Goal: Task Accomplishment & Management: Complete application form

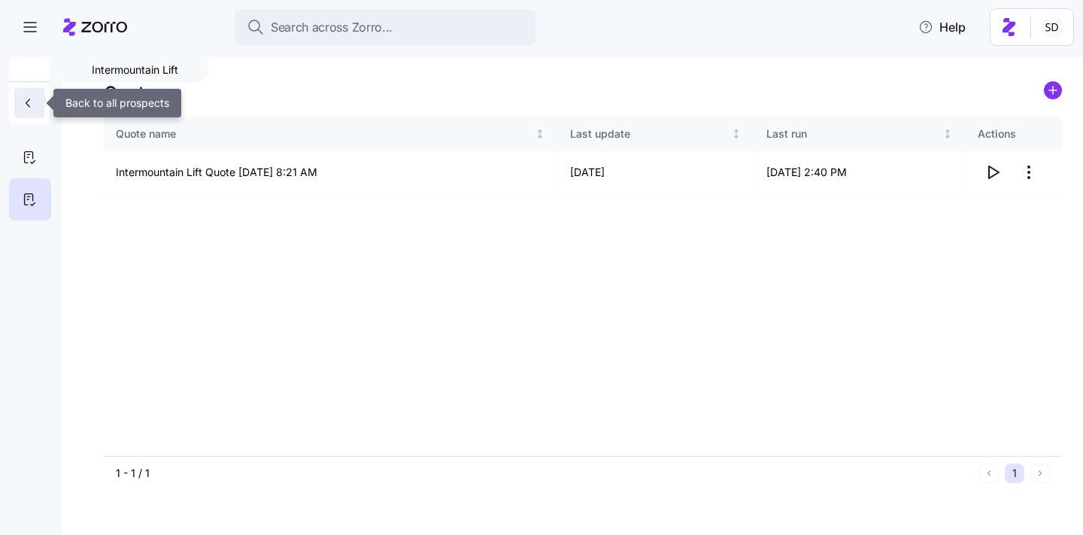
click at [23, 104] on icon "button" at bounding box center [27, 103] width 15 height 15
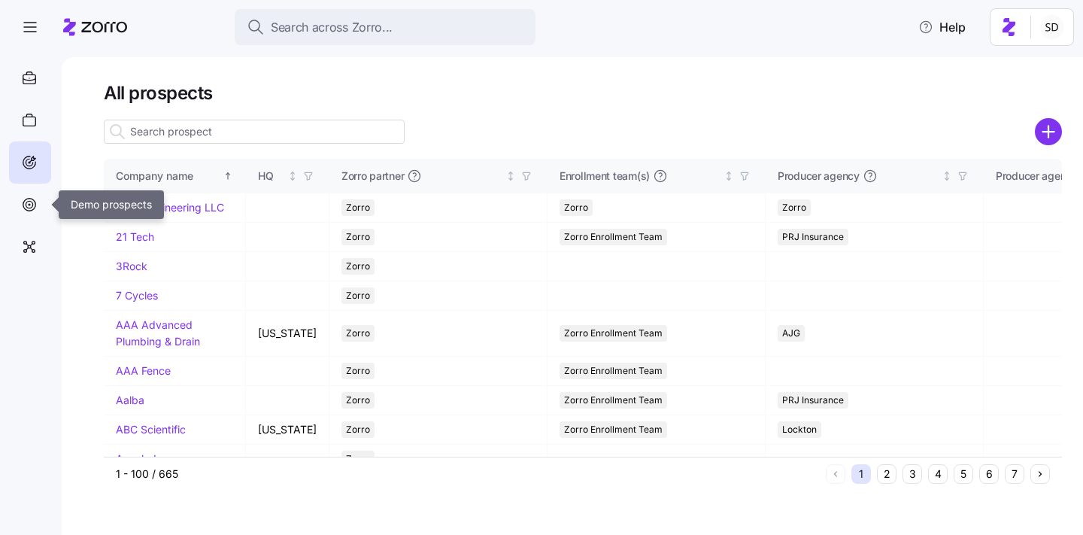
click at [31, 207] on icon at bounding box center [29, 204] width 7 height 7
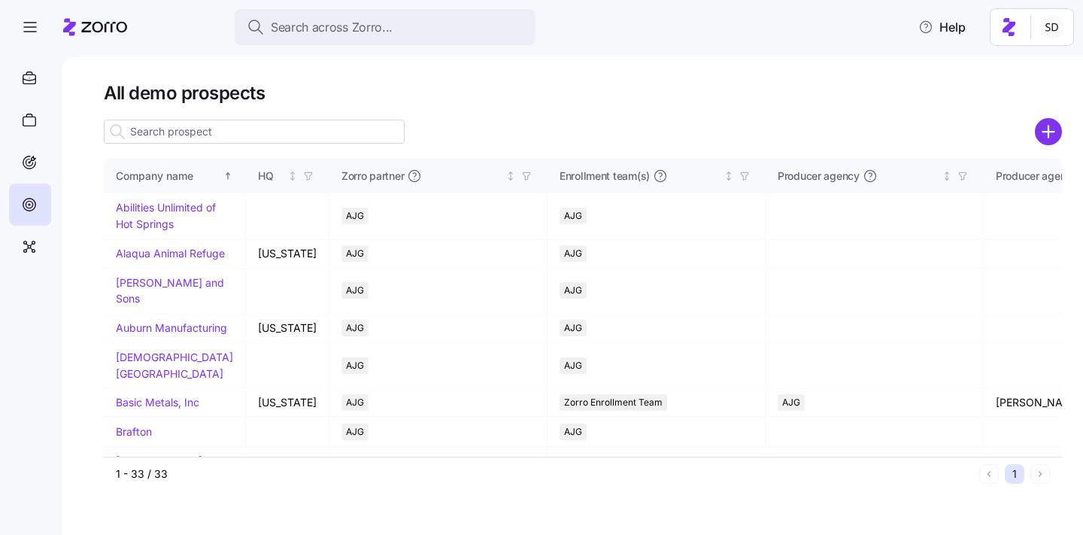
click at [181, 134] on input at bounding box center [254, 132] width 301 height 24
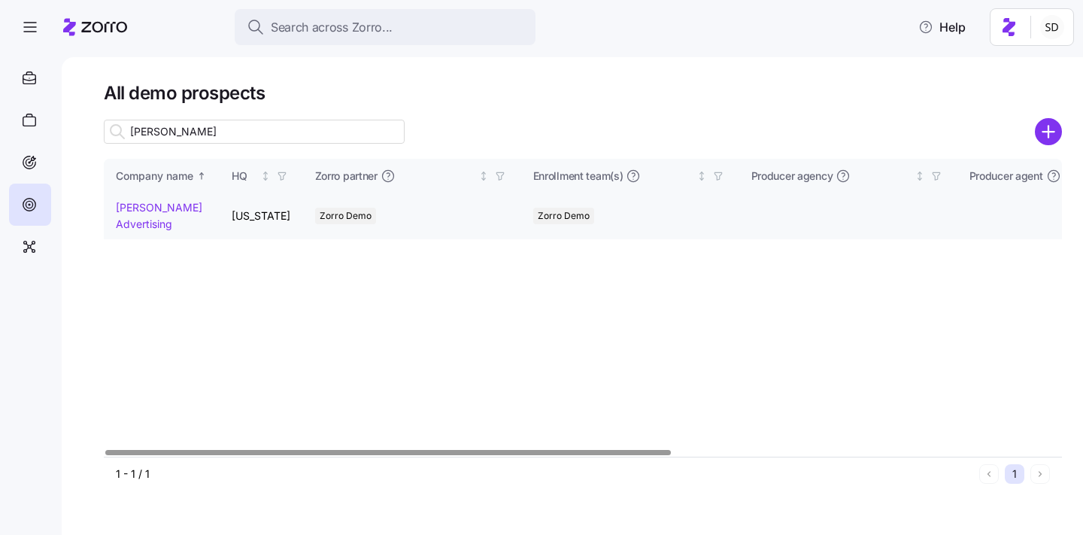
type input "[PERSON_NAME]"
click at [126, 207] on link "[PERSON_NAME] Advertising" at bounding box center [159, 215] width 86 height 29
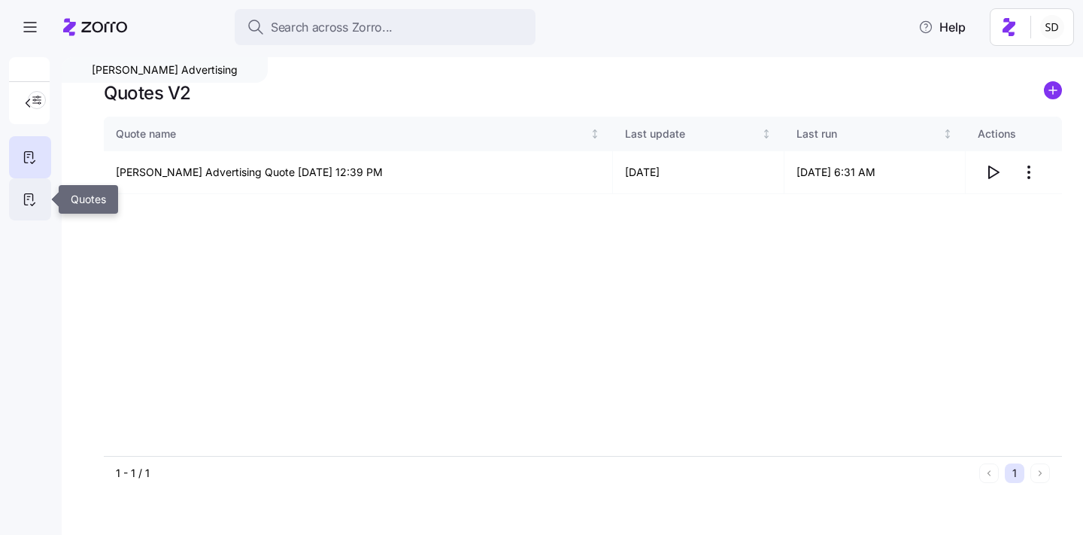
click at [27, 201] on icon at bounding box center [29, 199] width 17 height 18
click at [980, 227] on div "Quote name Last update Last run Actions [PERSON_NAME] Advertising Quote [DATE] …" at bounding box center [583, 286] width 958 height 339
click at [992, 171] on icon "button" at bounding box center [993, 172] width 18 height 18
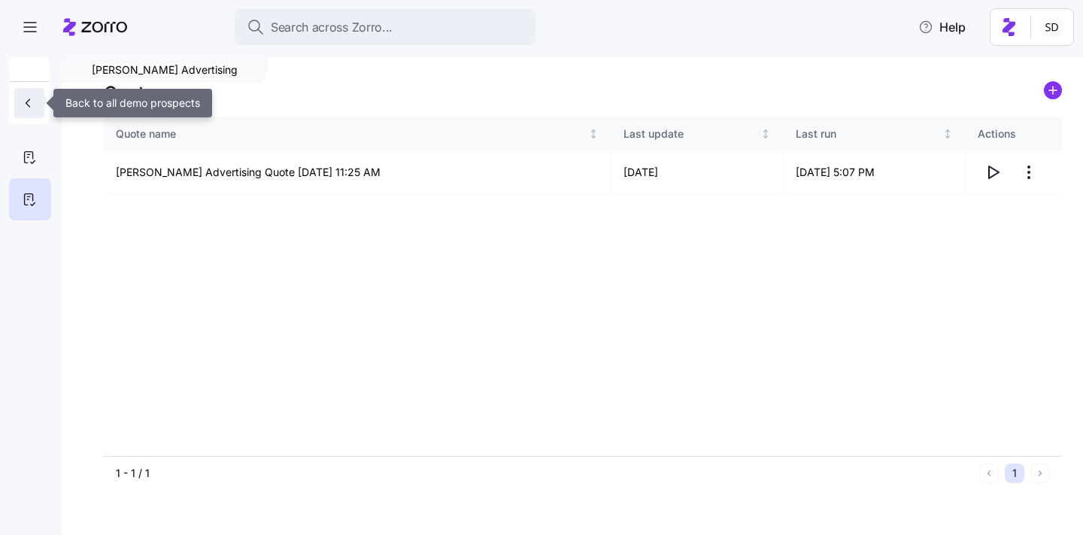
click at [26, 106] on icon "button" at bounding box center [27, 103] width 15 height 15
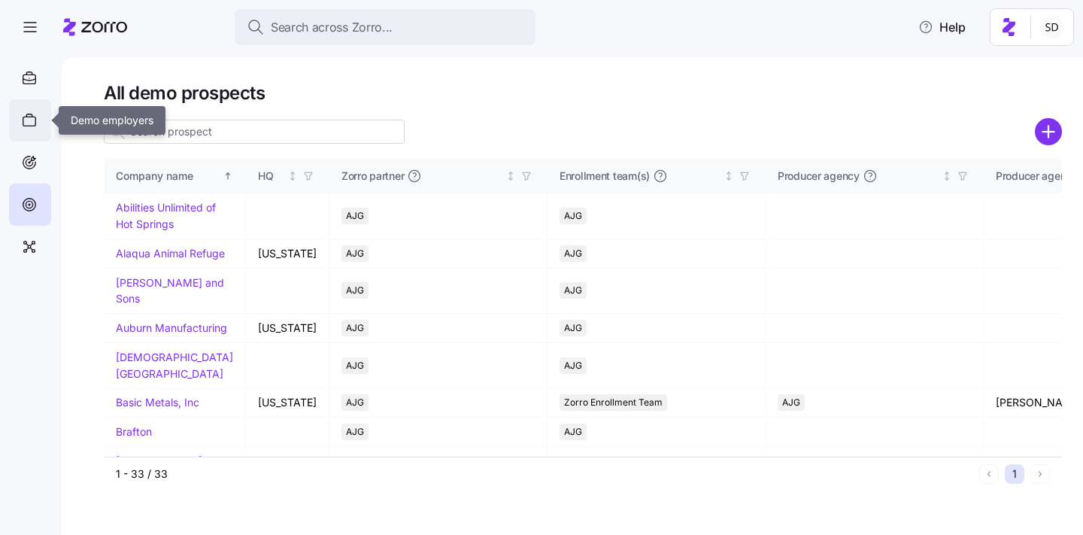
click at [32, 114] on icon at bounding box center [28, 115] width 5 height 3
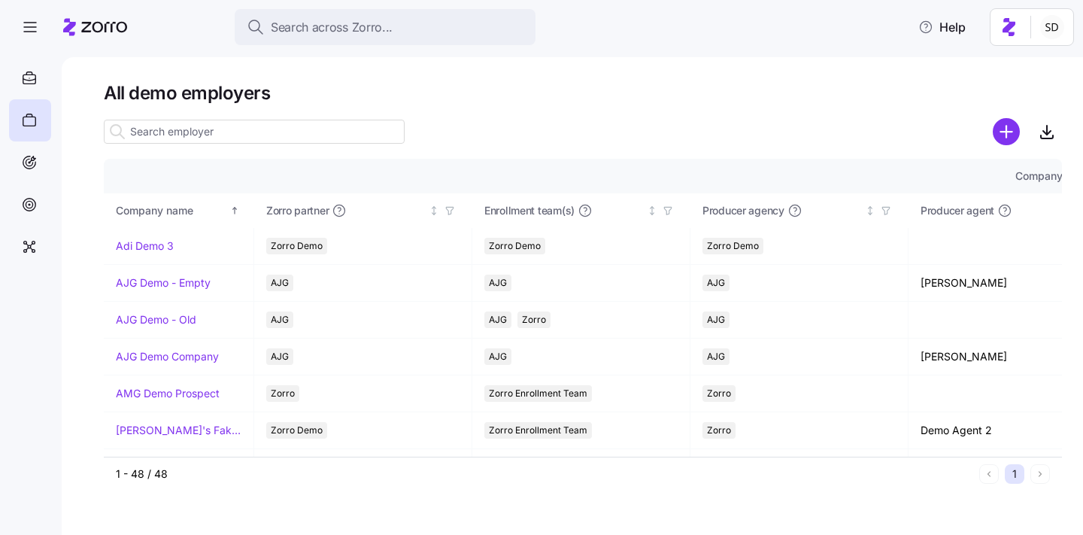
click at [202, 143] on input at bounding box center [254, 132] width 301 height 24
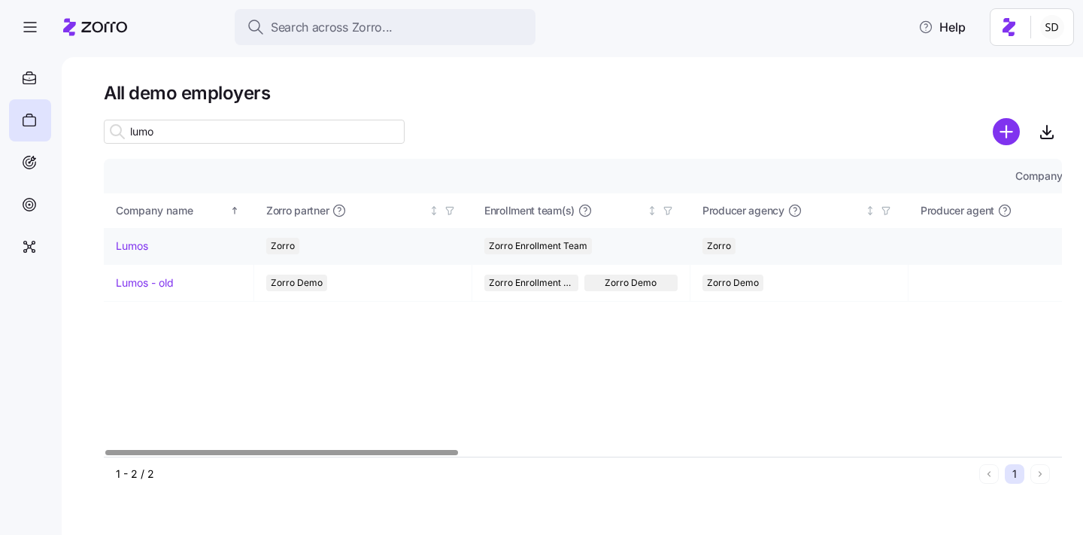
type input "lumo"
click at [130, 249] on link "Lumos" at bounding box center [132, 245] width 32 height 15
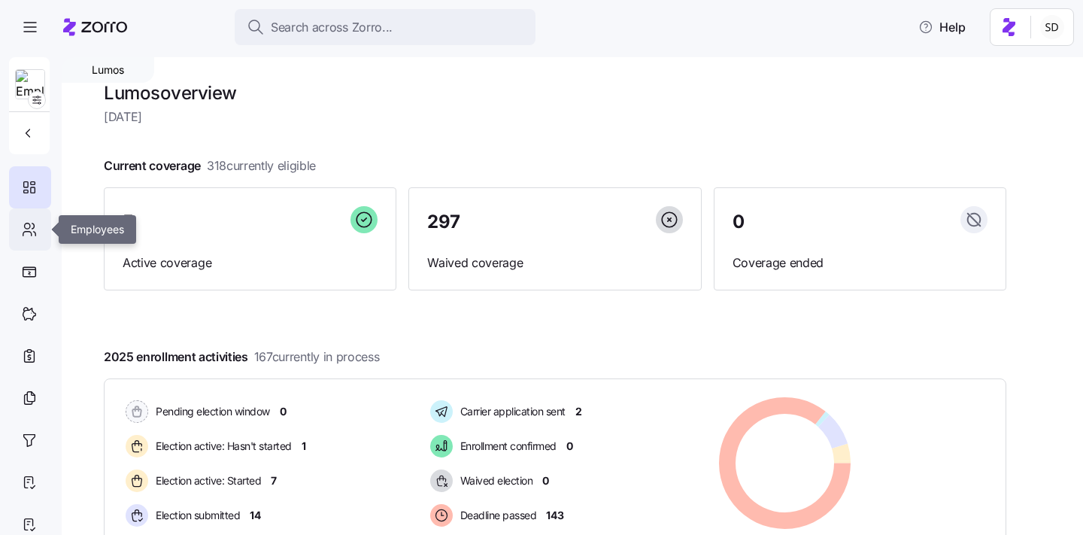
click at [24, 228] on icon at bounding box center [29, 229] width 17 height 18
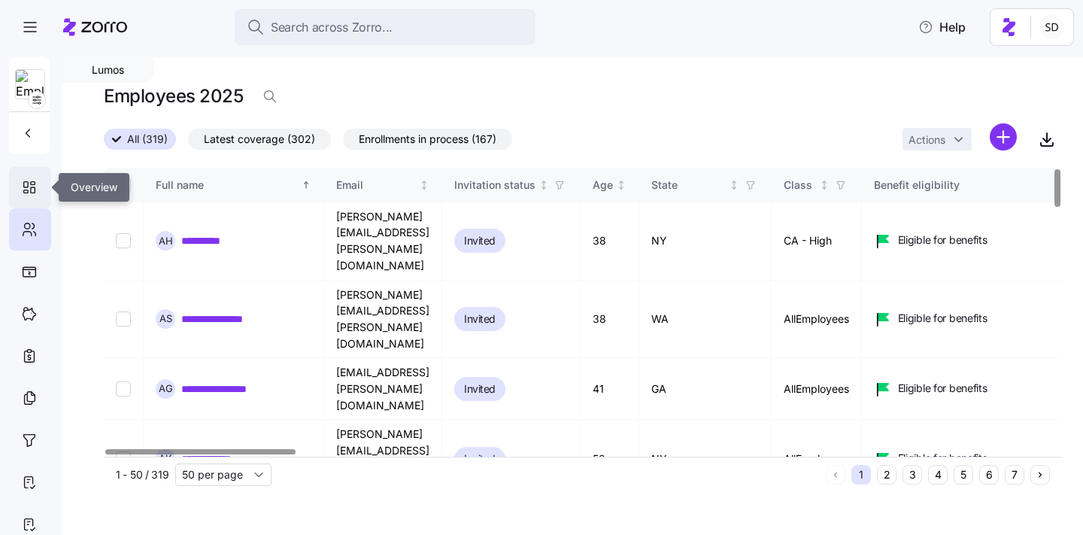
click at [28, 184] on icon at bounding box center [26, 184] width 5 height 5
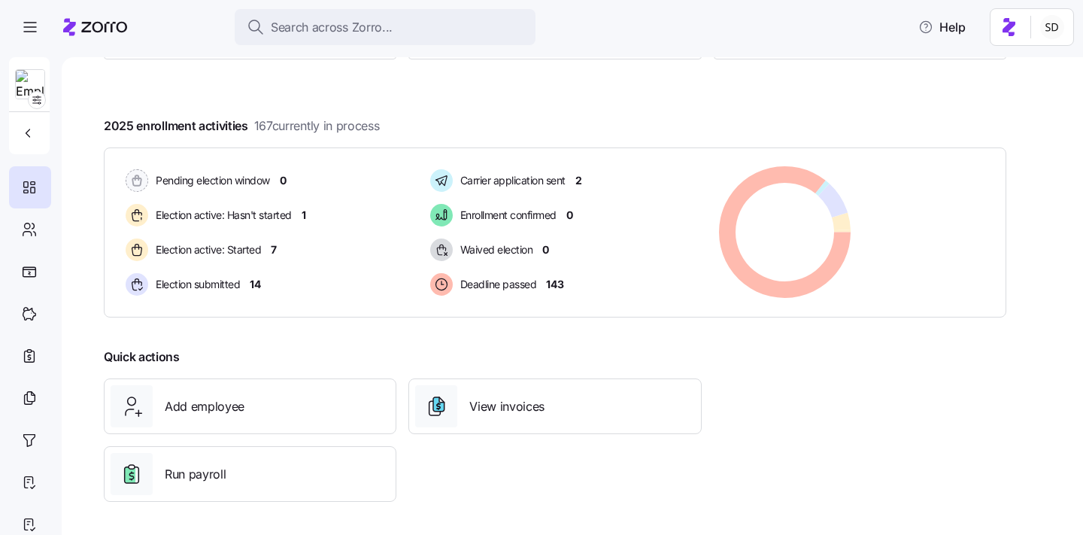
scroll to position [234, 0]
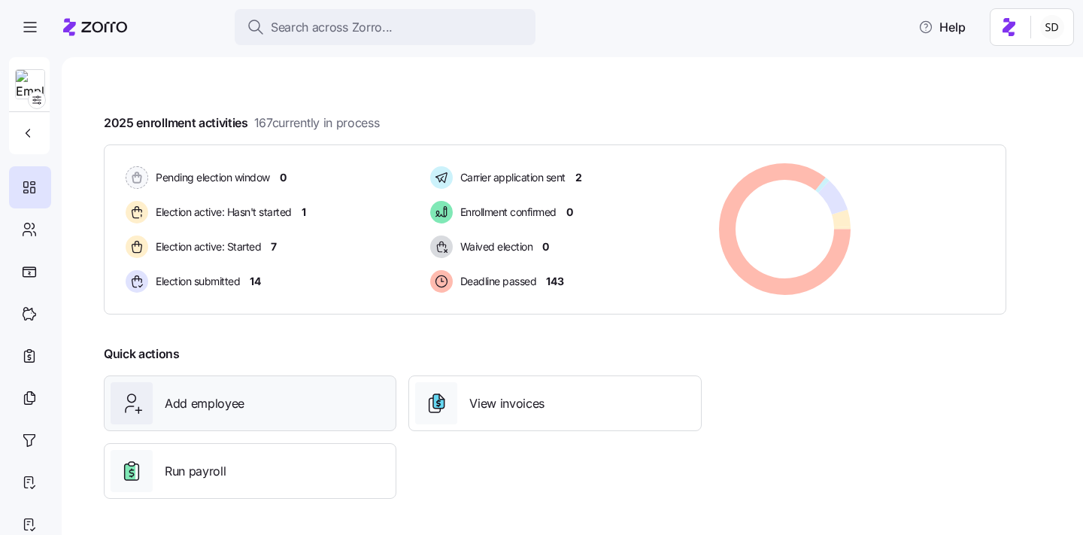
click at [234, 405] on span "Add employee" at bounding box center [205, 403] width 80 height 19
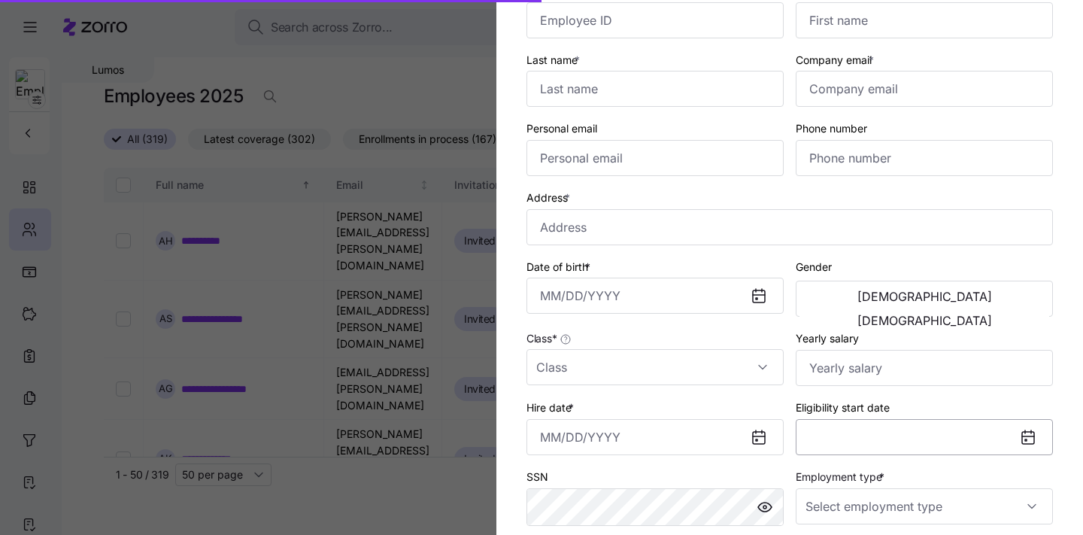
scroll to position [144, 0]
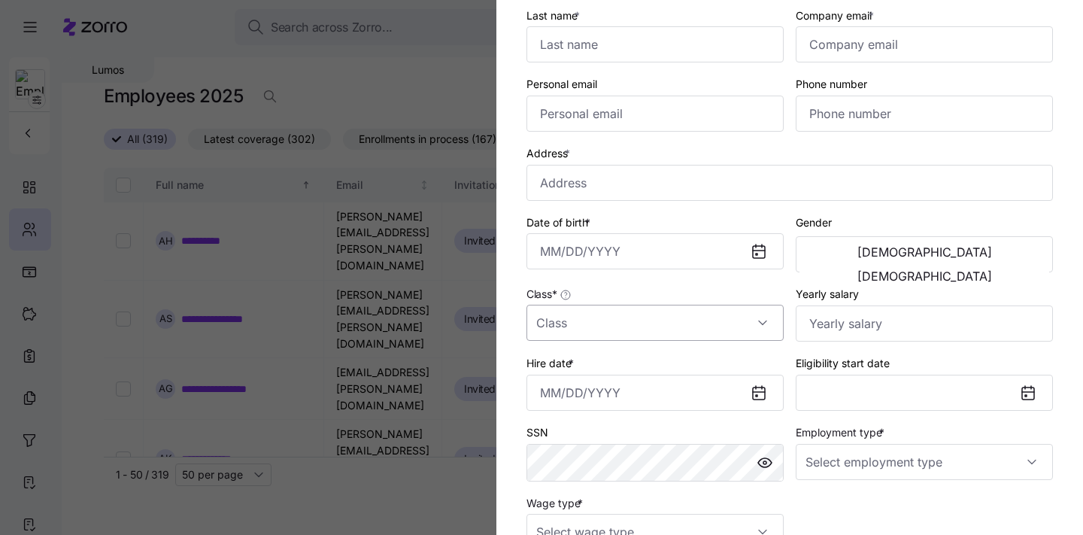
click at [746, 332] on input "Class *" at bounding box center [654, 323] width 257 height 36
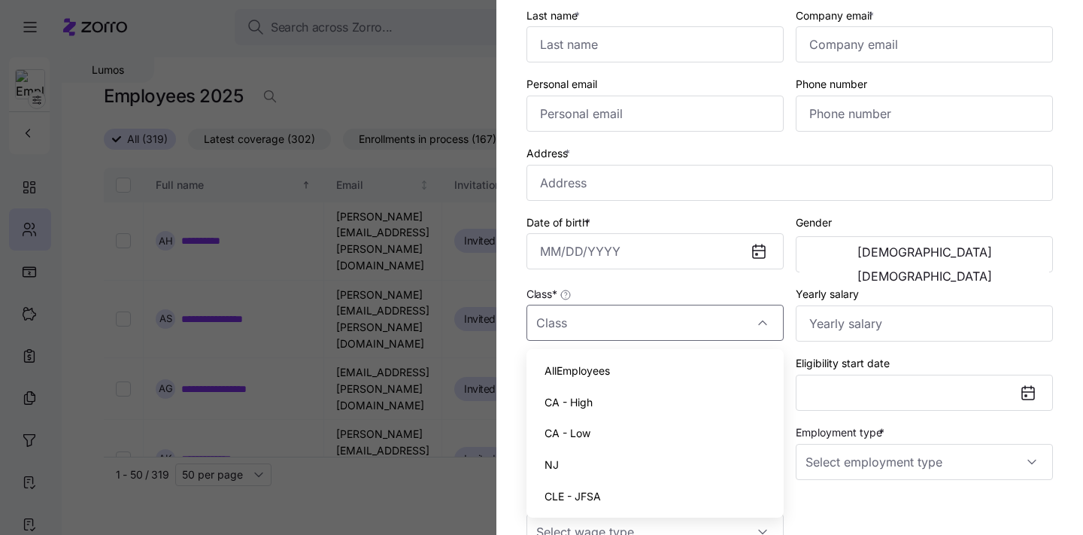
click at [898, 495] on div "Employee ID First name * Last name * Company email * Personal email Phone numbe…" at bounding box center [789, 243] width 538 height 625
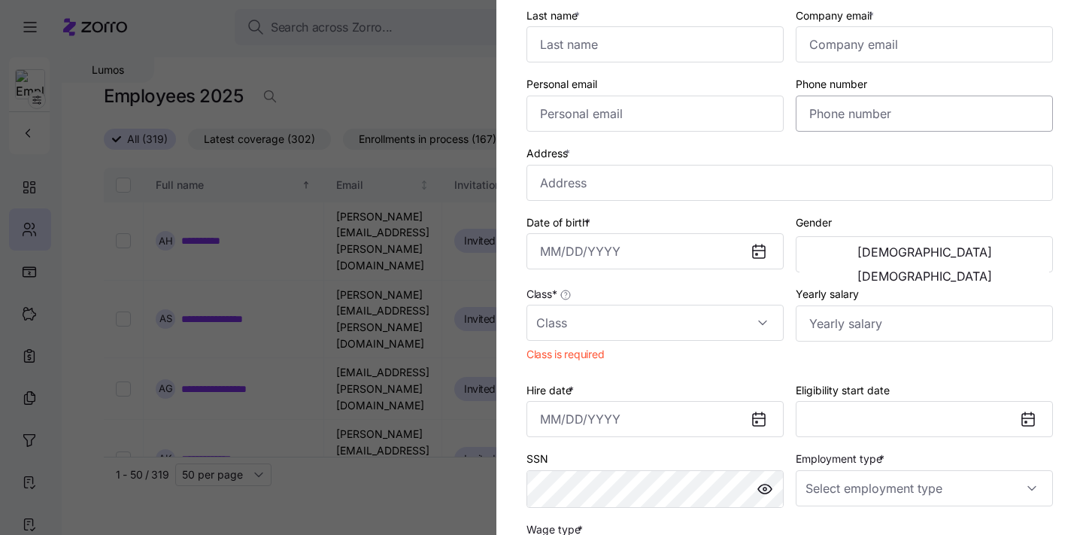
scroll to position [0, 0]
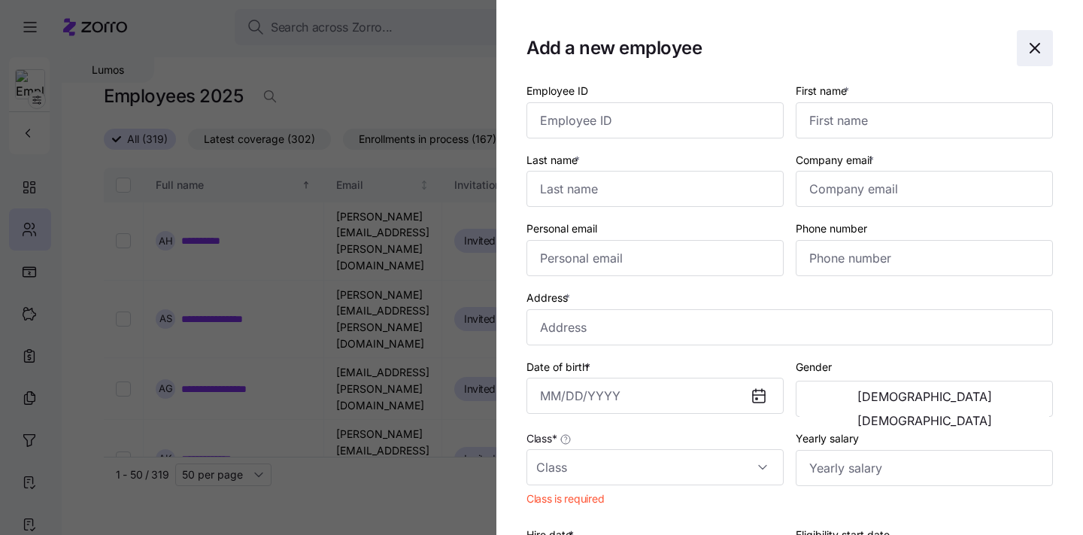
click at [1030, 59] on span "button" at bounding box center [1034, 48] width 35 height 35
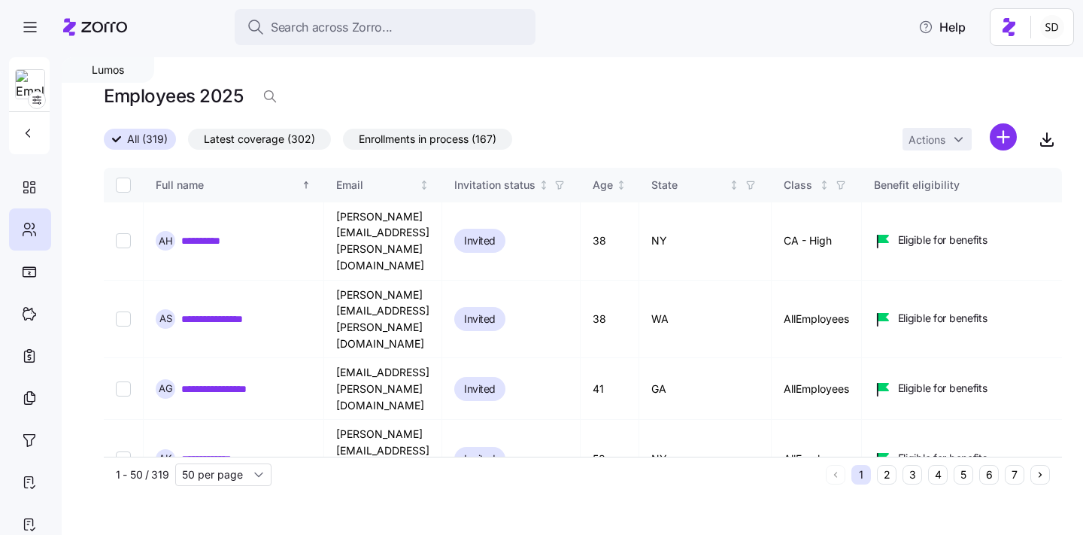
click at [993, 480] on button "6" at bounding box center [989, 475] width 20 height 20
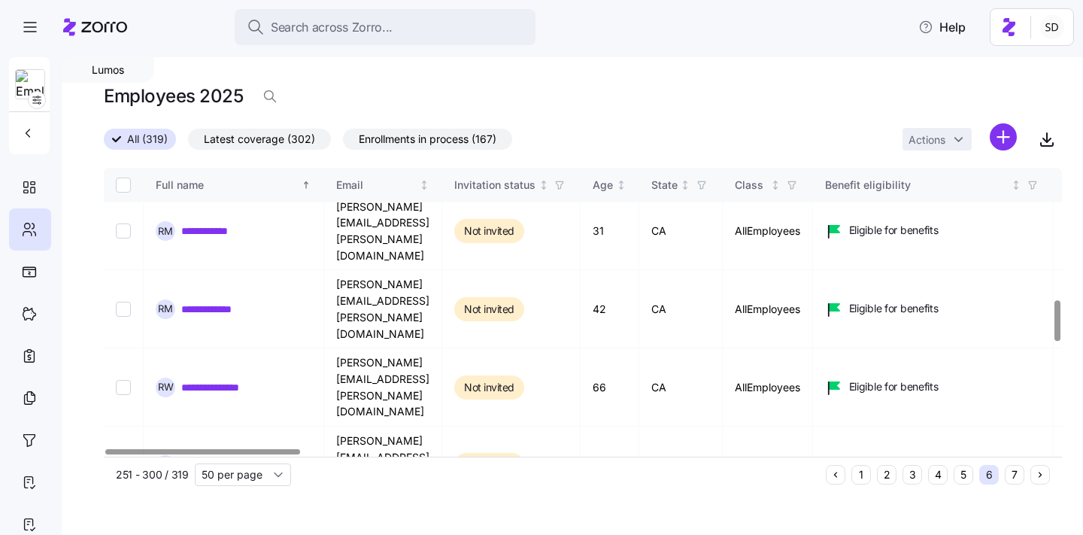
scroll to position [932, 0]
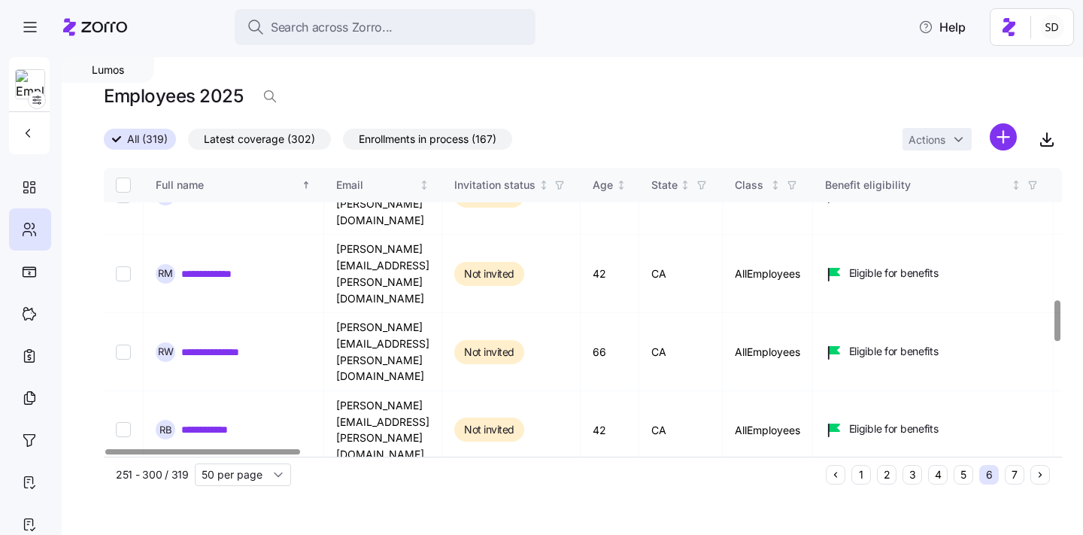
click at [863, 475] on button "1" at bounding box center [861, 475] width 20 height 20
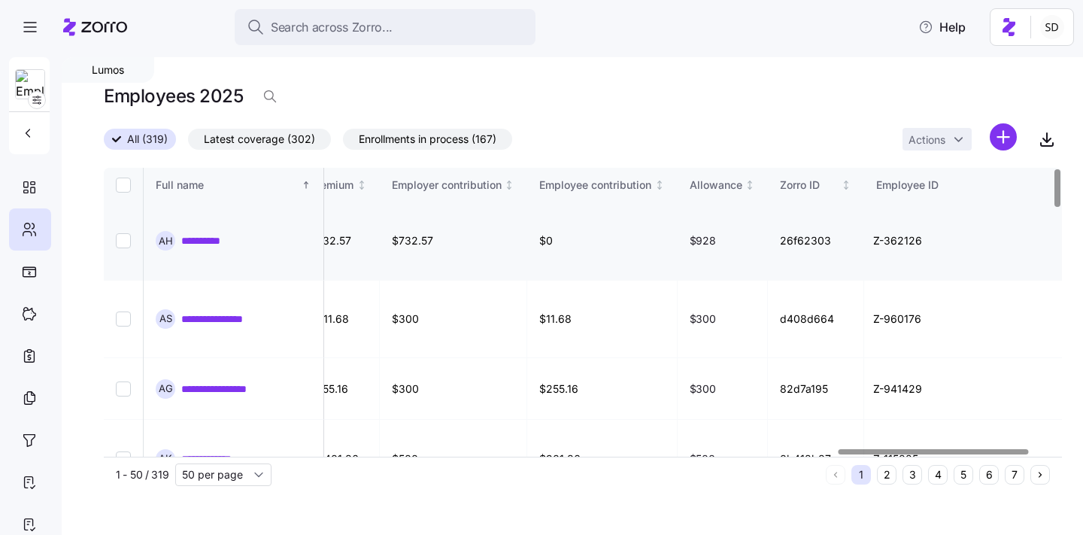
scroll to position [0, 3768]
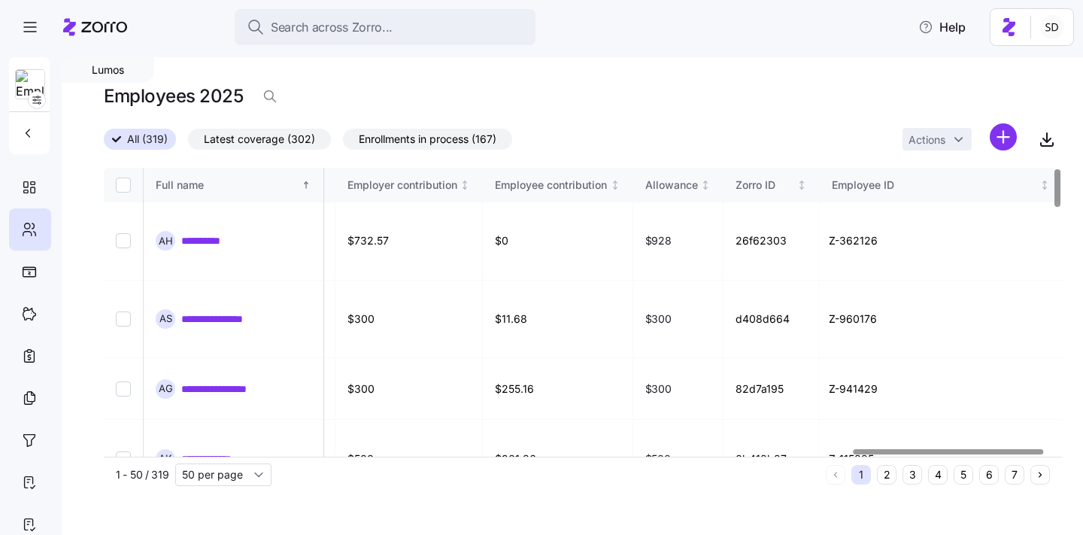
click at [990, 475] on button "6" at bounding box center [989, 475] width 20 height 20
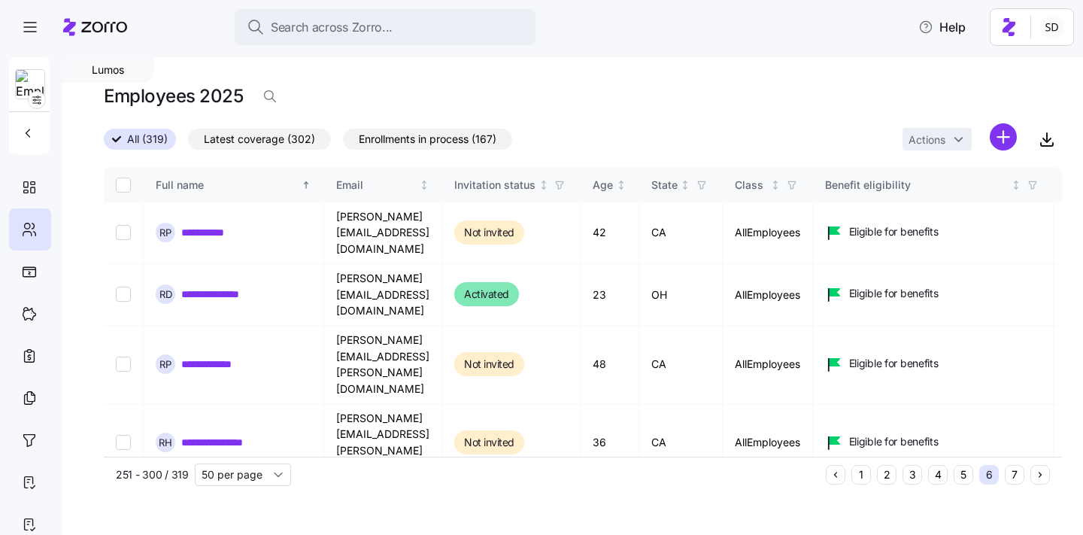
click at [990, 475] on button "6" at bounding box center [989, 475] width 20 height 20
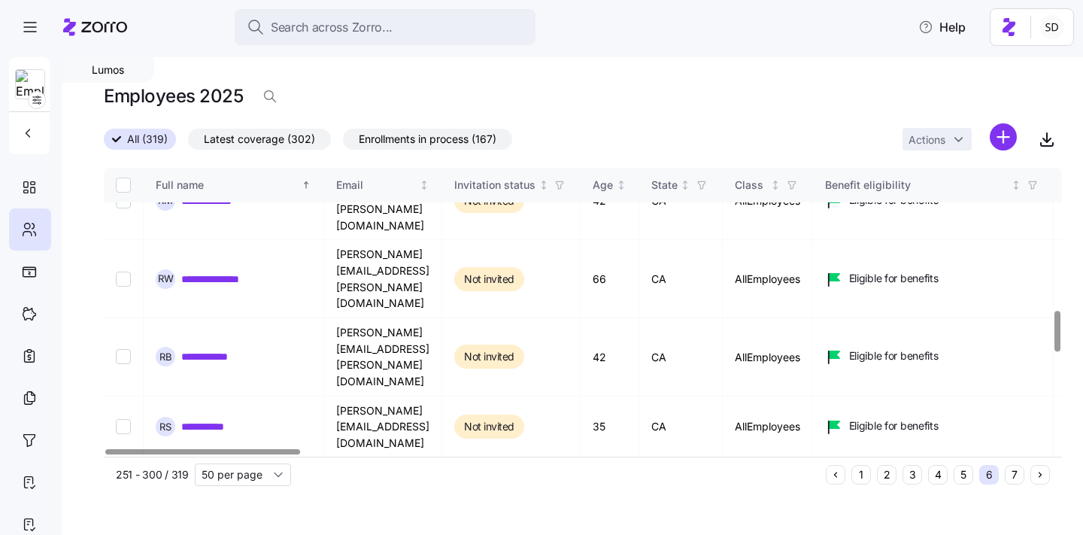
scroll to position [1090, 0]
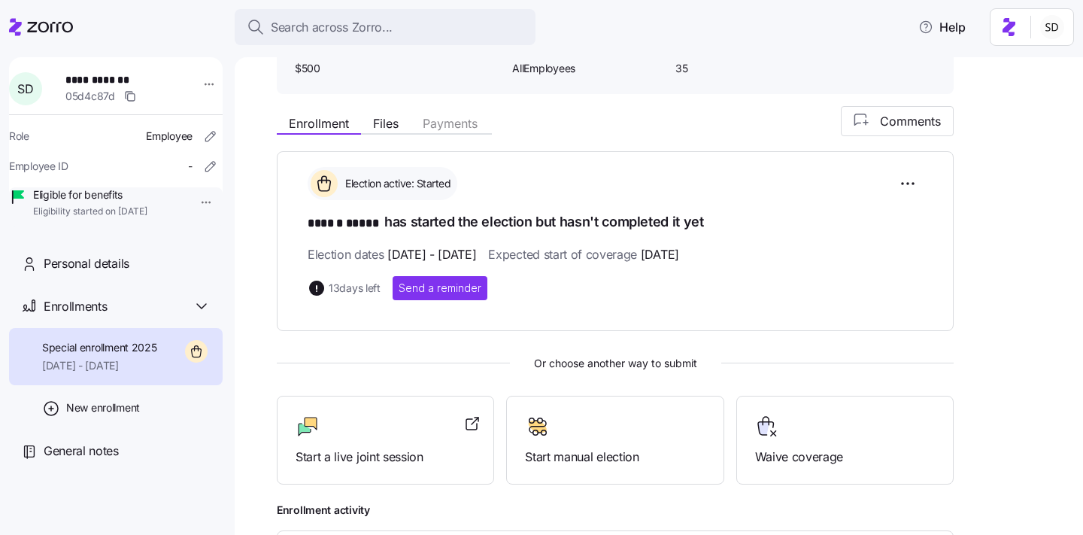
scroll to position [188, 0]
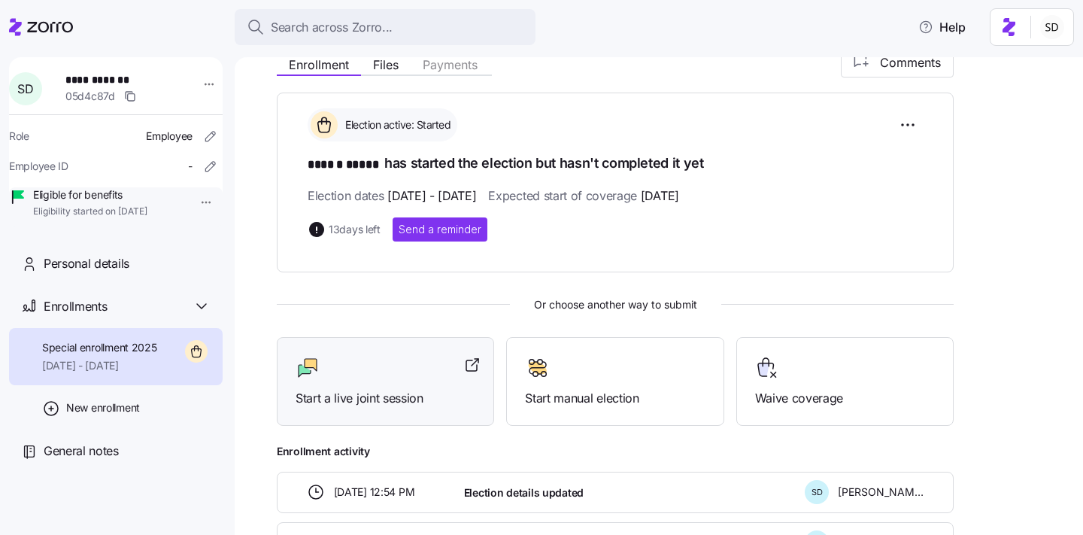
click at [347, 371] on div at bounding box center [386, 368] width 180 height 24
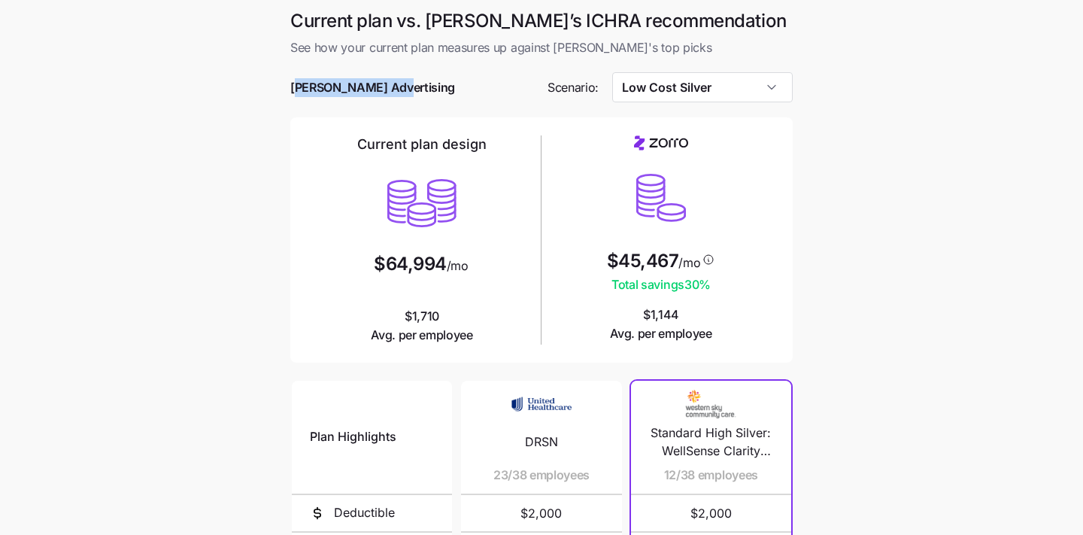
drag, startPoint x: 296, startPoint y: 88, endPoint x: 384, endPoint y: 88, distance: 88.0
click at [384, 88] on span "[PERSON_NAME] Advertising" at bounding box center [372, 87] width 165 height 19
click at [411, 87] on div "[PERSON_NAME] Advertising" at bounding box center [412, 87] width 245 height 19
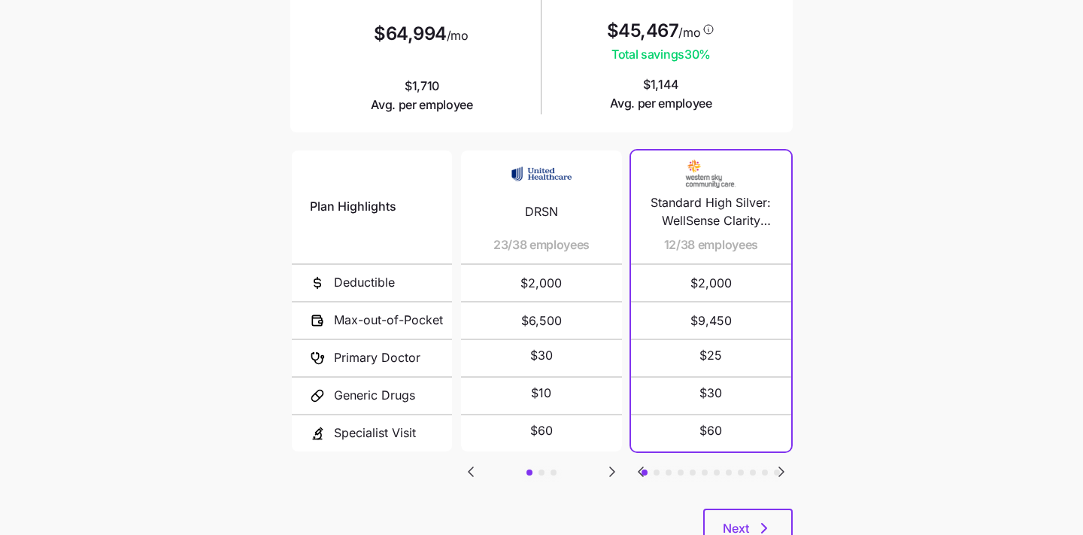
scroll to position [271, 0]
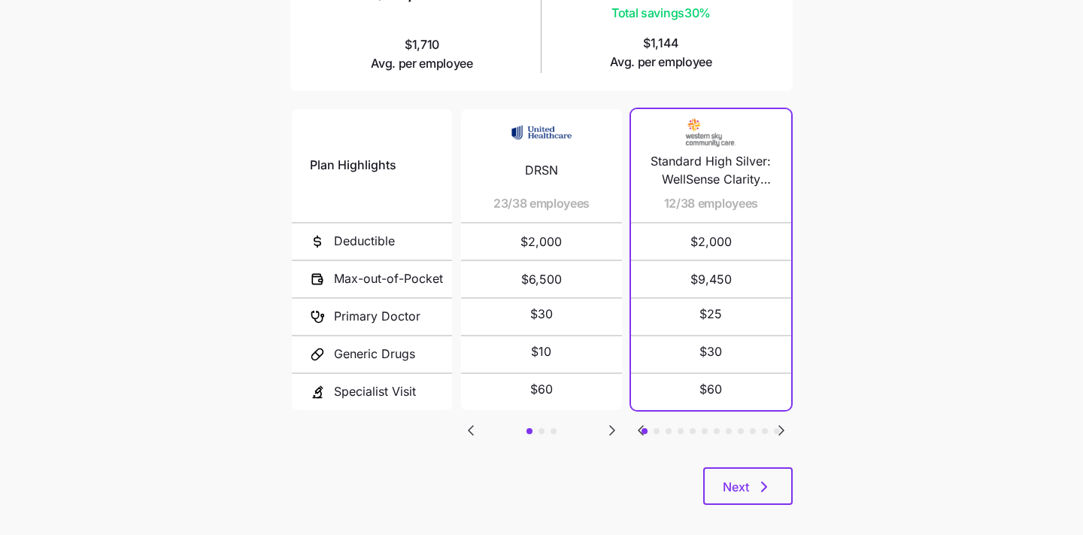
click at [613, 428] on icon "Go to next slide" at bounding box center [612, 430] width 18 height 18
click at [466, 426] on icon "Go to previous slide" at bounding box center [471, 430] width 18 height 18
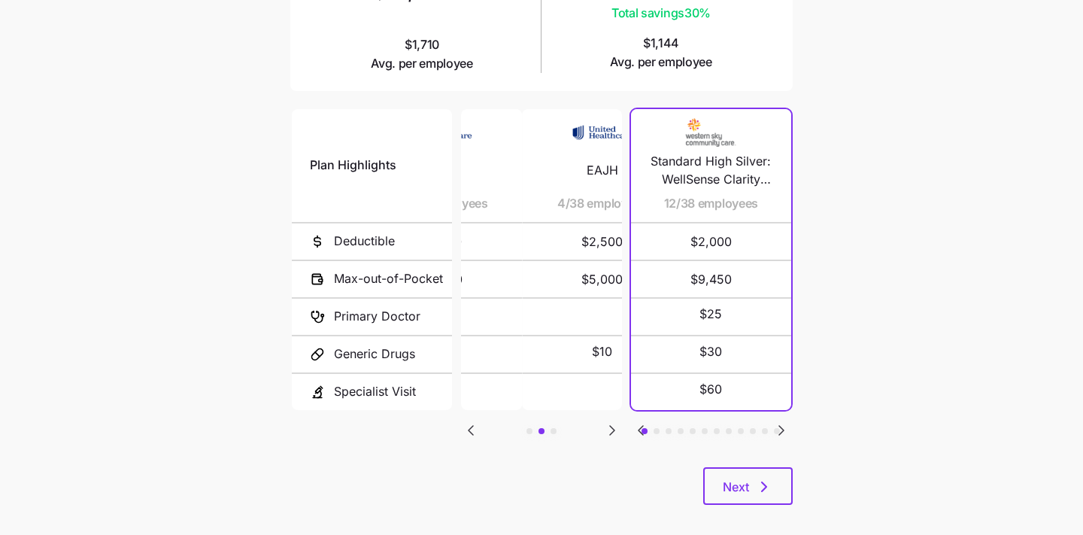
click at [466, 426] on icon "Go to previous slide" at bounding box center [471, 430] width 18 height 18
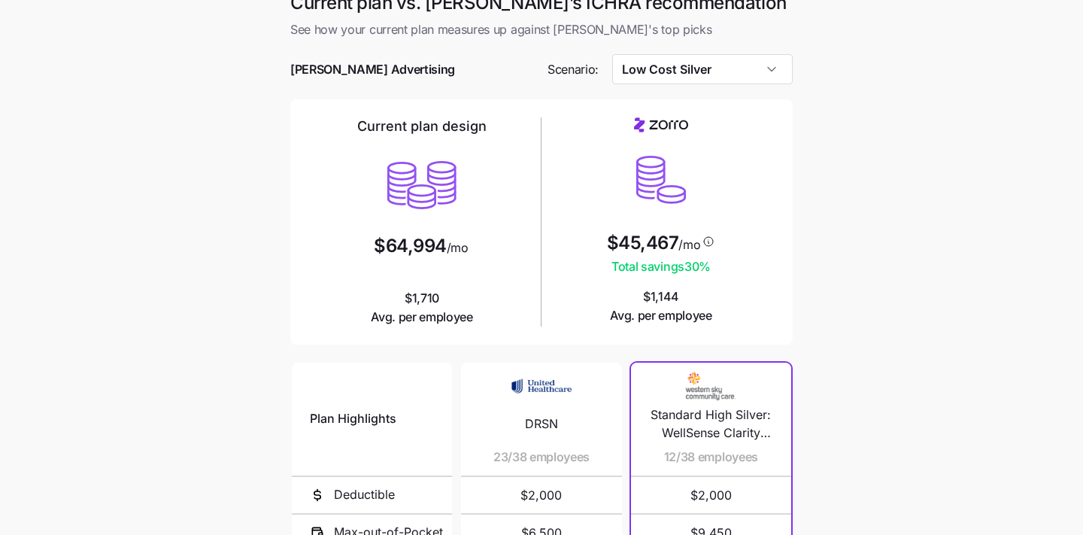
scroll to position [0, 0]
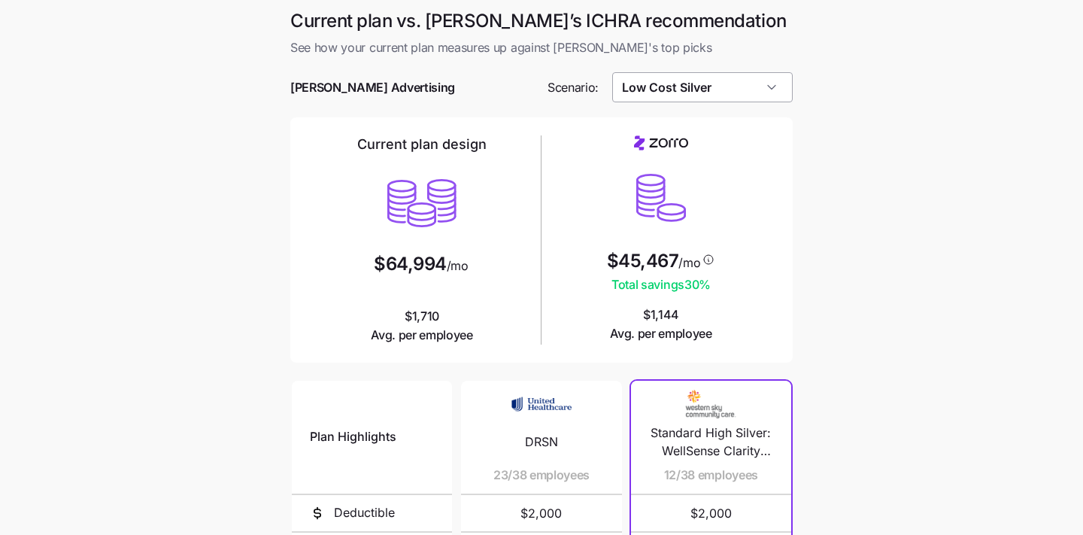
click at [767, 94] on input "Low Cost Silver" at bounding box center [702, 87] width 181 height 30
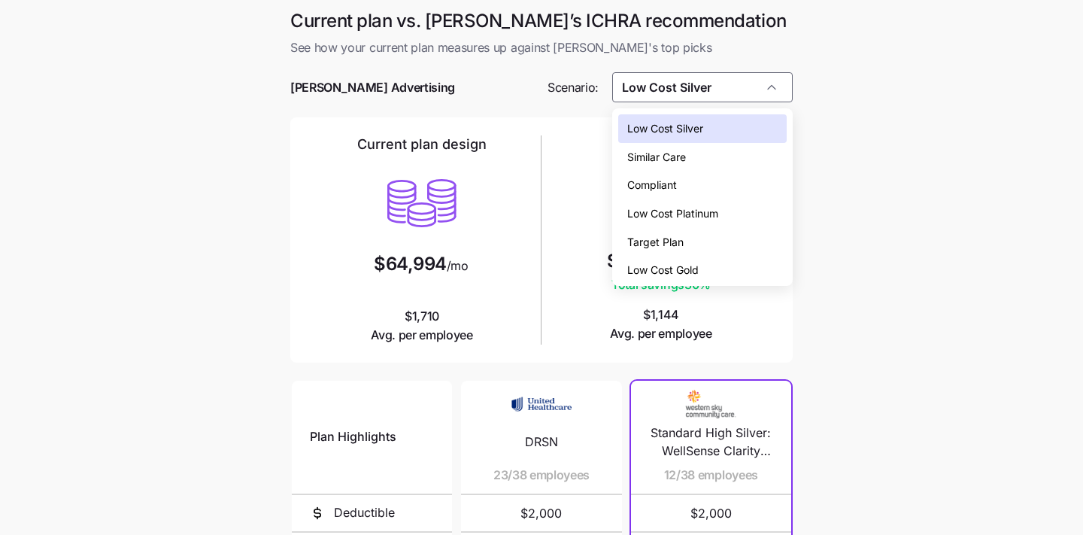
click at [758, 129] on div "Low Cost Silver" at bounding box center [702, 128] width 169 height 29
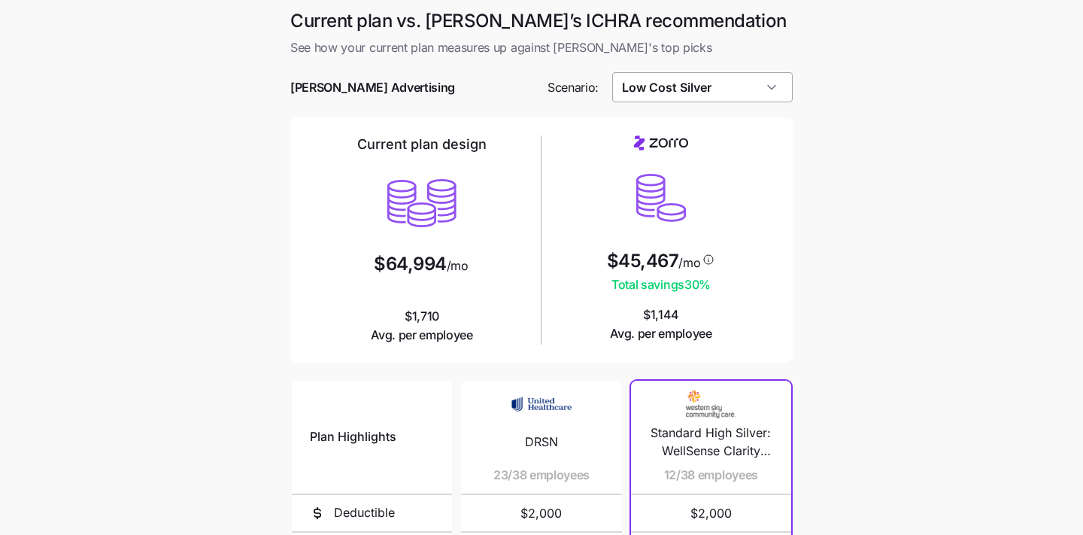
click at [749, 89] on input "Low Cost Silver" at bounding box center [702, 87] width 181 height 30
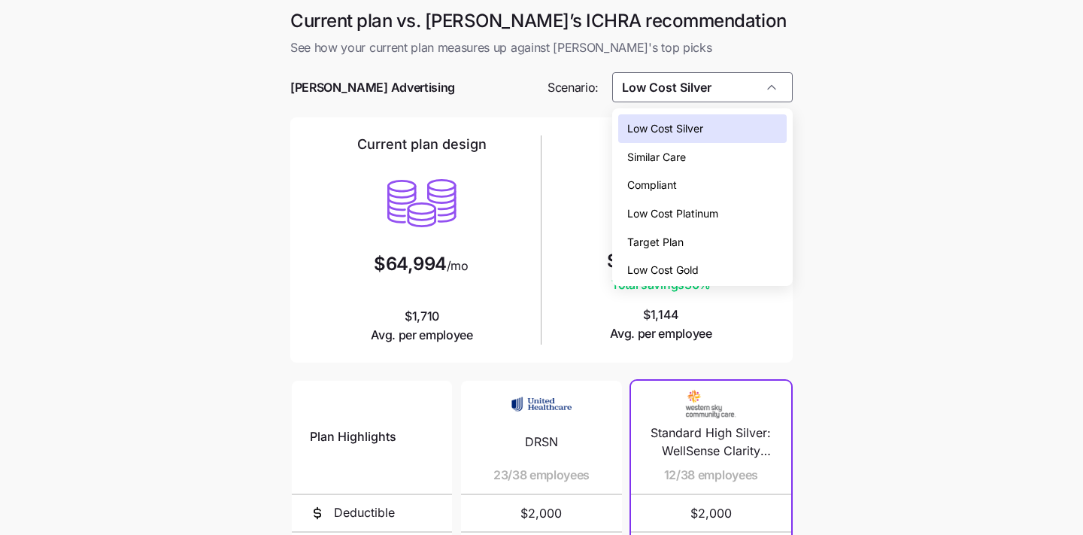
click at [746, 268] on div "Low Cost Gold" at bounding box center [702, 270] width 169 height 29
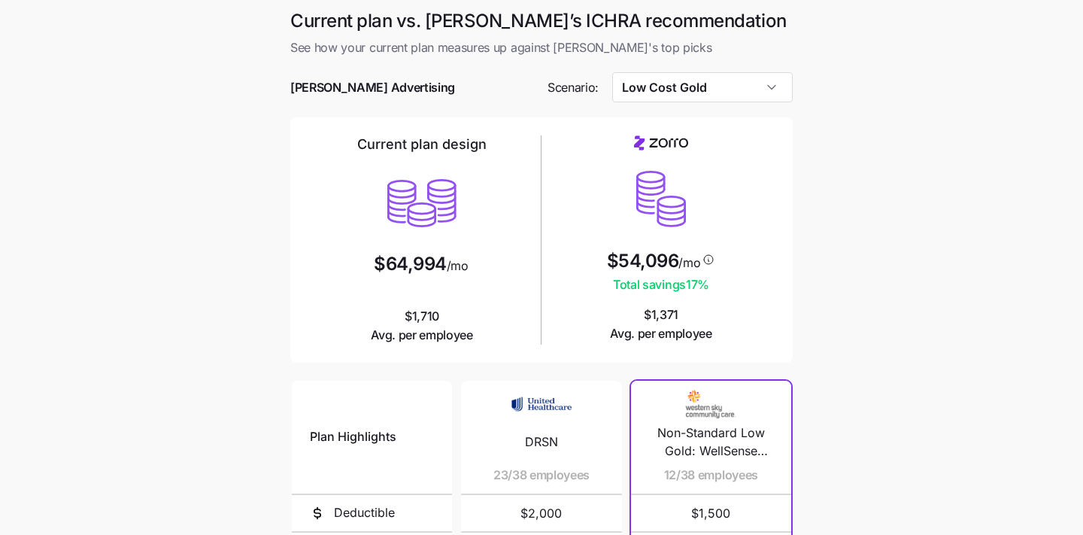
type input "Low Cost Gold"
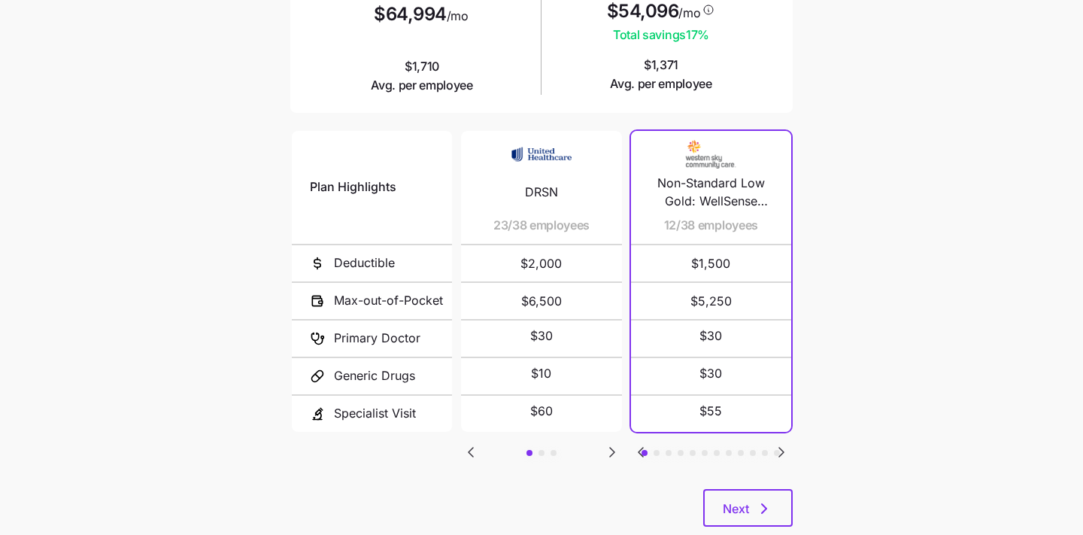
scroll to position [253, 0]
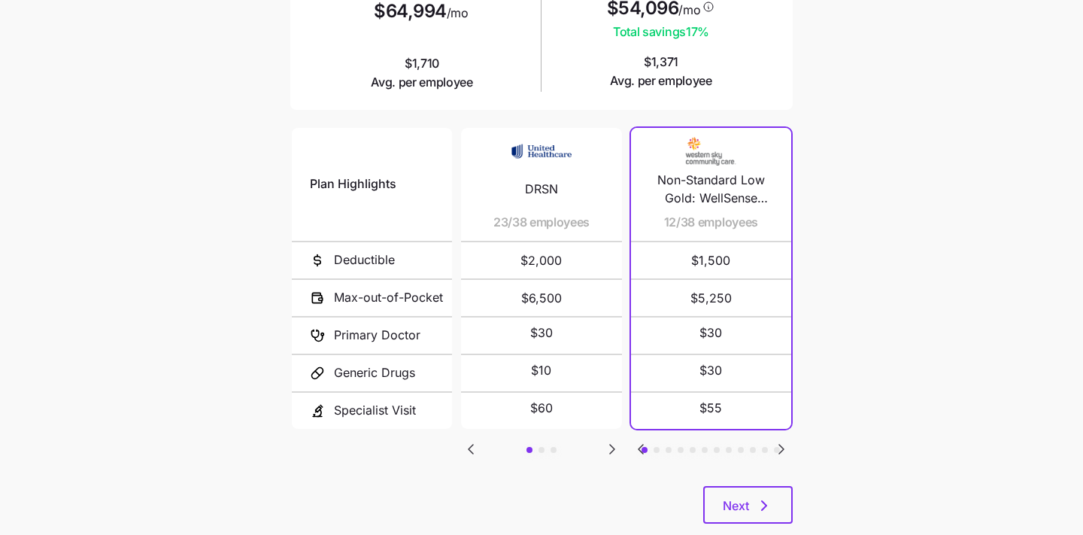
click at [785, 444] on icon "Go to next slide" at bounding box center [781, 449] width 18 height 18
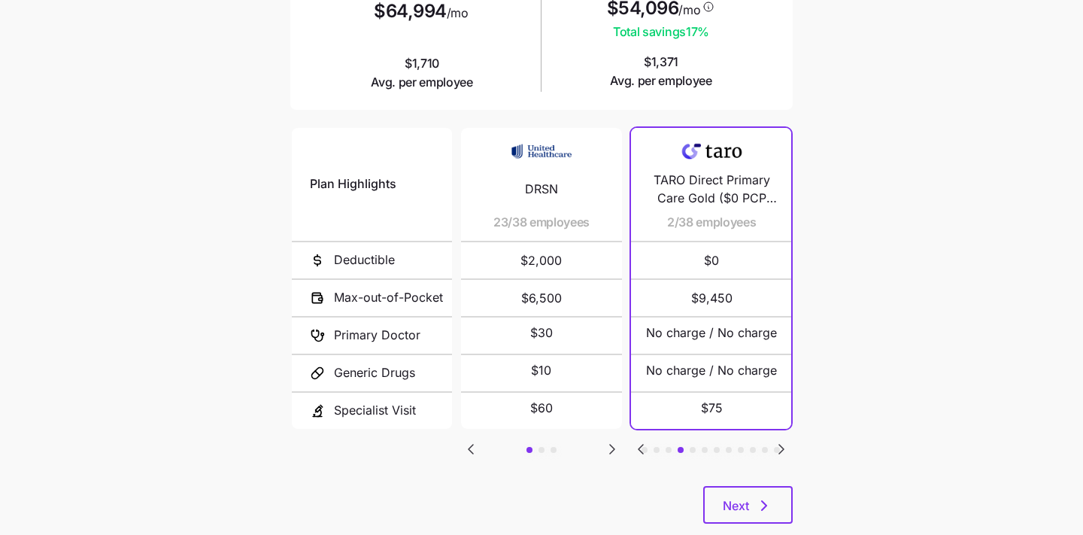
click at [780, 444] on icon "Go to next slide" at bounding box center [781, 448] width 5 height 9
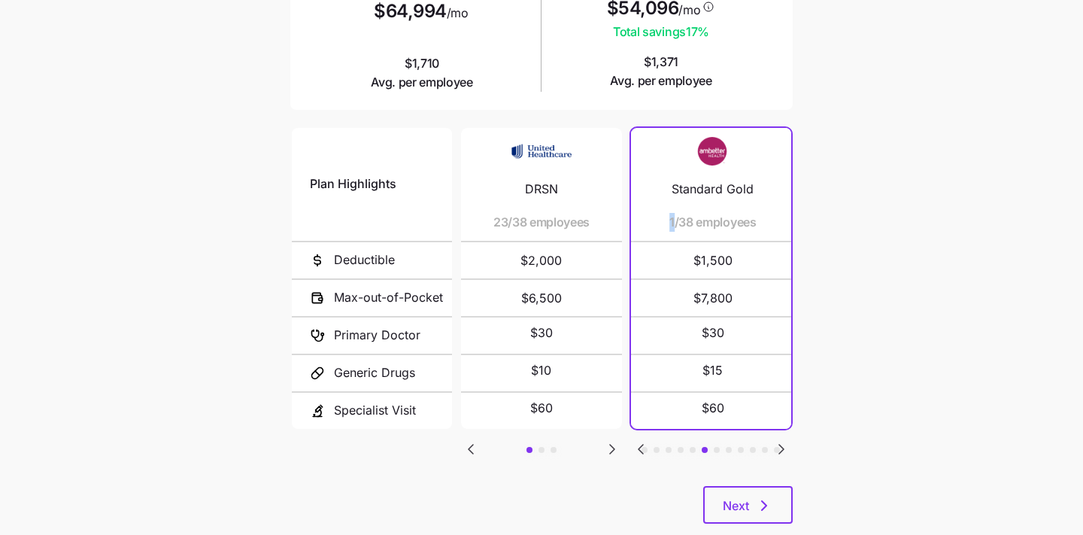
drag, startPoint x: 665, startPoint y: 223, endPoint x: 702, endPoint y: 223, distance: 36.8
click at [702, 223] on div "Standard Gold 1/38 employees" at bounding box center [712, 184] width 124 height 113
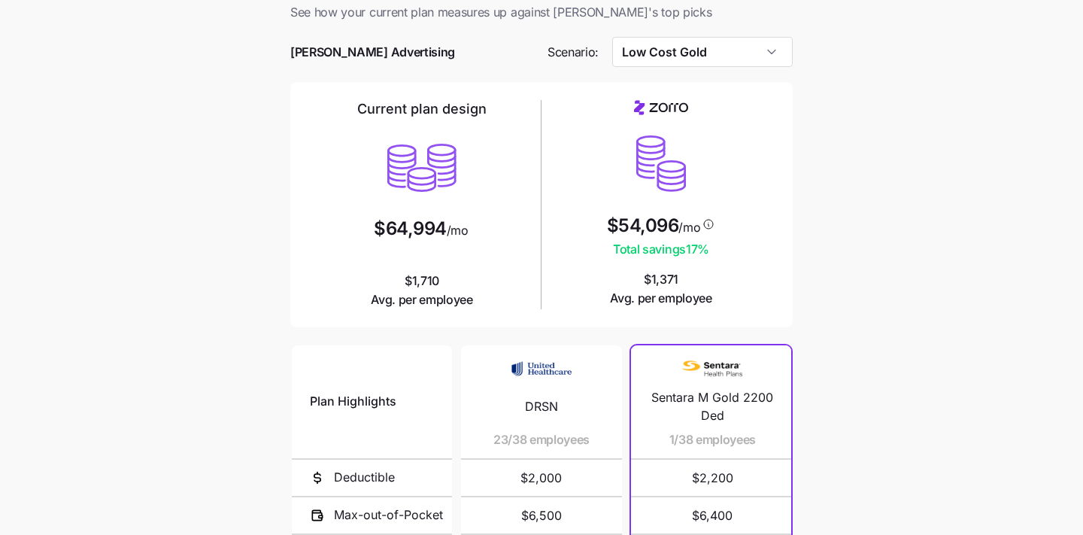
scroll to position [35, 0]
click at [877, 245] on main "Current plan vs. Zorro’s ICHRA recommendation See how your current plan measure…" at bounding box center [541, 375] width 1083 height 821
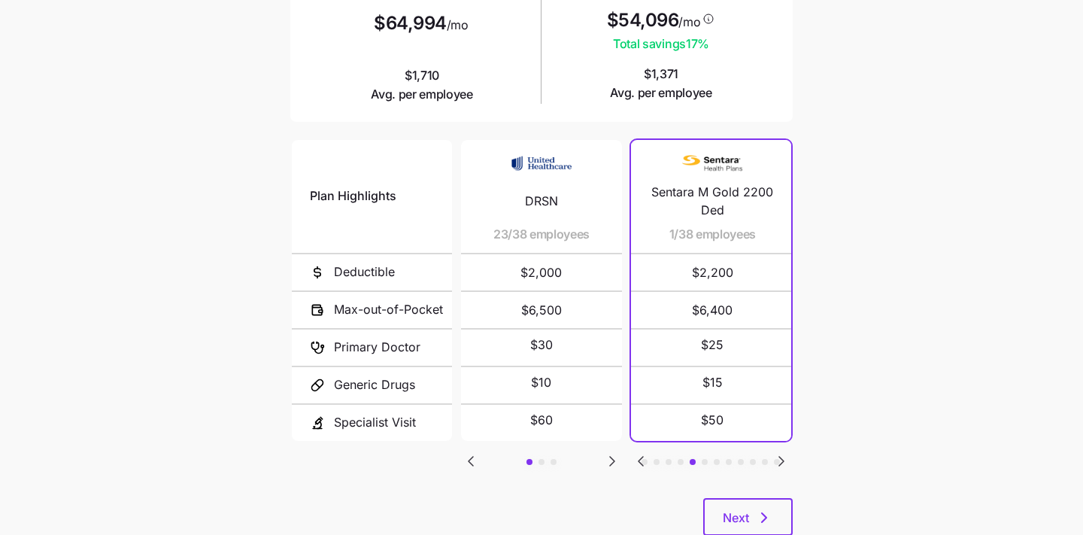
scroll to position [265, 0]
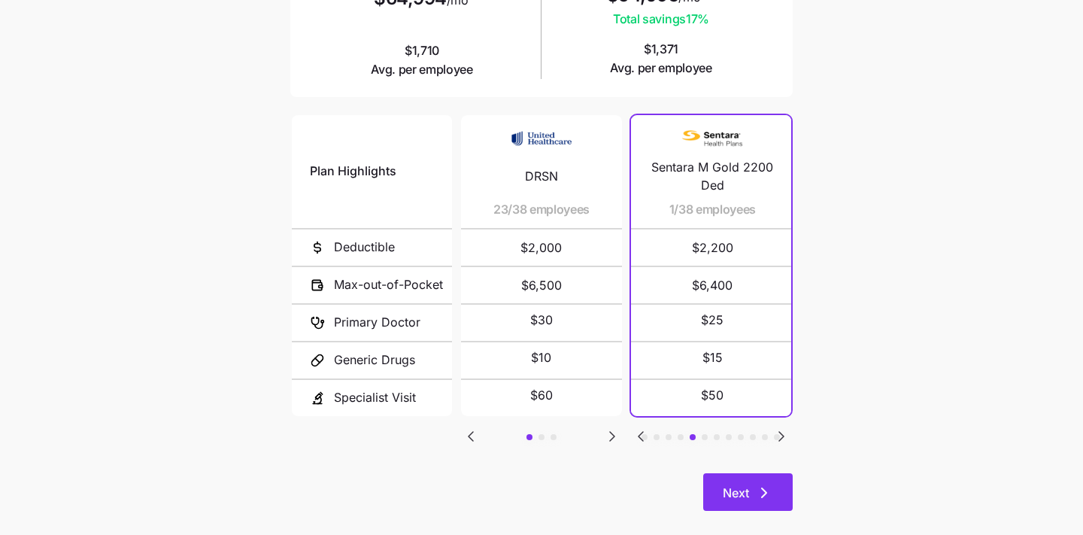
click at [753, 506] on button "Next" at bounding box center [747, 492] width 89 height 38
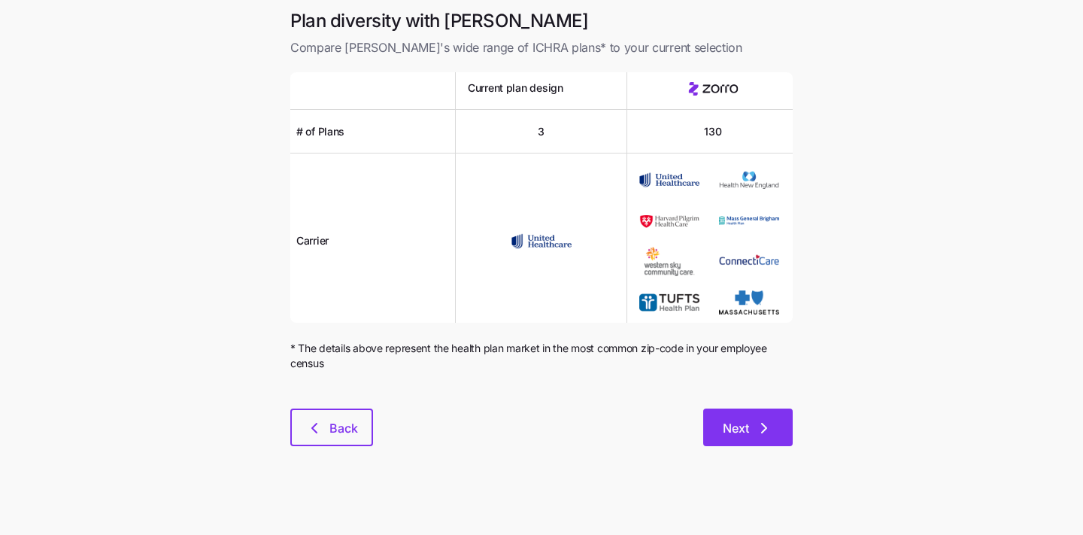
click at [766, 441] on button "Next" at bounding box center [747, 427] width 89 height 38
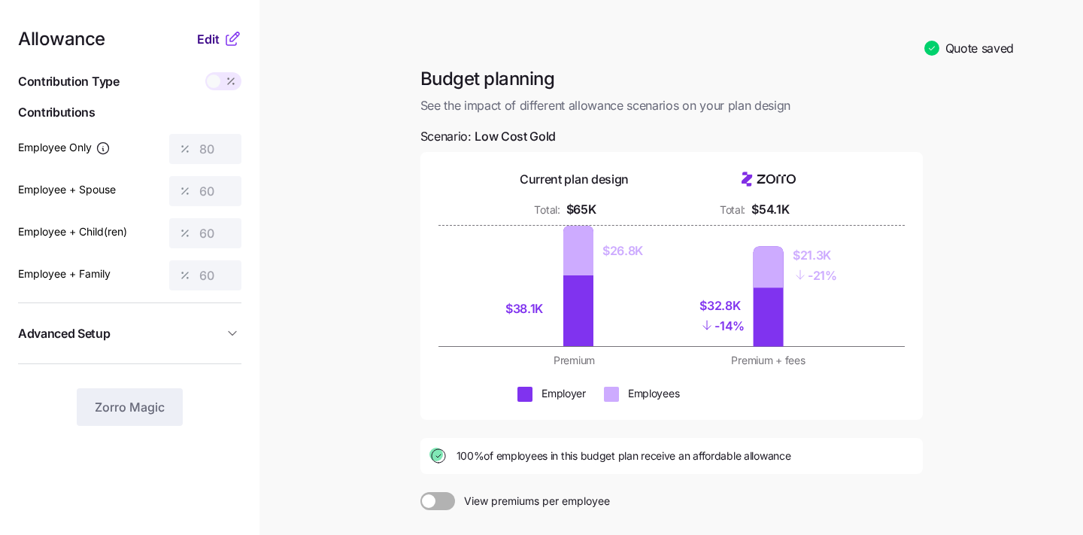
click at [207, 40] on span "Edit" at bounding box center [208, 39] width 23 height 18
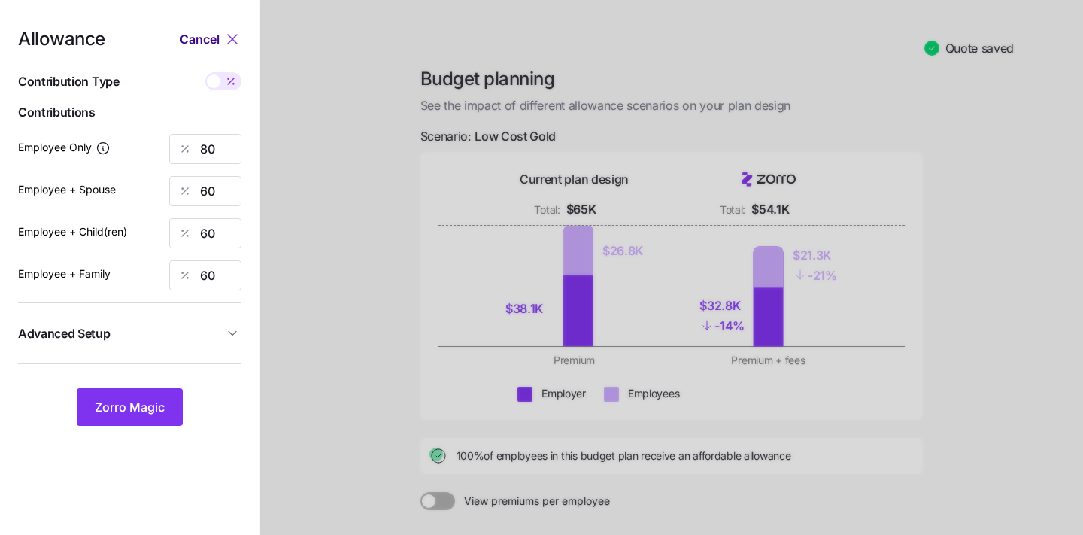
click at [203, 43] on span "Cancel" at bounding box center [200, 39] width 40 height 18
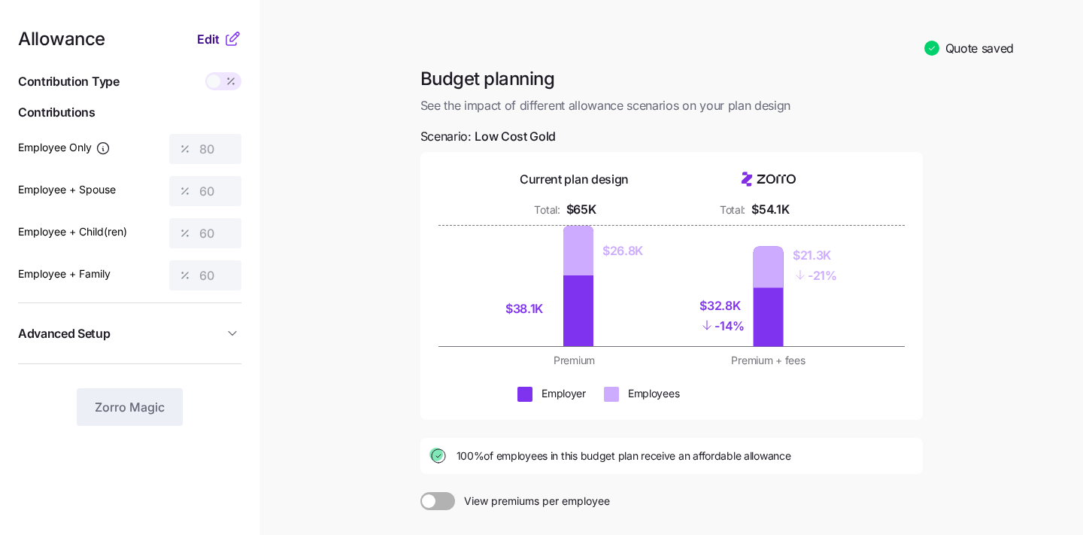
click at [205, 35] on span "Edit" at bounding box center [208, 39] width 23 height 18
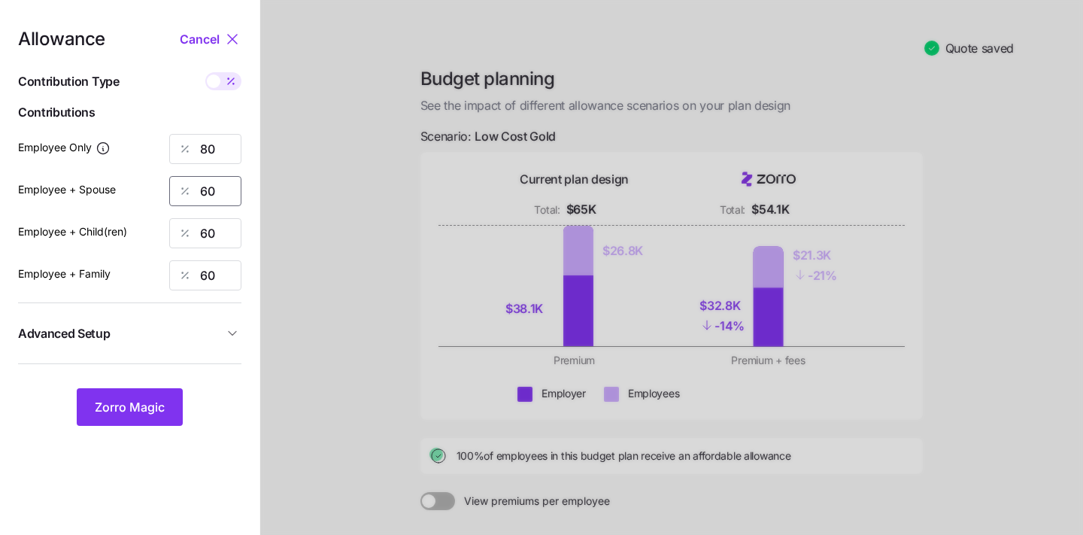
click at [220, 197] on input "60" at bounding box center [205, 191] width 72 height 30
type input "6"
type input "50"
click at [211, 232] on input "60" at bounding box center [205, 233] width 72 height 30
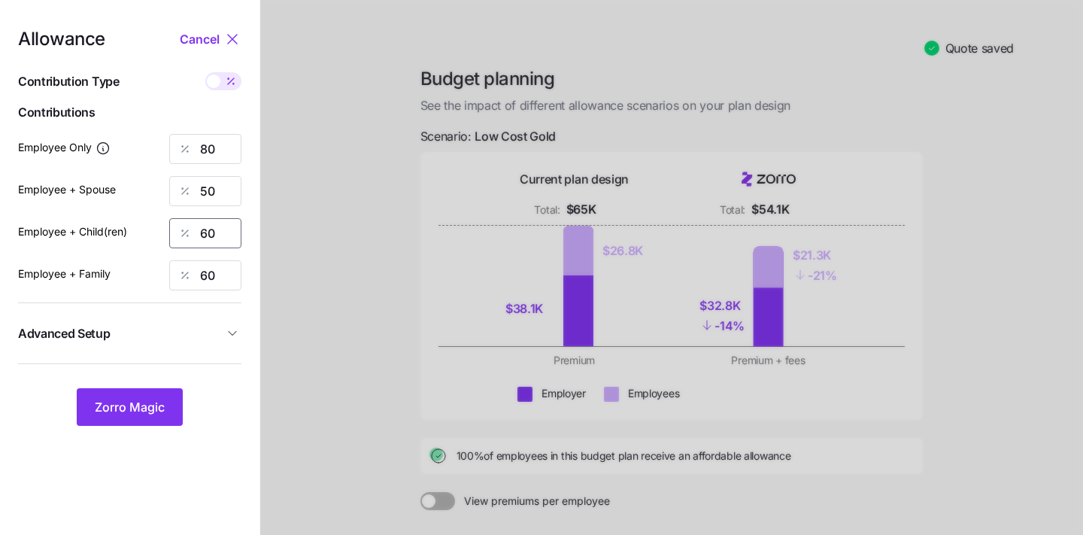
click at [211, 232] on input "60" at bounding box center [205, 233] width 72 height 30
type input "50"
click at [165, 268] on div "Employee + Family 60" at bounding box center [129, 275] width 223 height 30
click at [216, 269] on input "60" at bounding box center [205, 275] width 72 height 30
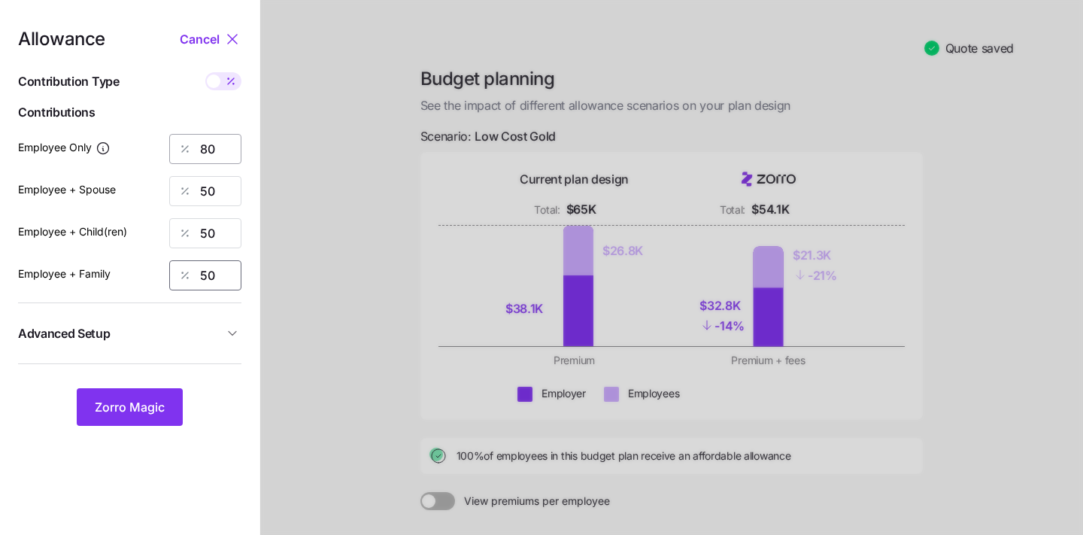
type input "50"
click at [214, 152] on input "80" at bounding box center [205, 149] width 72 height 30
type input "8"
type input "70"
click at [350, 320] on div at bounding box center [671, 358] width 823 height 716
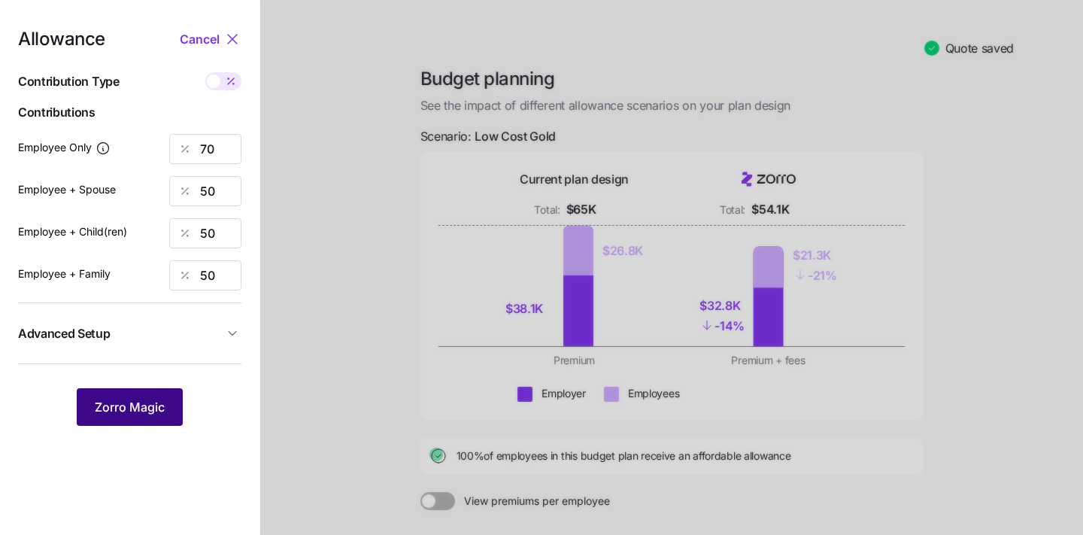
click at [138, 404] on span "Zorro Magic" at bounding box center [130, 407] width 70 height 18
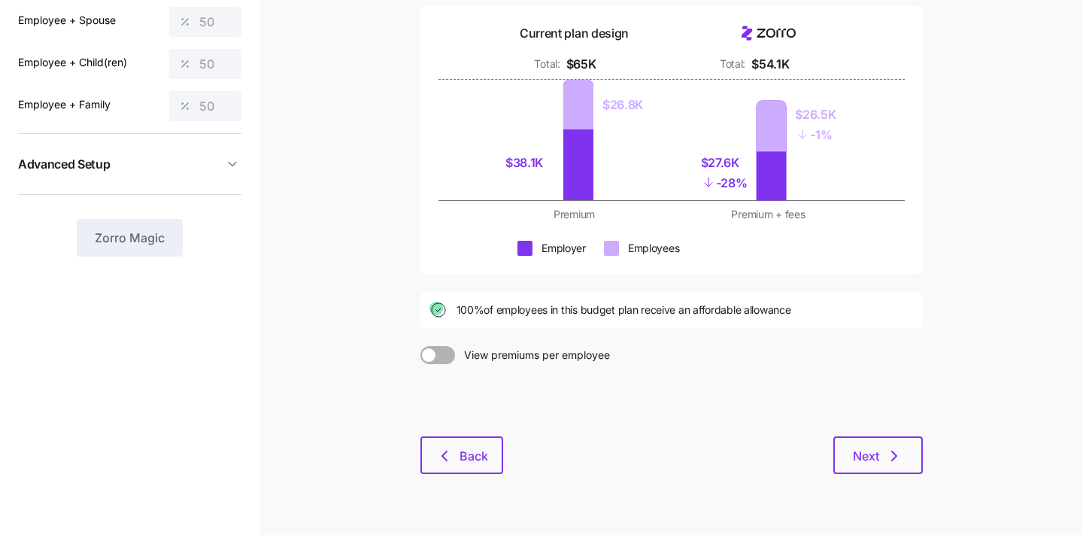
scroll to position [162, 0]
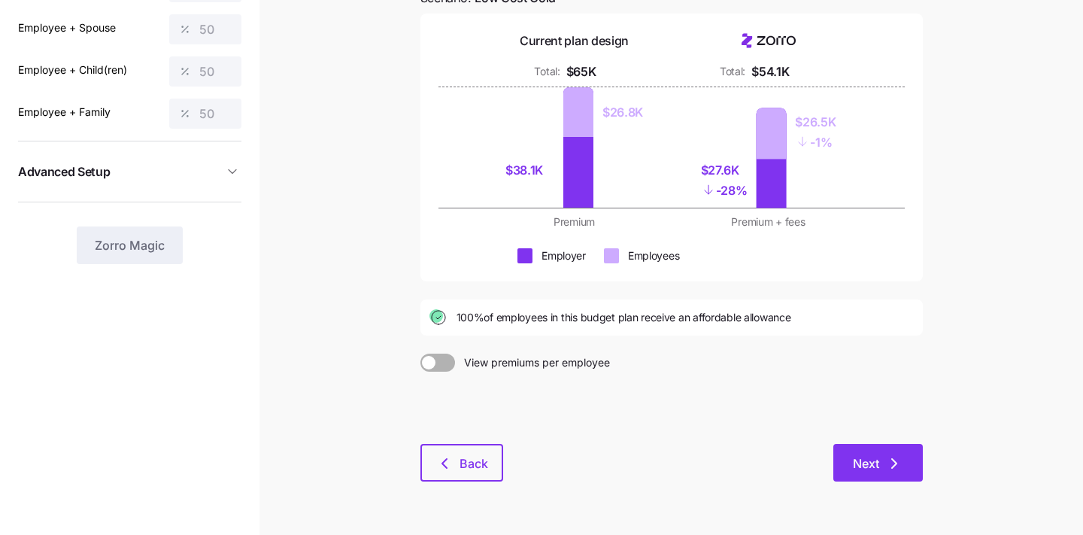
click at [868, 465] on span "Next" at bounding box center [866, 463] width 26 height 18
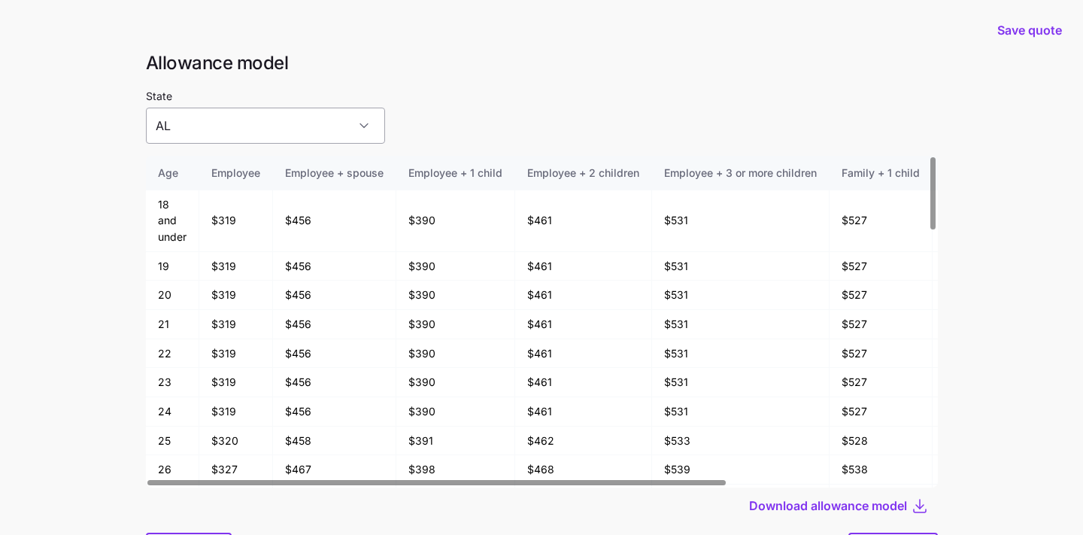
click at [300, 126] on input "AL" at bounding box center [265, 126] width 239 height 36
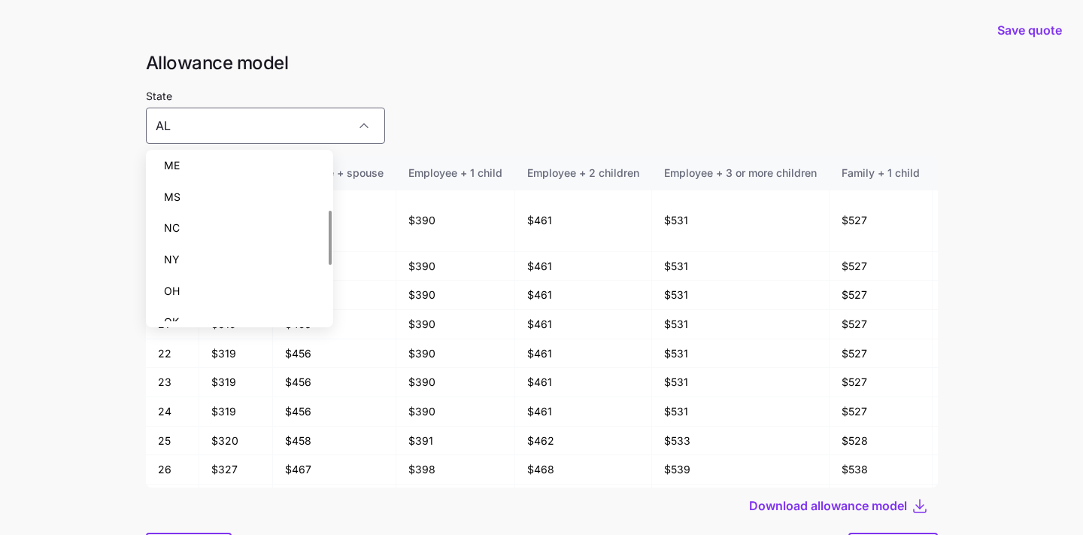
scroll to position [166, 0]
click at [368, 130] on div "State AL" at bounding box center [542, 114] width 792 height 57
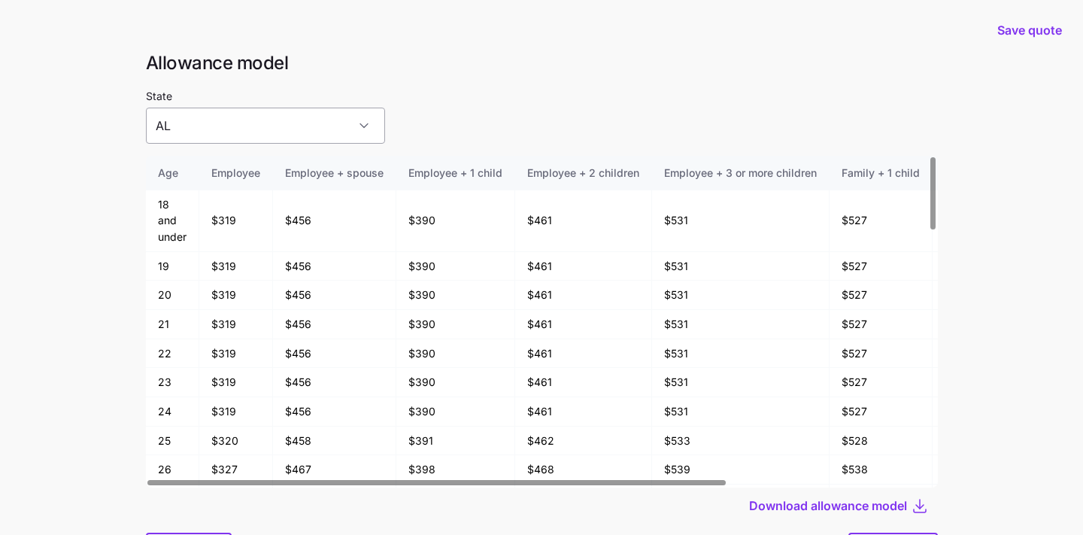
click at [258, 123] on input "AL" at bounding box center [265, 126] width 239 height 36
click at [106, 248] on main "Save quote Allowance model State AL Age Employee Employee + spouse Employee + 1…" at bounding box center [541, 307] width 1083 height 615
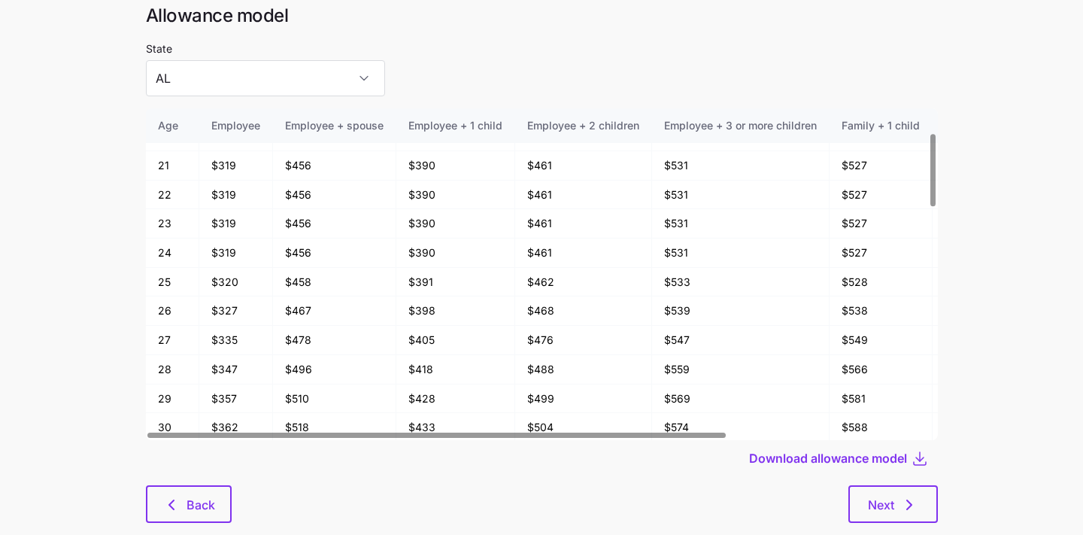
scroll to position [80, 0]
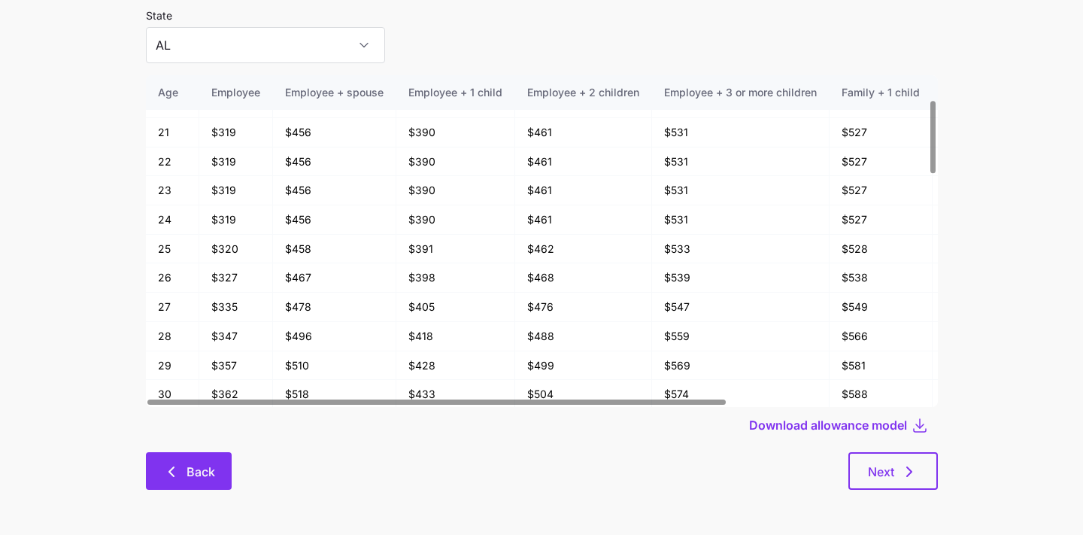
click at [193, 480] on span "Back" at bounding box center [200, 471] width 29 height 18
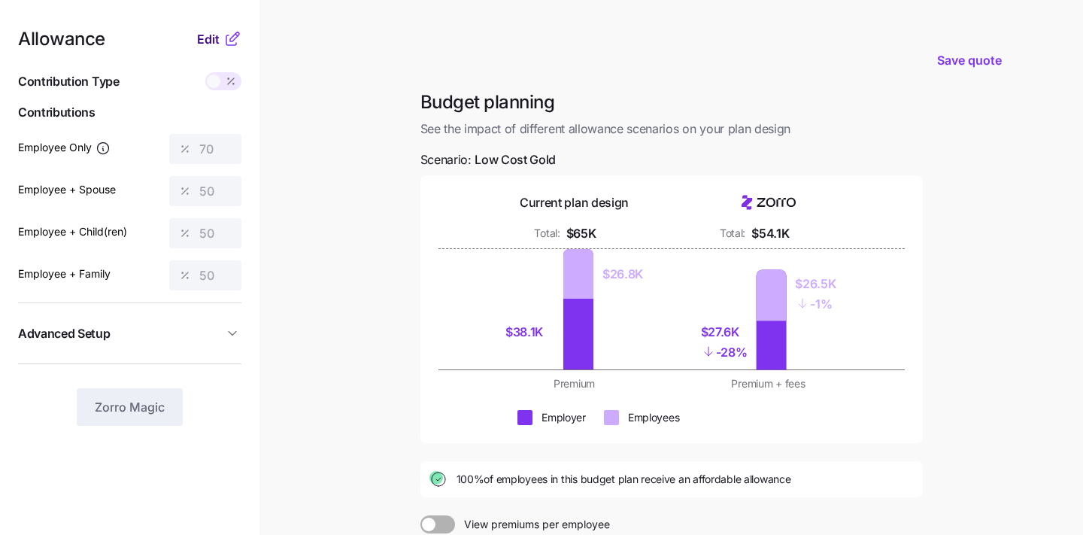
click at [202, 41] on span "Edit" at bounding box center [208, 39] width 23 height 18
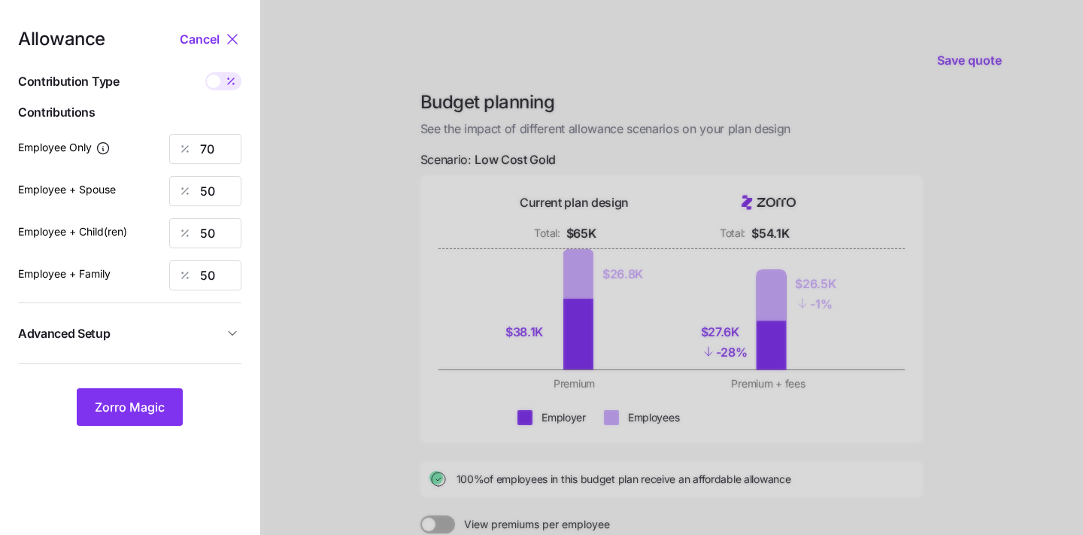
click at [220, 86] on span at bounding box center [230, 81] width 21 height 18
click at [205, 72] on input "checkbox" at bounding box center [205, 72] width 0 height 0
type input "497"
type input "710"
type input "632"
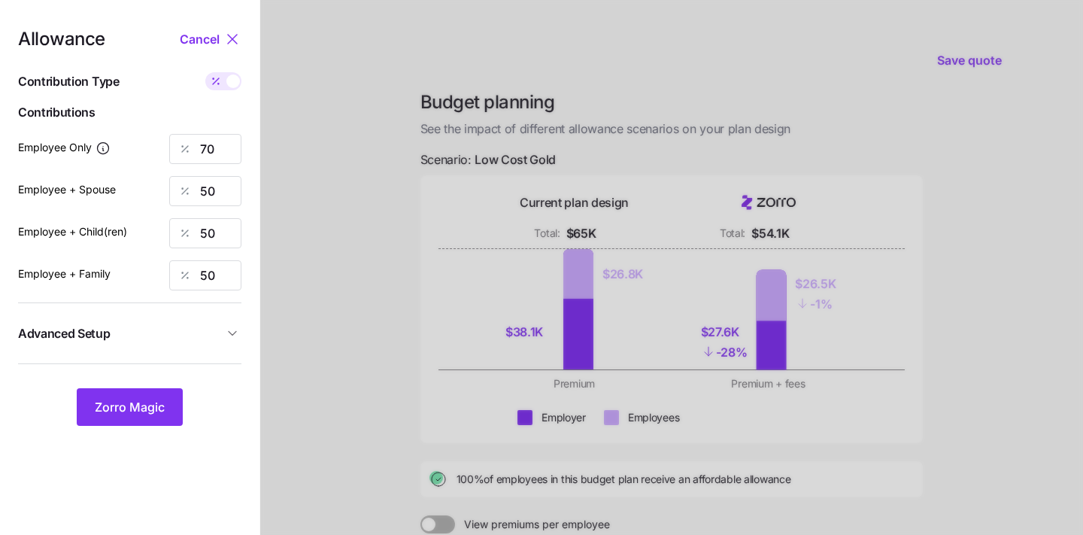
type input "987"
click at [230, 84] on span at bounding box center [233, 81] width 14 height 14
click at [205, 72] on input "checkbox" at bounding box center [205, 72] width 0 height 0
type input "70"
type input "50"
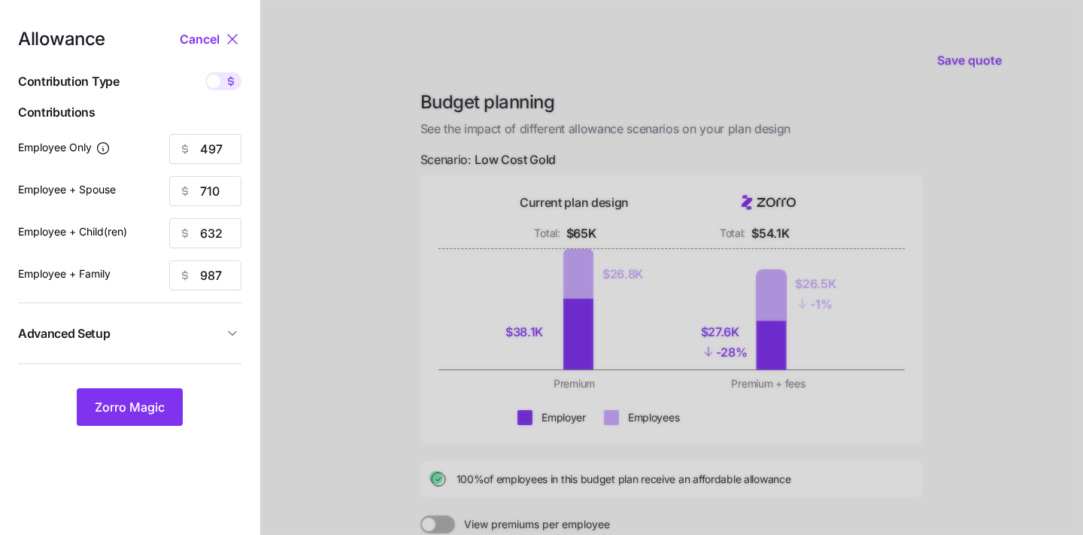
type input "50"
click at [157, 405] on span "Zorro Magic" at bounding box center [130, 407] width 70 height 18
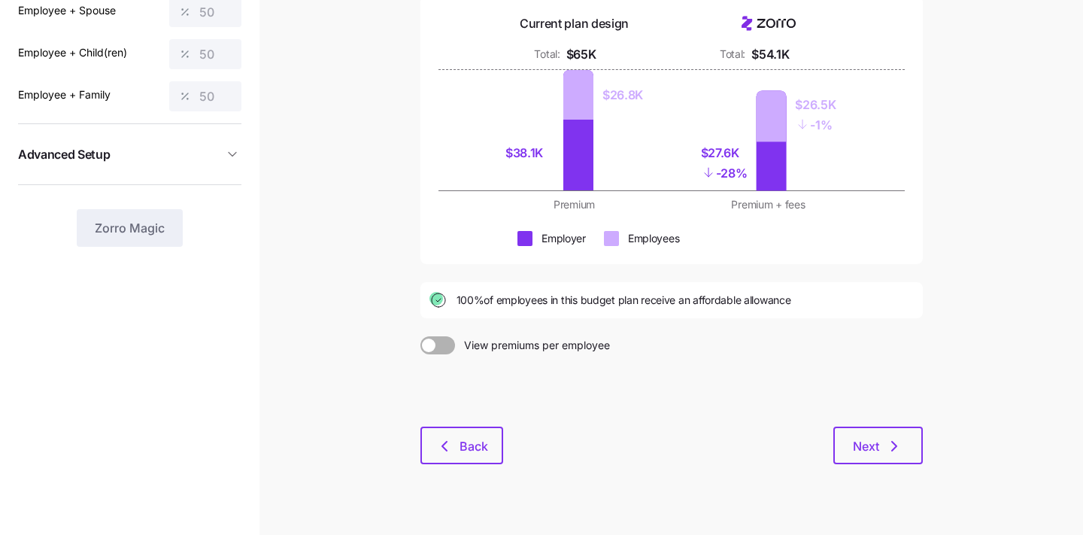
scroll to position [205, 0]
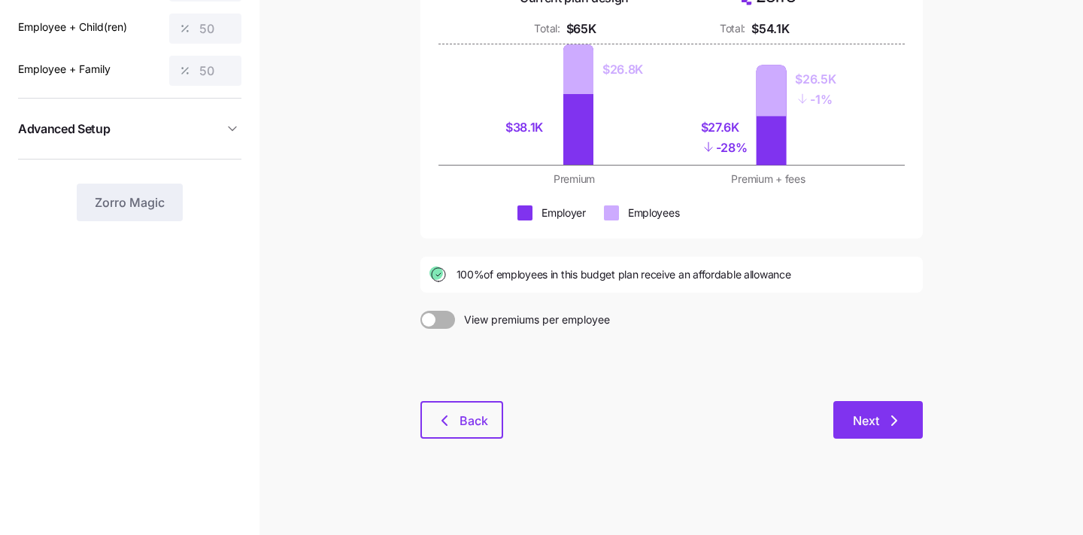
click at [884, 426] on span "Next" at bounding box center [878, 420] width 50 height 18
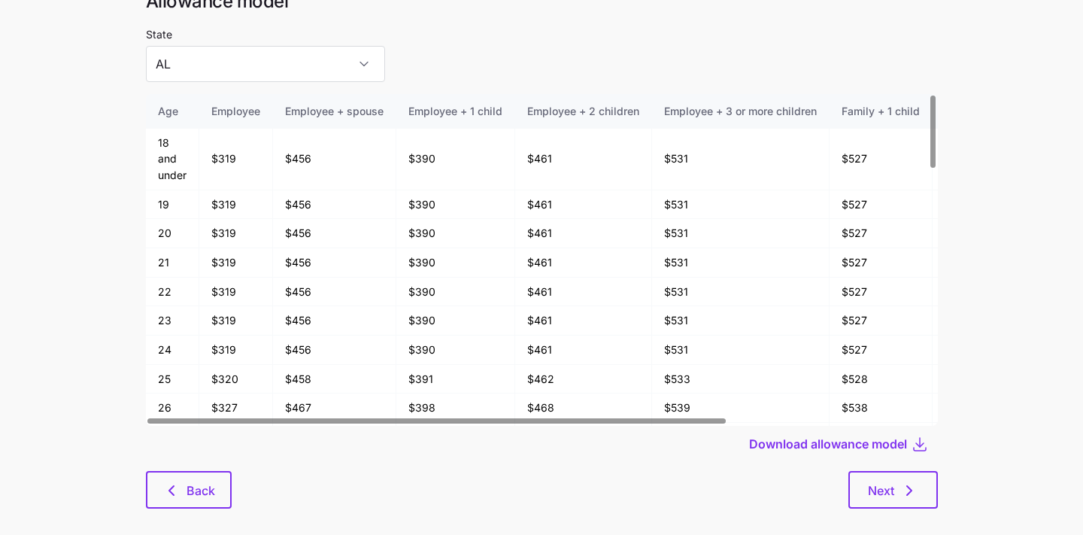
scroll to position [74, 0]
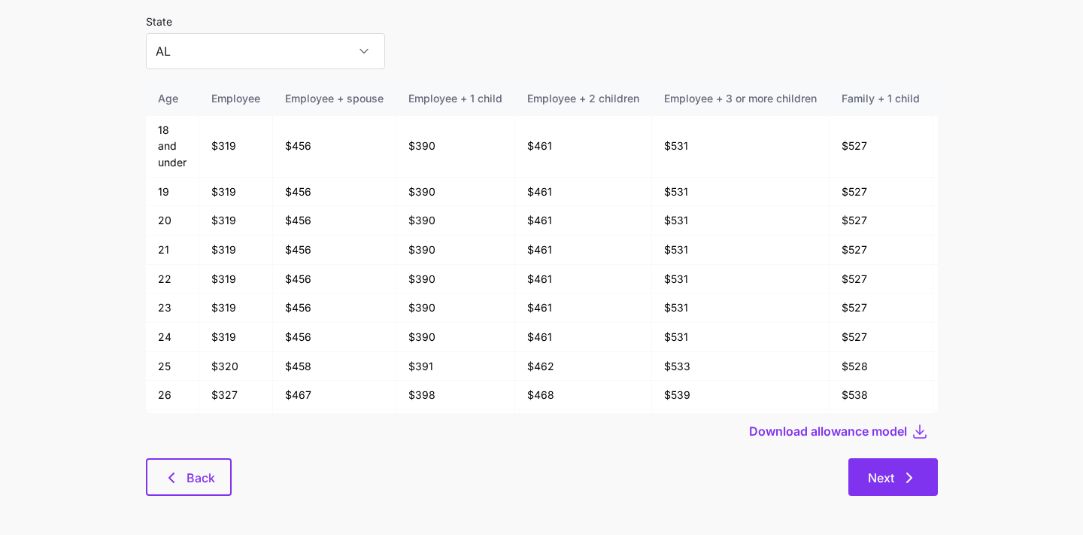
click at [889, 487] on button "Next" at bounding box center [892, 477] width 89 height 38
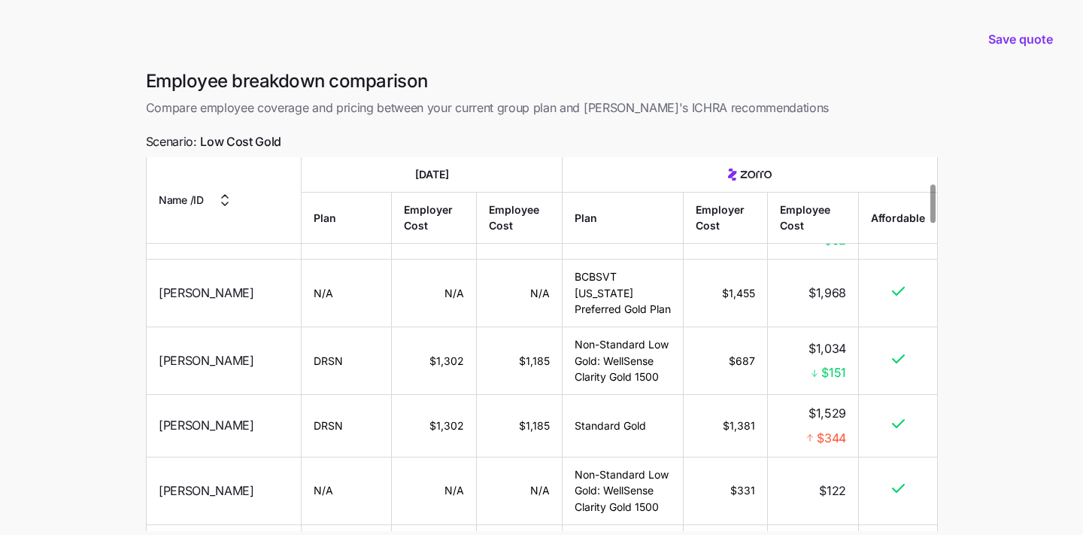
scroll to position [310, 0]
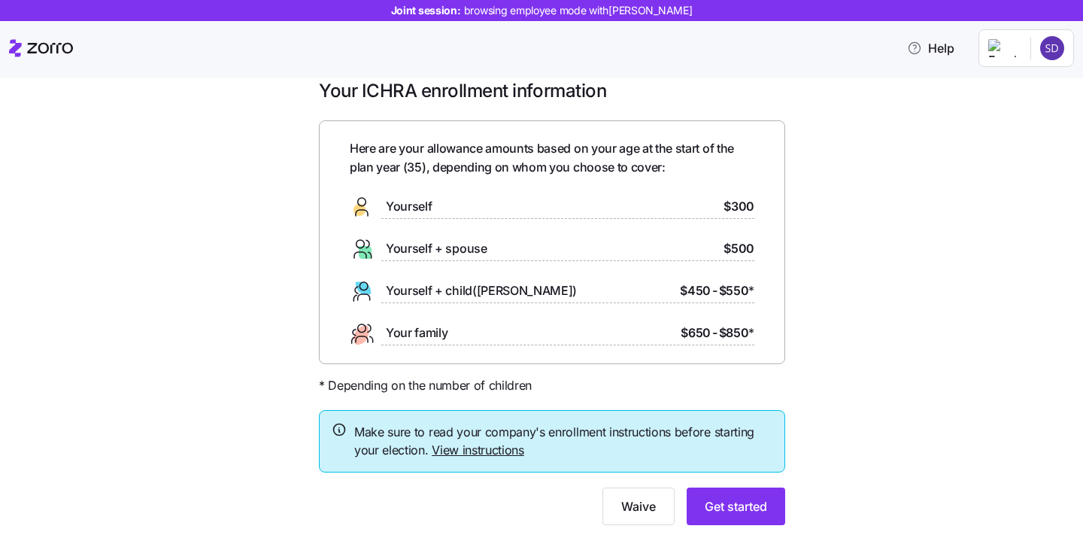
scroll to position [24, 0]
click at [730, 499] on span "Get started" at bounding box center [736, 505] width 62 height 18
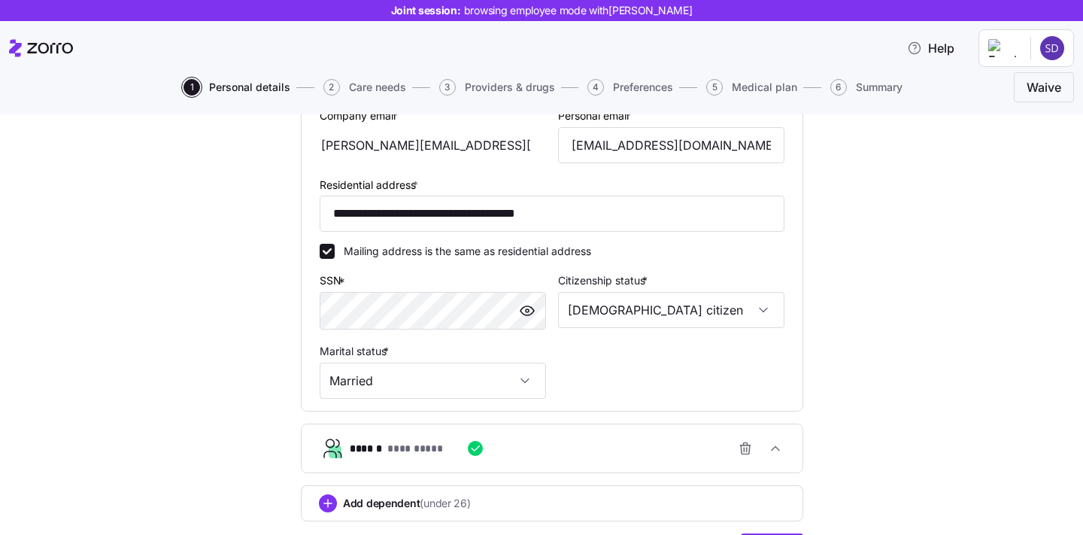
scroll to position [469, 0]
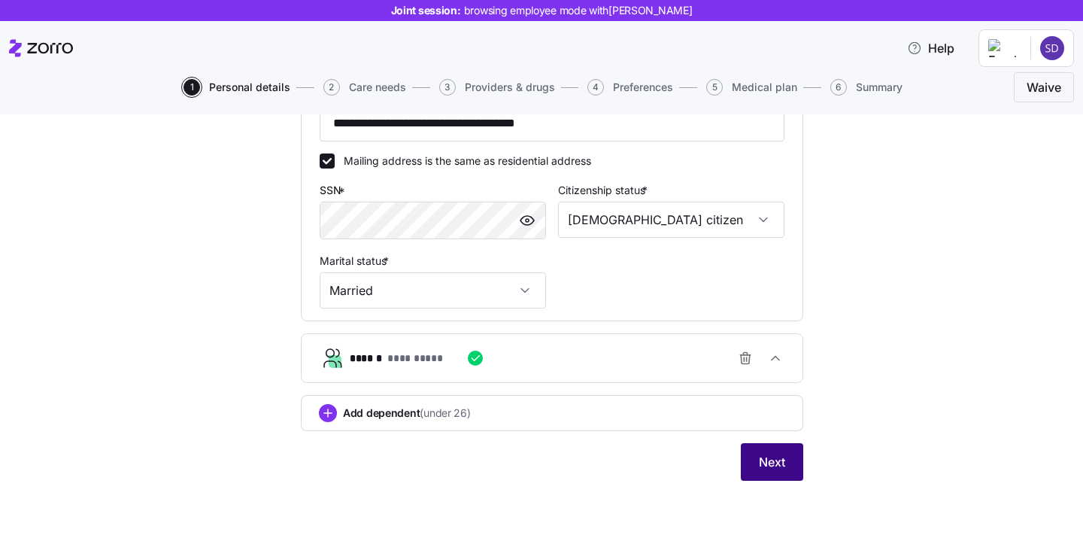
click at [766, 460] on span "Next" at bounding box center [772, 462] width 26 height 18
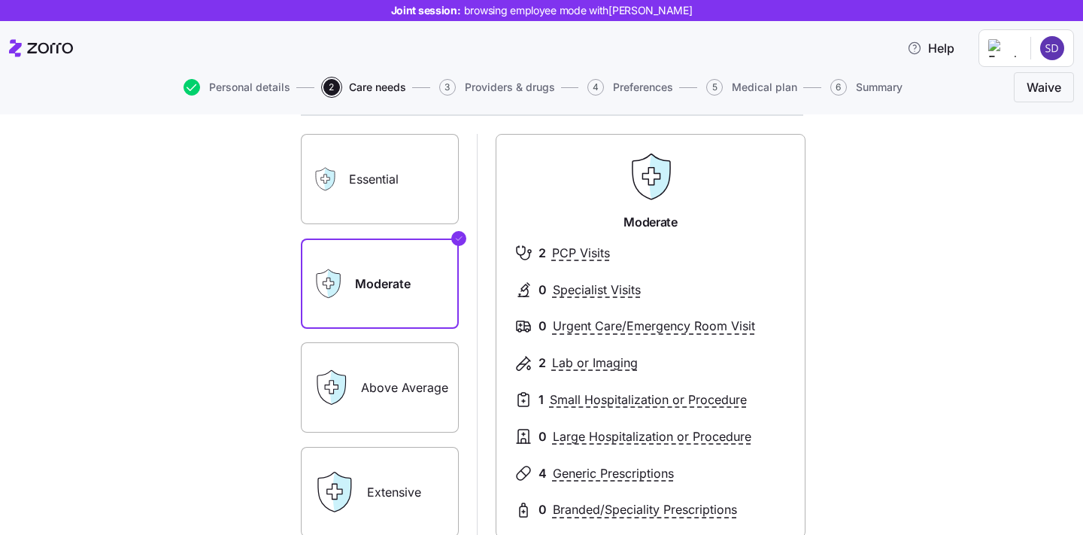
scroll to position [79, 0]
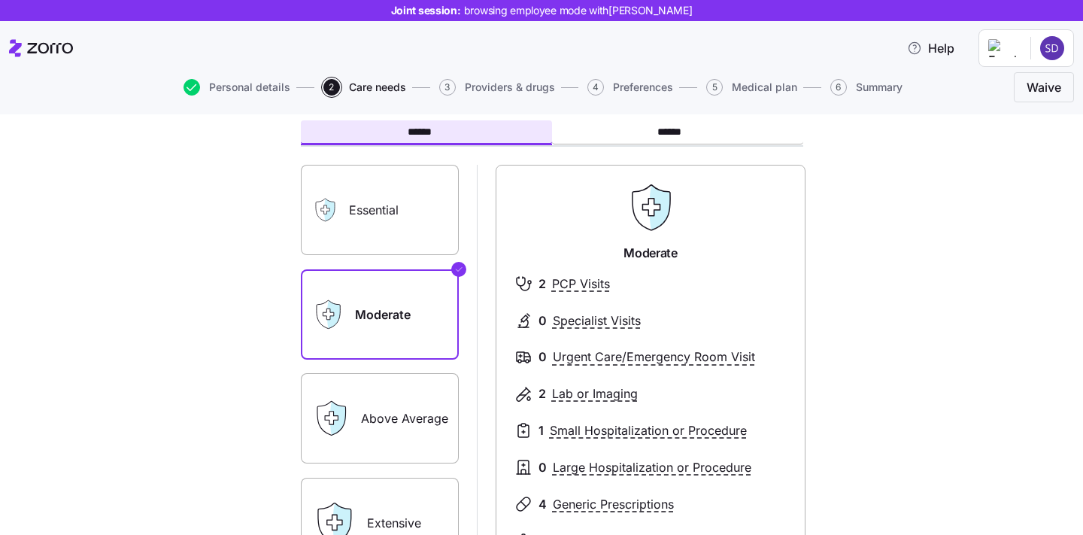
click at [385, 237] on label "Essential" at bounding box center [380, 210] width 158 height 90
click at [0, 0] on input "Essential" at bounding box center [0, 0] width 0 height 0
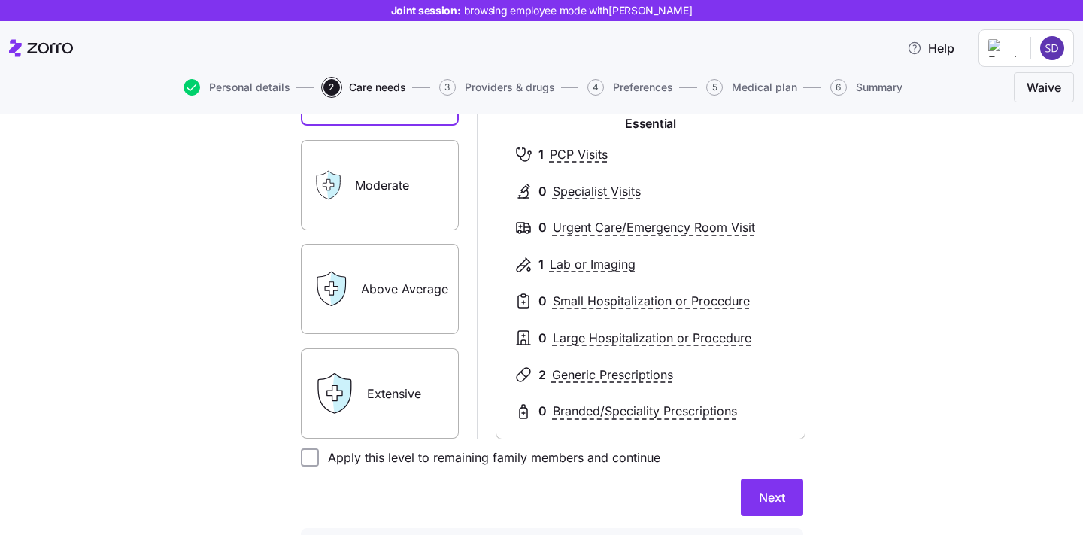
scroll to position [214, 0]
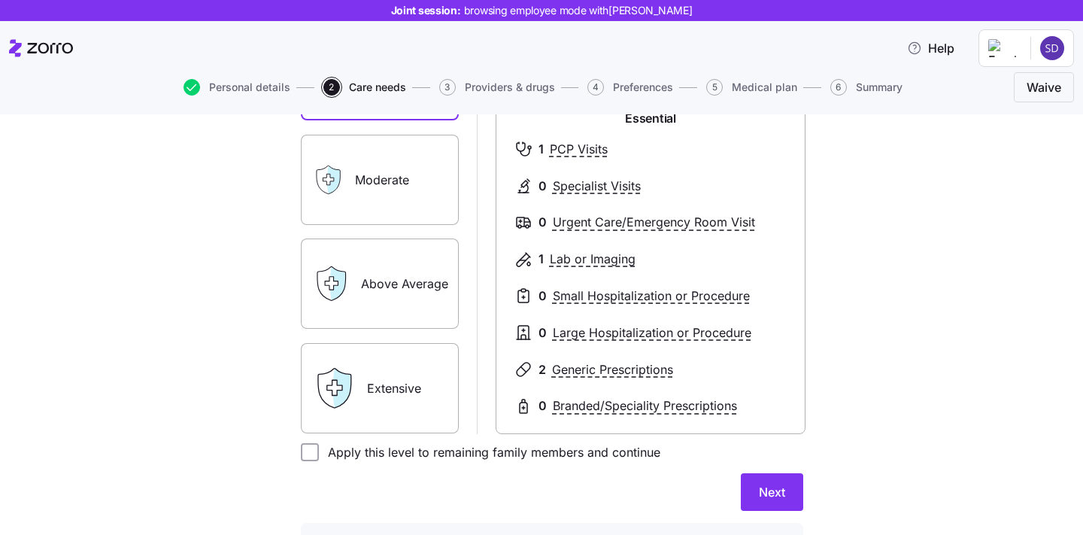
click at [393, 402] on label "Extensive" at bounding box center [380, 388] width 158 height 90
click at [0, 0] on input "Extensive" at bounding box center [0, 0] width 0 height 0
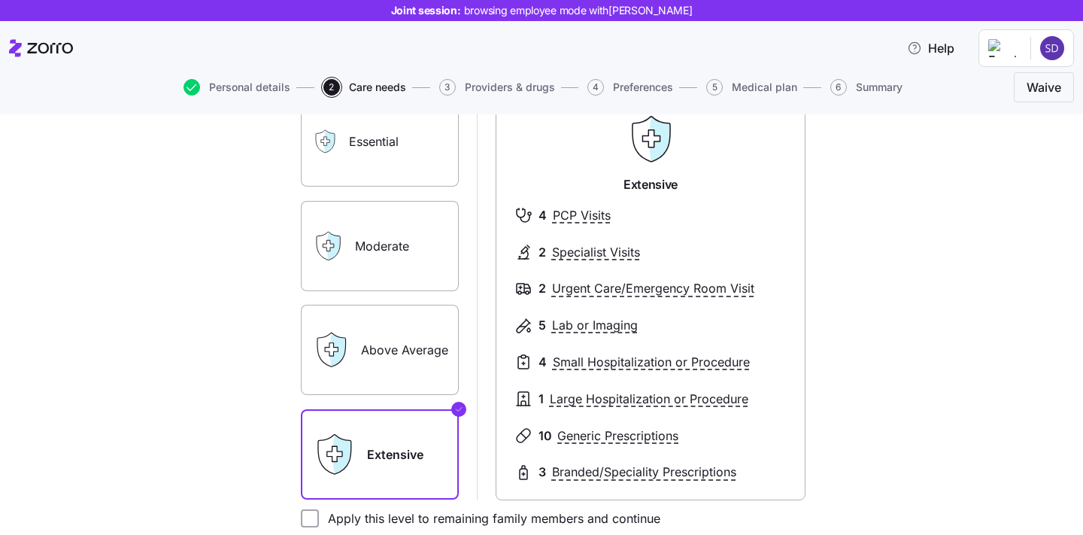
scroll to position [149, 0]
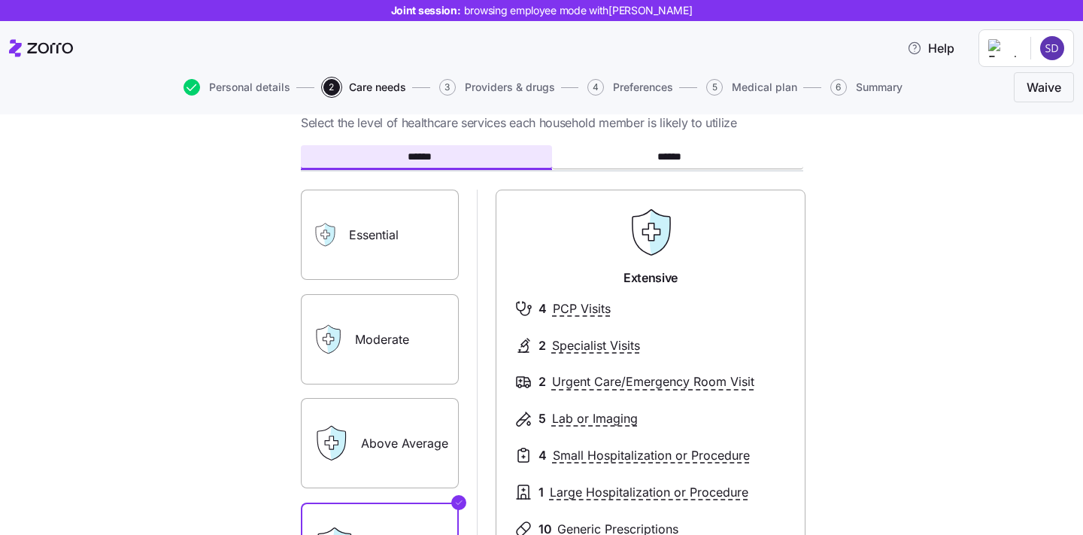
click at [408, 329] on label "Moderate" at bounding box center [380, 339] width 158 height 90
click at [0, 0] on input "Moderate" at bounding box center [0, 0] width 0 height 0
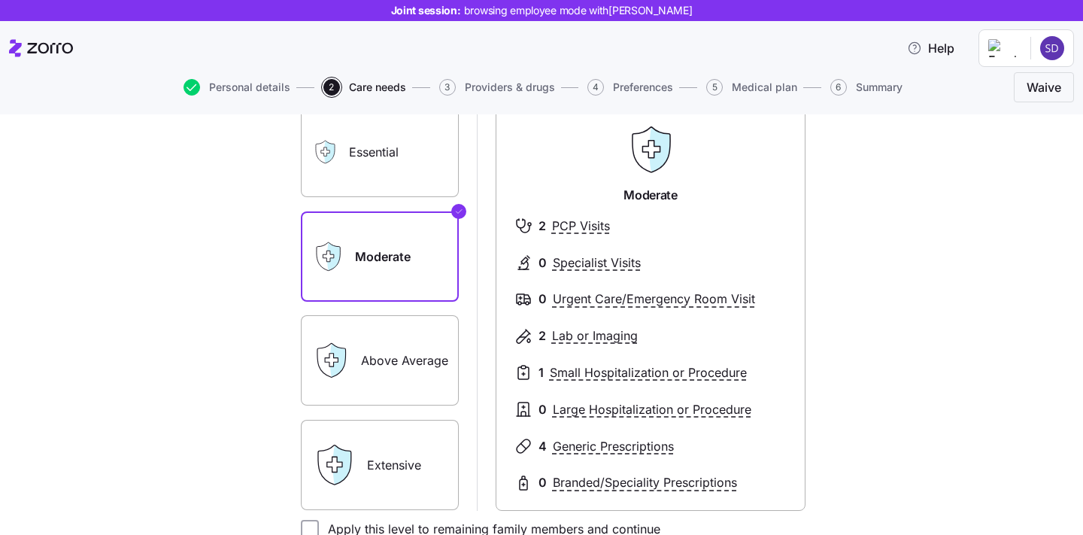
scroll to position [188, 0]
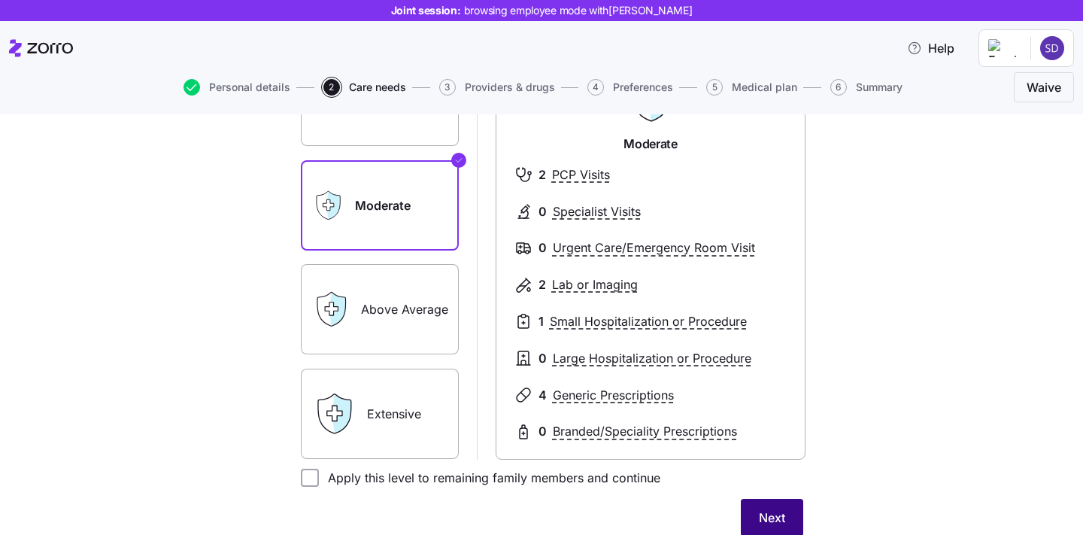
click at [767, 514] on span "Next" at bounding box center [772, 517] width 26 height 18
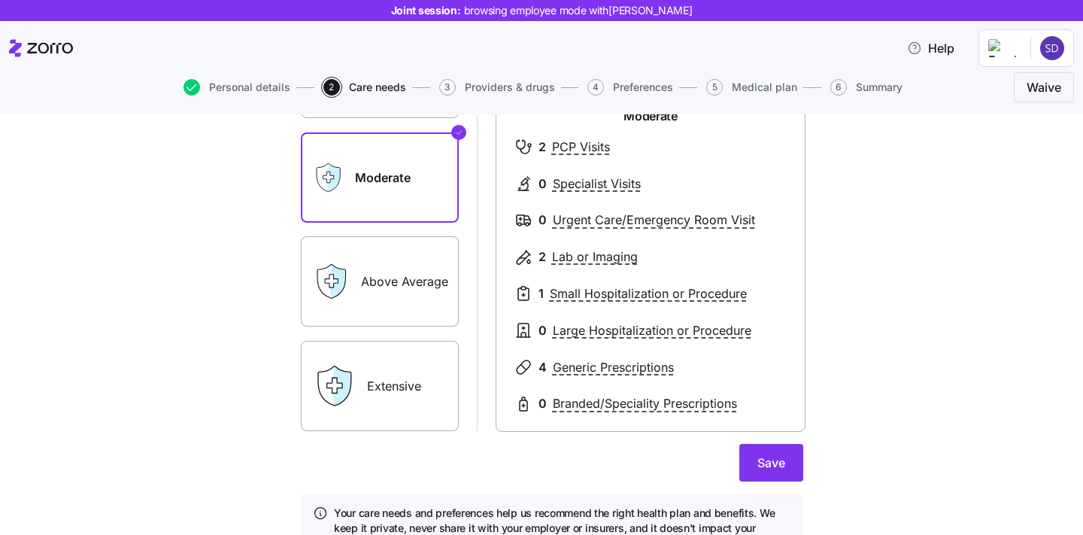
scroll to position [270, 0]
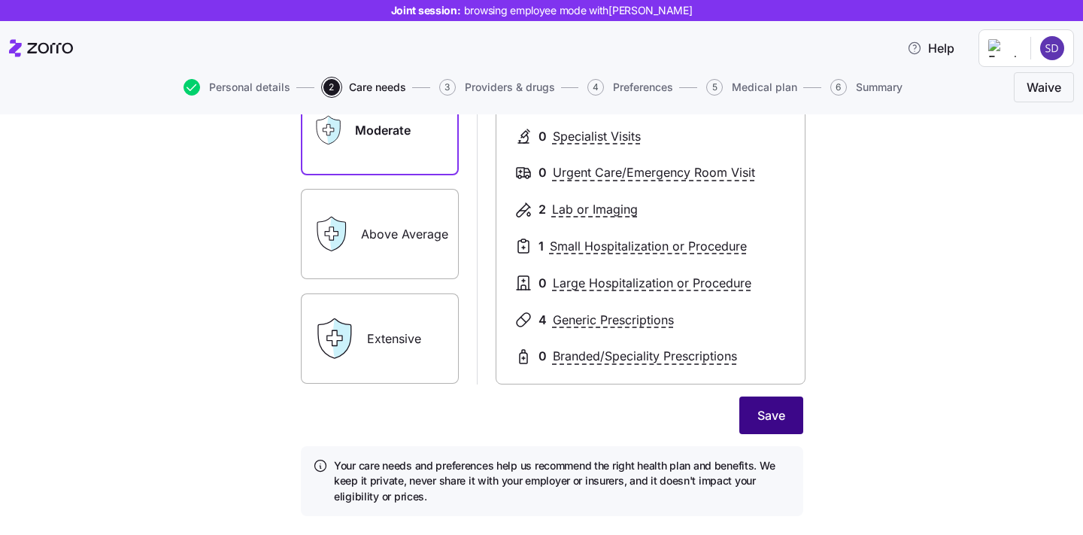
click at [772, 424] on span "Save" at bounding box center [771, 415] width 28 height 18
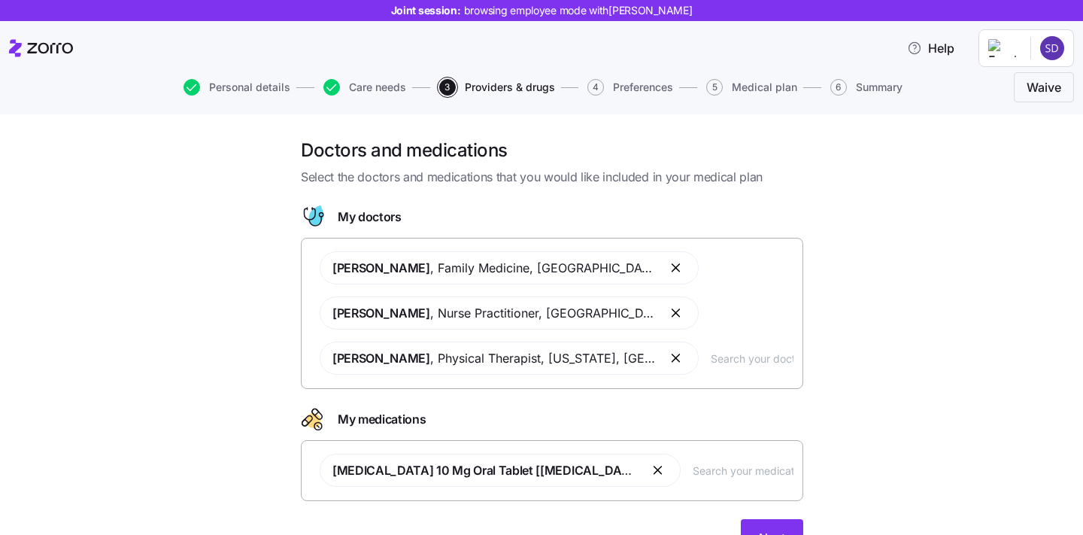
click at [711, 354] on input "text" at bounding box center [752, 358] width 83 height 17
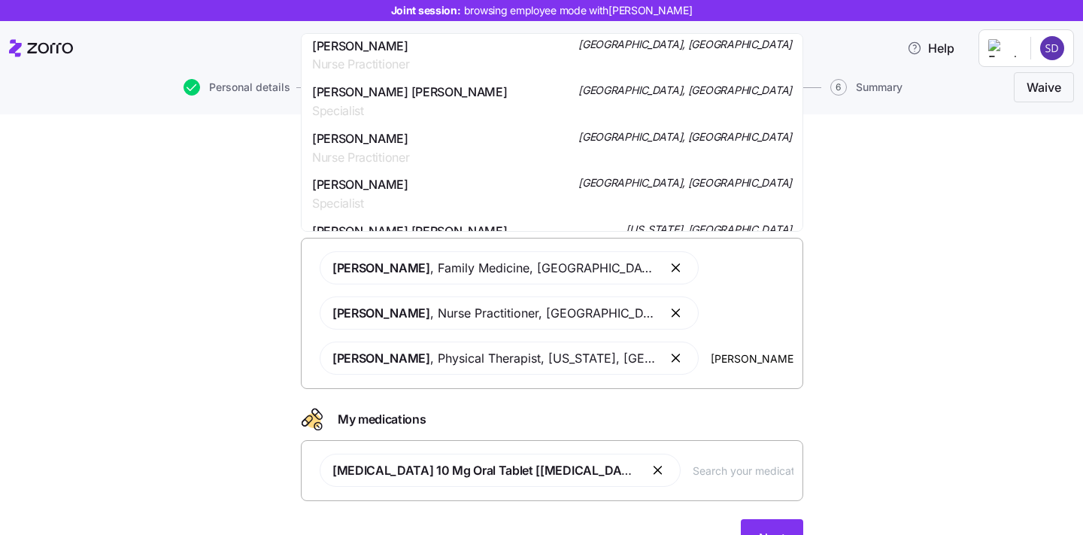
scroll to position [1154, 0]
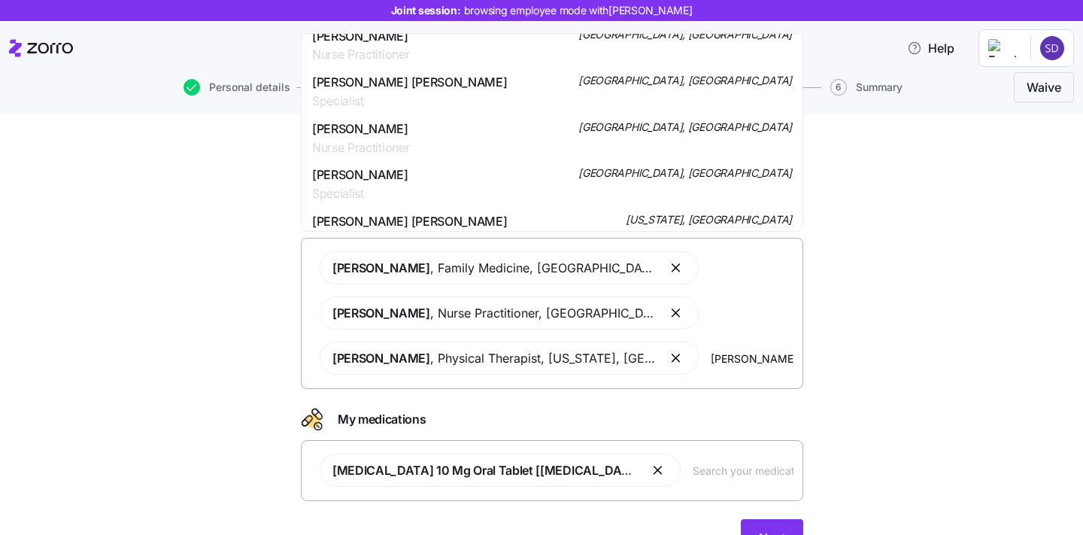
type input "smith"
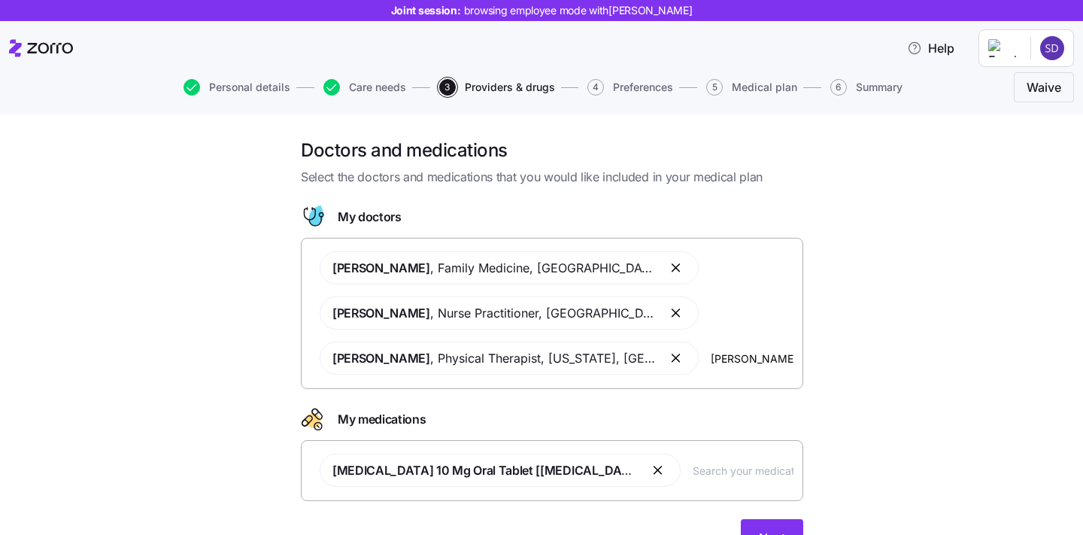
click at [881, 261] on div "Doctors and medications Select the doctors and medications that you would like …" at bounding box center [552, 356] width 1020 height 436
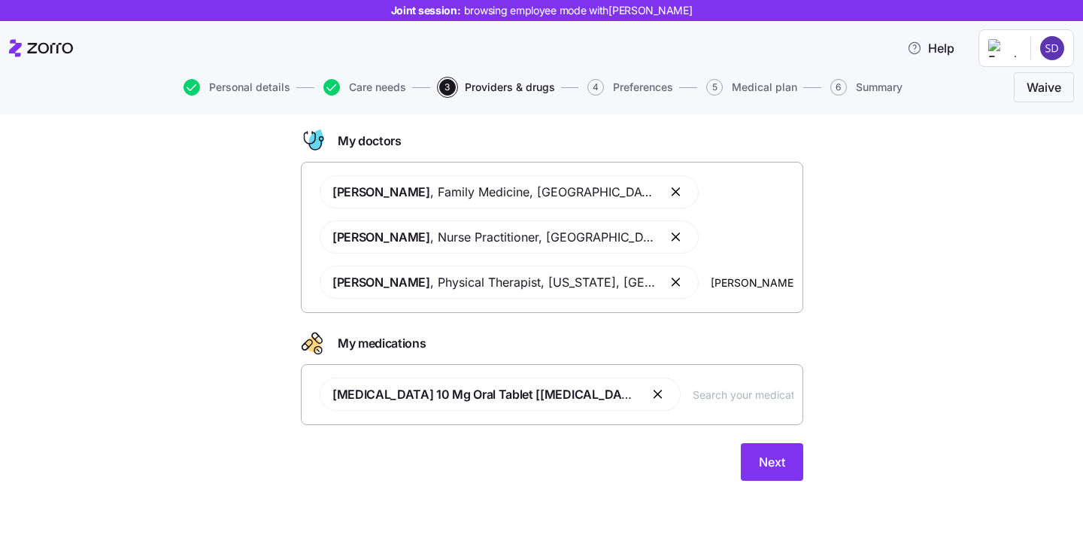
click at [693, 396] on input "text" at bounding box center [743, 394] width 101 height 17
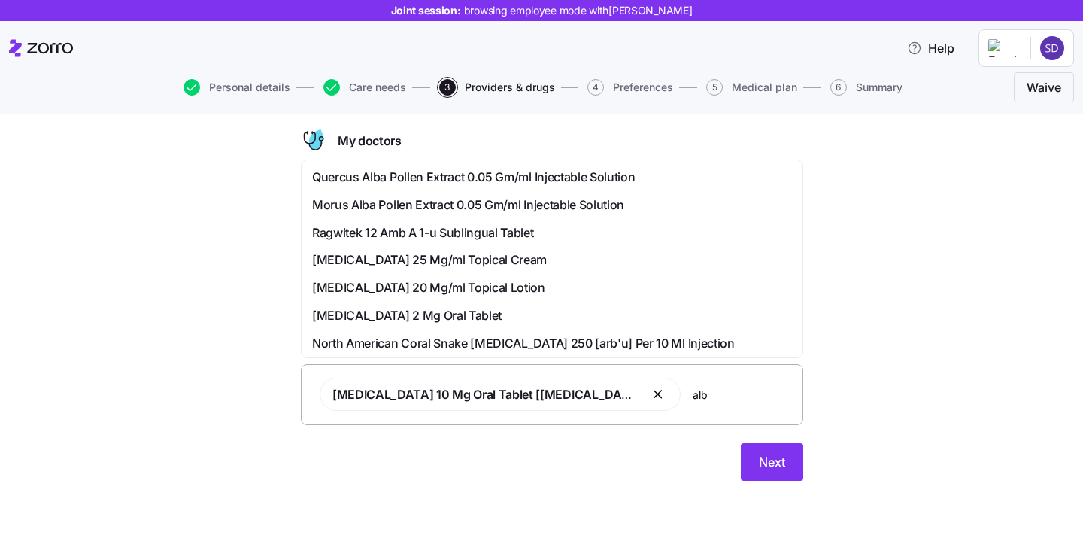
click at [693, 397] on input "alb" at bounding box center [743, 394] width 101 height 17
type input "a"
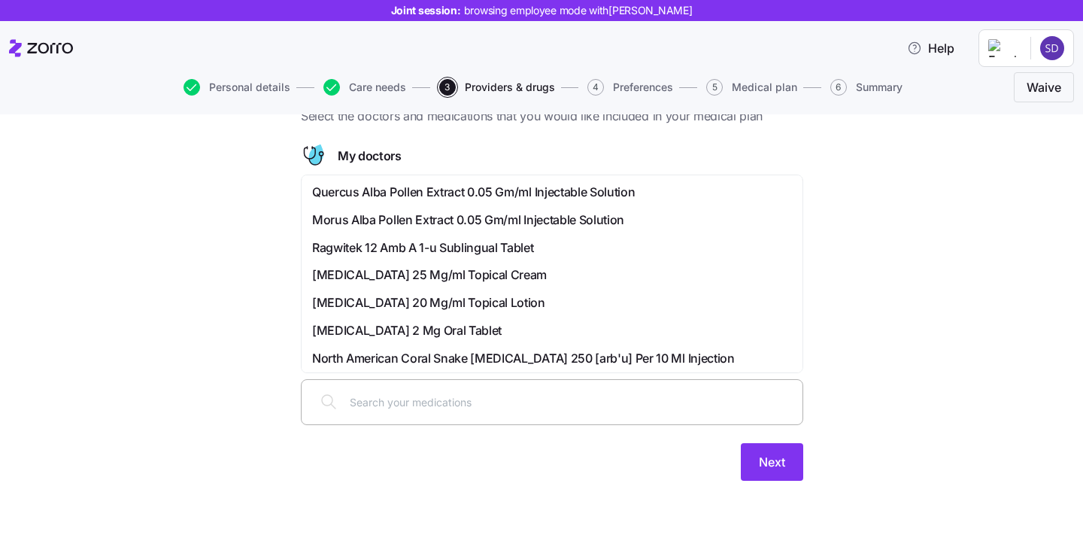
click at [850, 417] on div "Doctors and medications Select the doctors and medications that you would like …" at bounding box center [552, 287] width 1020 height 421
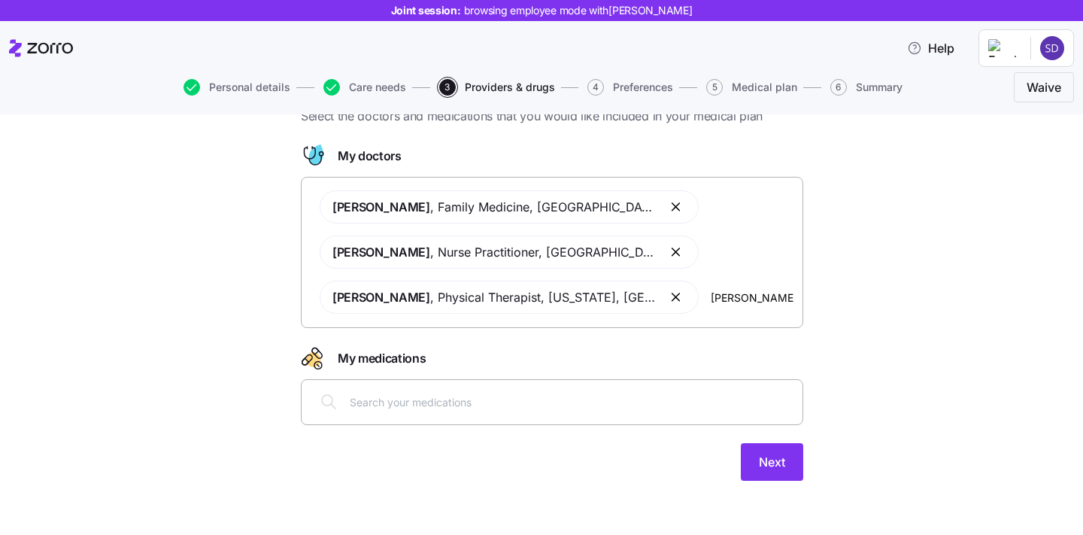
scroll to position [0, 0]
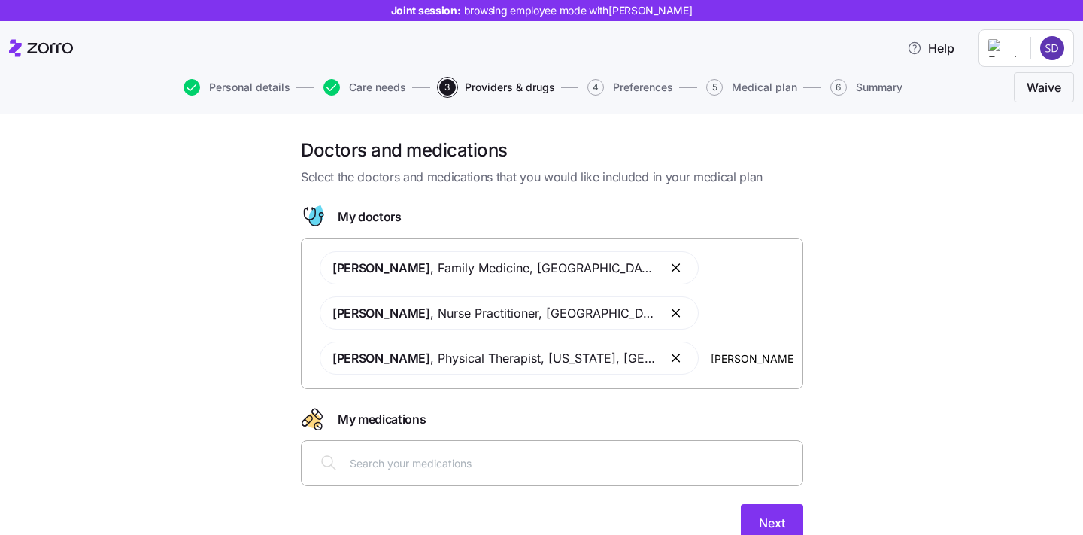
click at [544, 463] on input "text" at bounding box center [572, 462] width 444 height 17
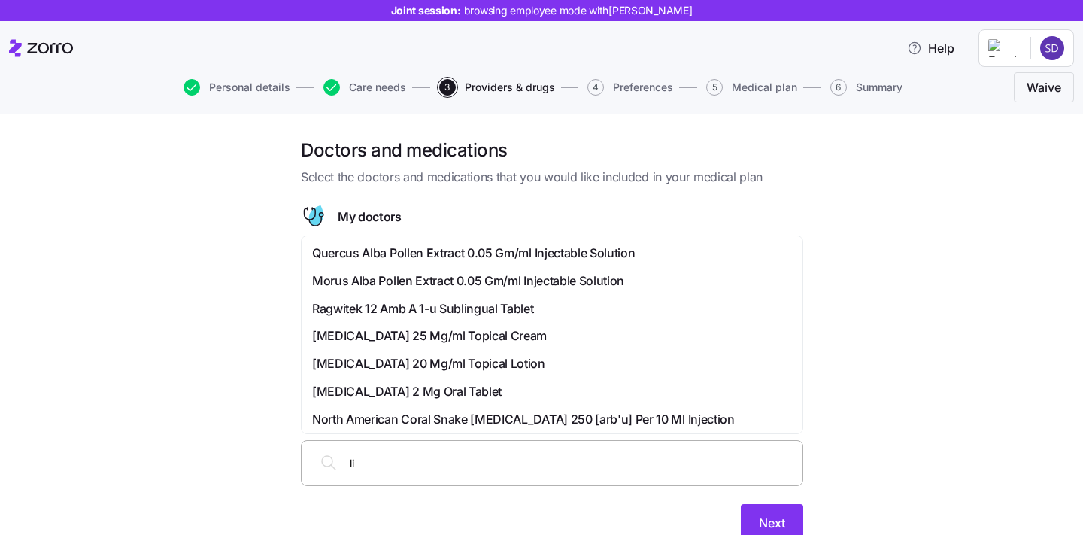
type input "lip"
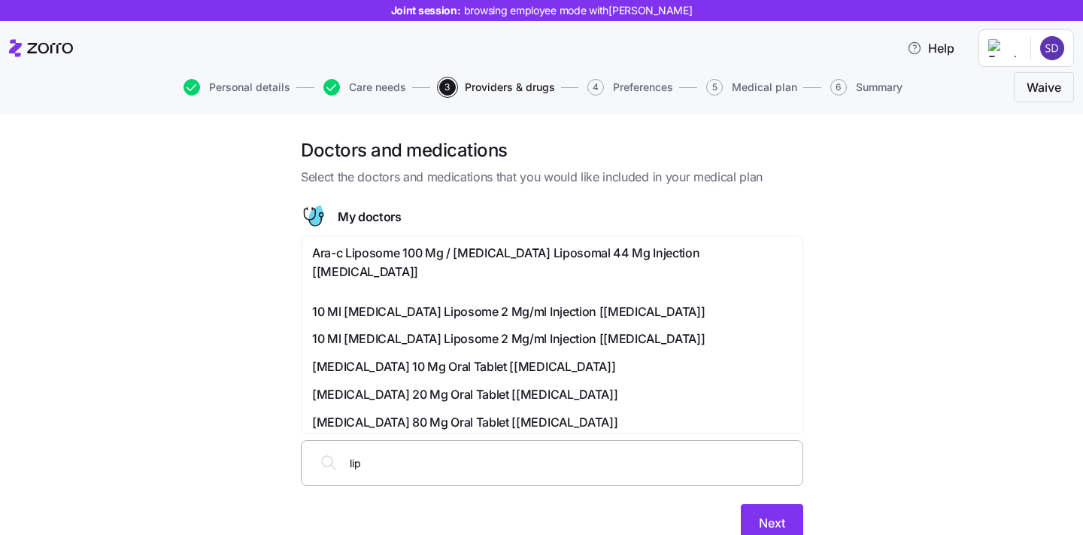
click at [347, 357] on span "Atorvastatin 10 Mg Oral Tablet [lipitor]" at bounding box center [463, 366] width 303 height 19
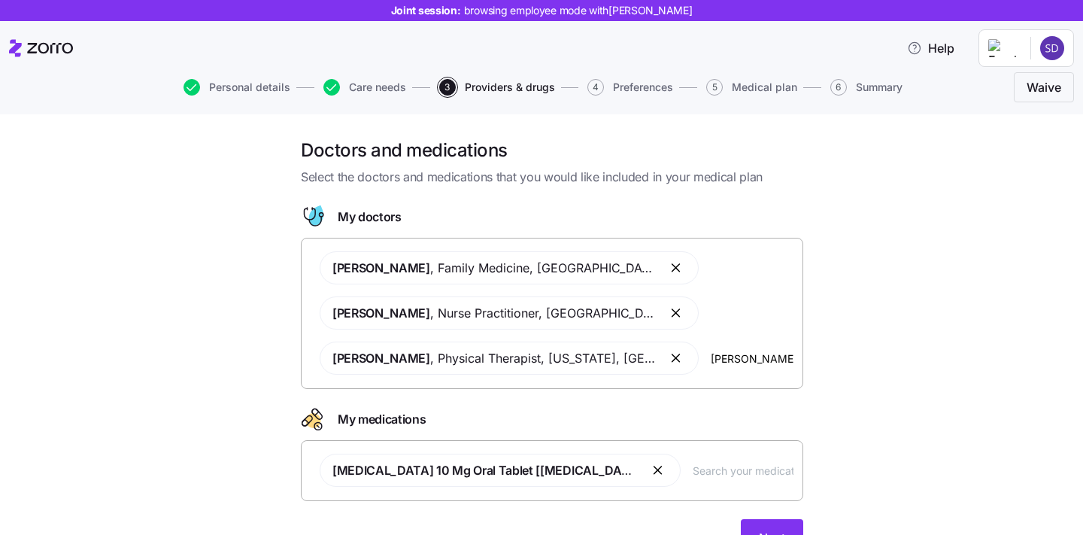
scroll to position [57, 0]
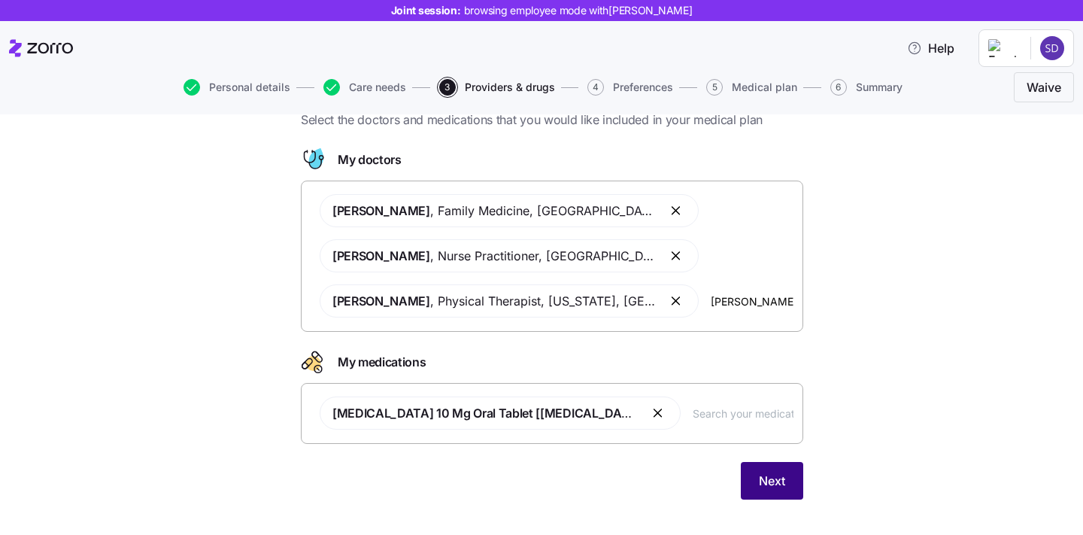
click at [772, 480] on span "Next" at bounding box center [772, 481] width 26 height 18
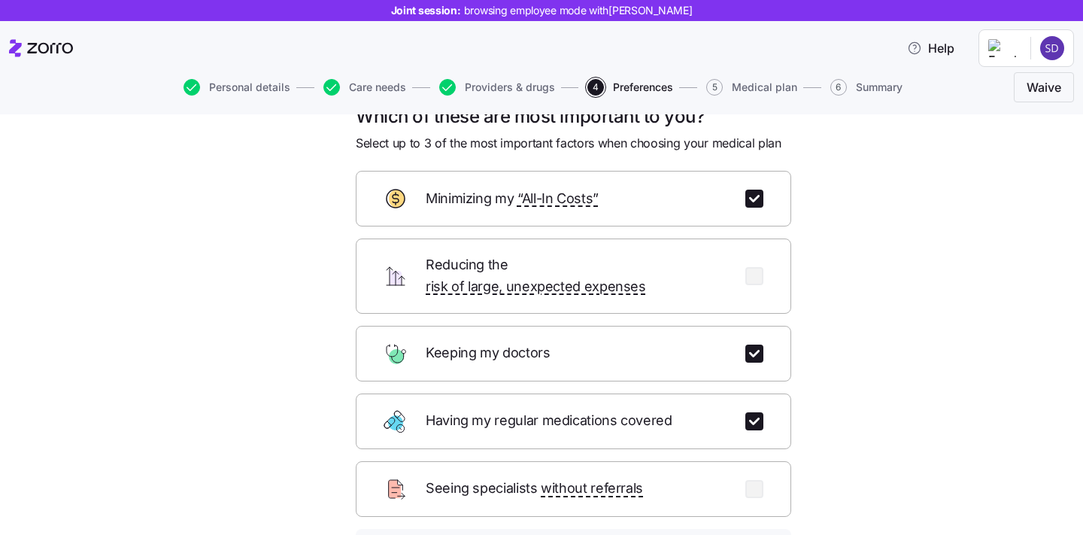
scroll to position [183, 0]
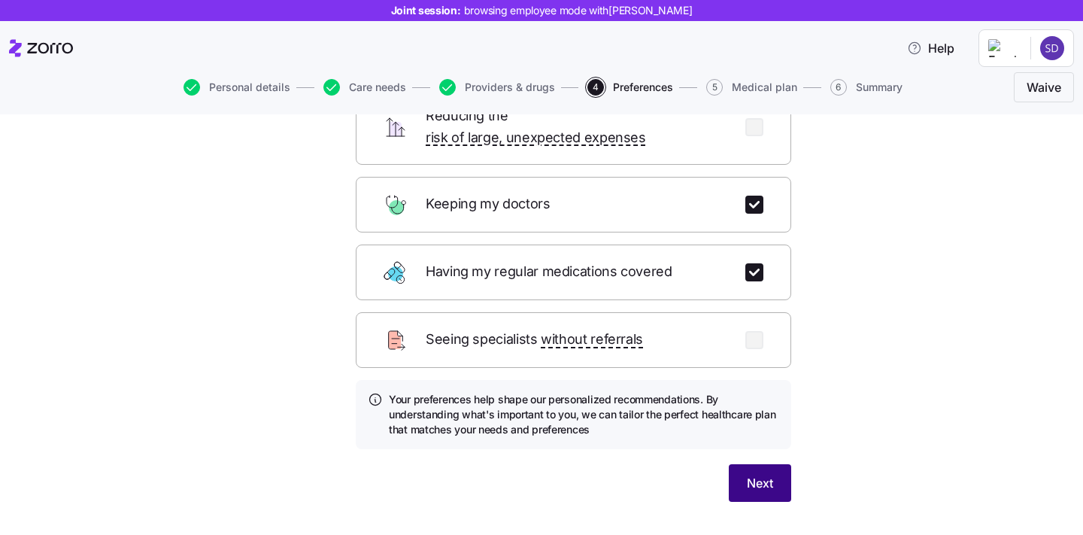
click at [759, 464] on button "Next" at bounding box center [760, 483] width 62 height 38
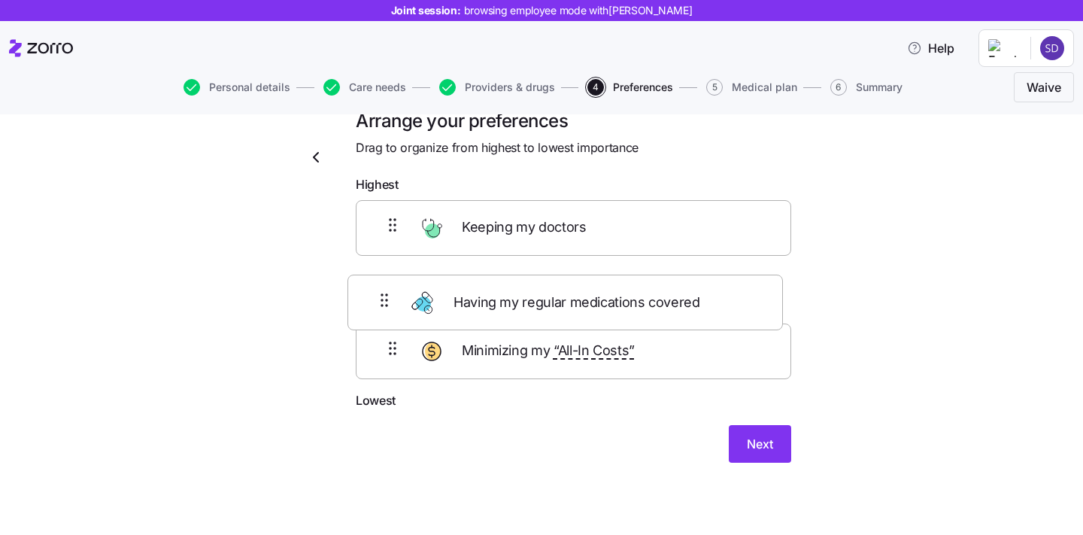
scroll to position [29, 0]
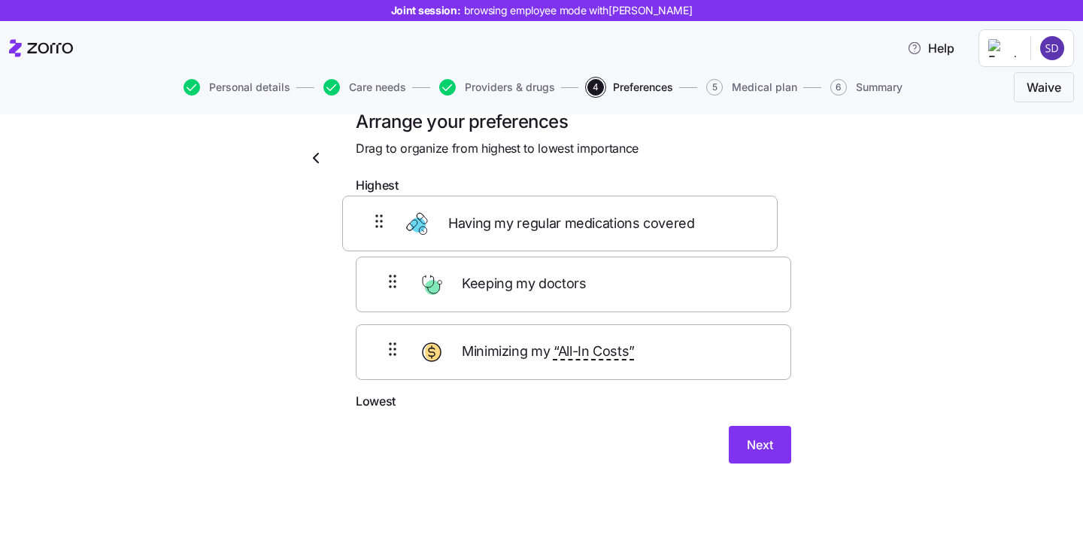
drag, startPoint x: 677, startPoint y: 362, endPoint x: 664, endPoint y: 217, distance: 145.7
click at [664, 217] on div "Keeping my doctors Minimizing my “All-In Costs” Having my regular medications c…" at bounding box center [573, 296] width 435 height 191
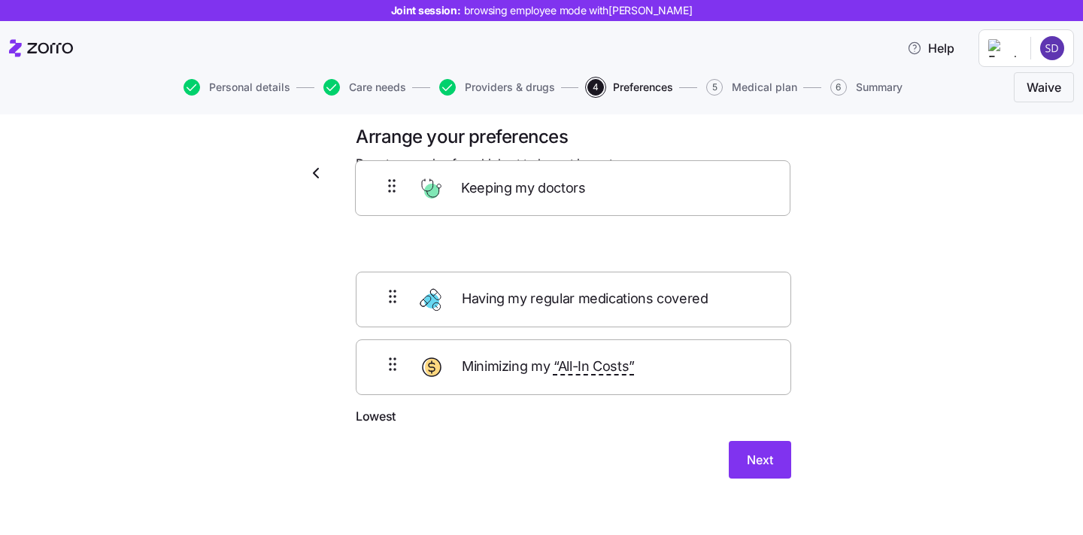
scroll to position [0, 0]
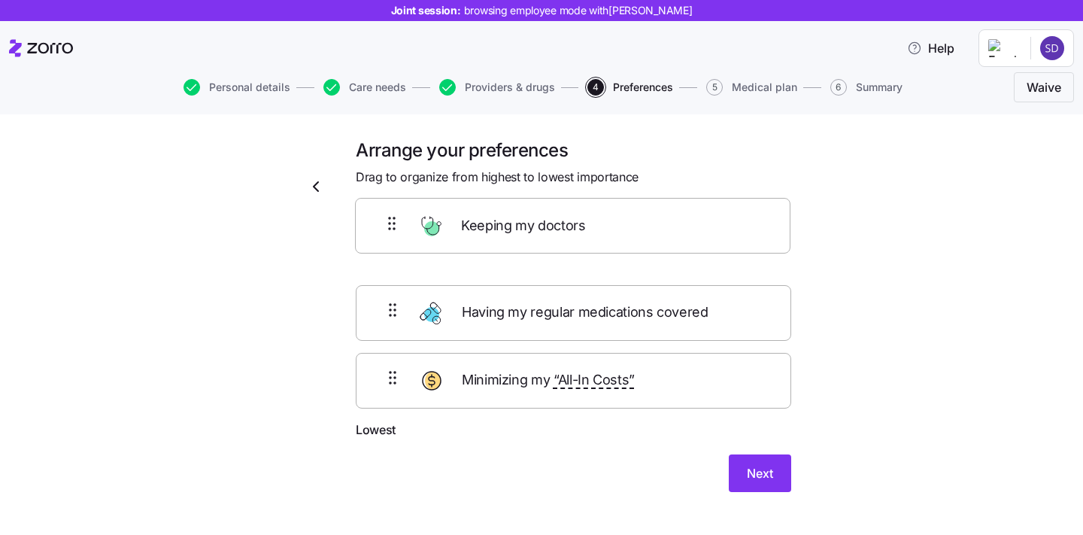
drag, startPoint x: 665, startPoint y: 368, endPoint x: 664, endPoint y: 226, distance: 141.4
click at [664, 226] on form "Highest Having my regular medications covered Minimizing my “All-In Costs” Keep…" at bounding box center [573, 348] width 435 height 287
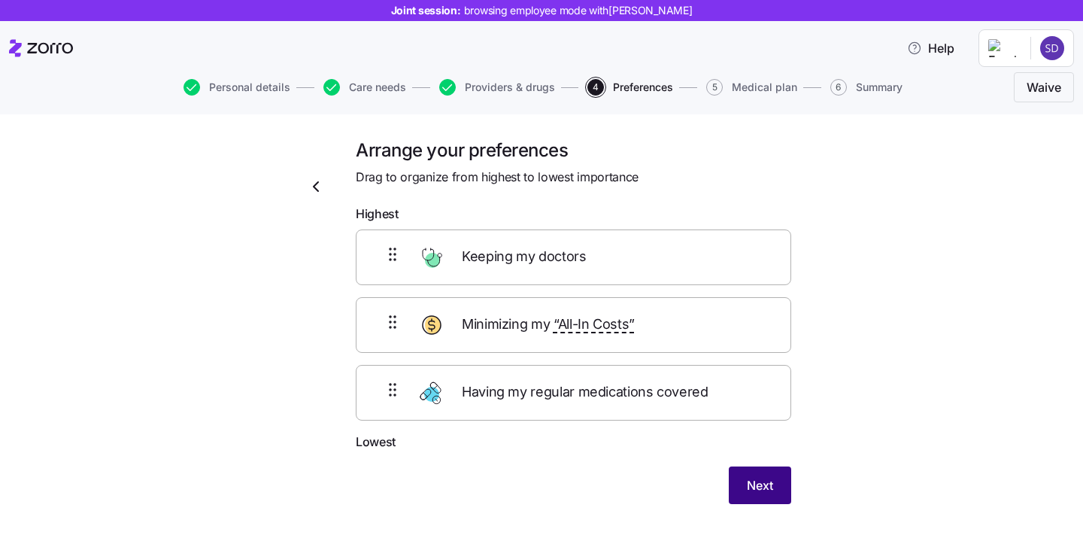
click at [757, 483] on span "Next" at bounding box center [760, 485] width 26 height 18
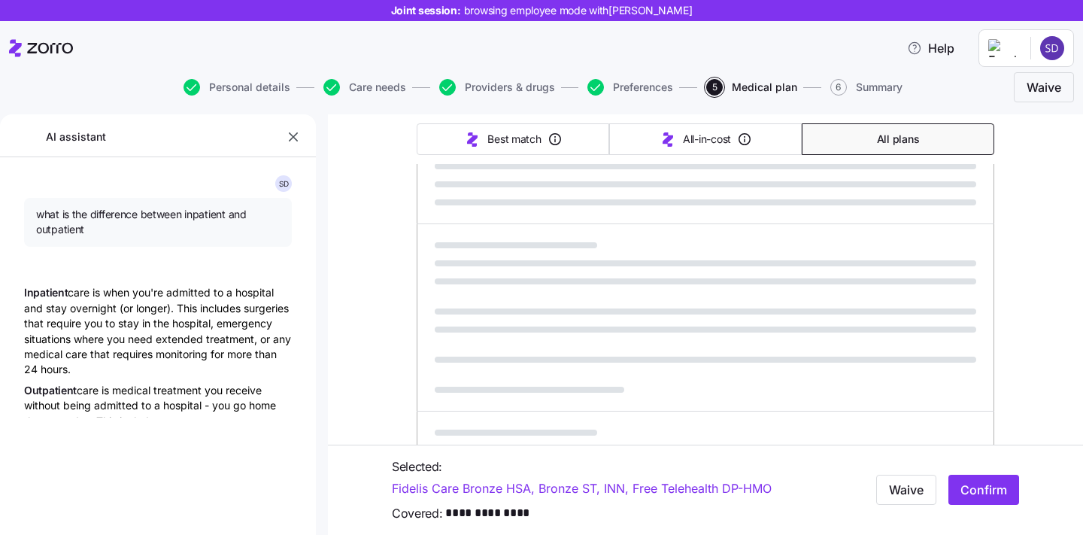
type textarea "x"
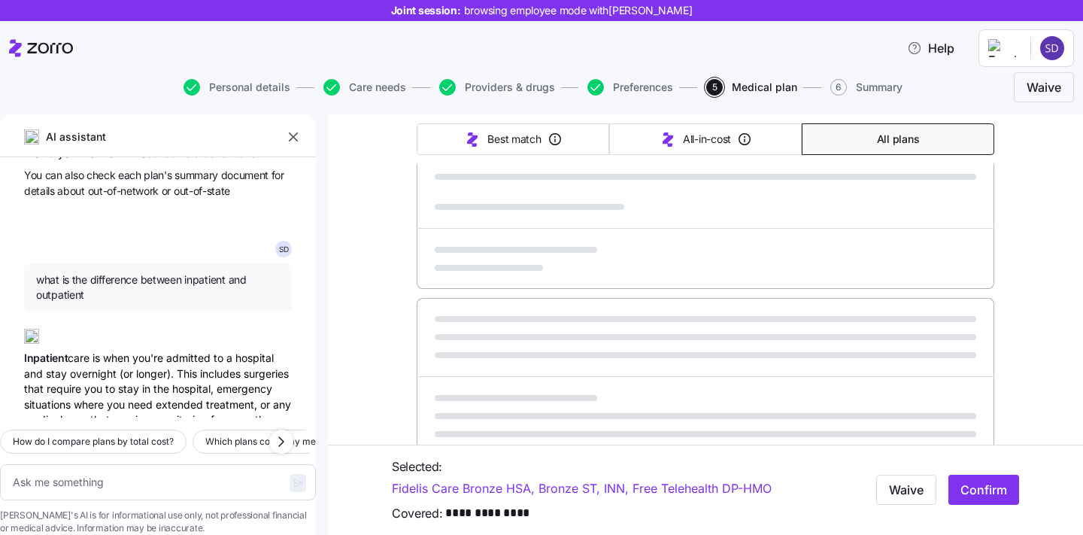
scroll to position [3677, 0]
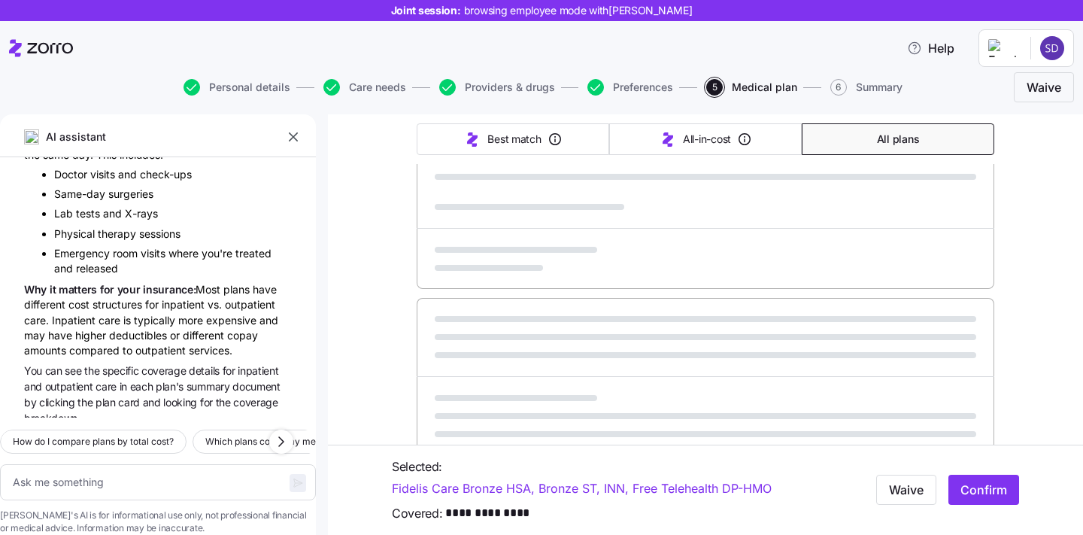
click at [292, 136] on icon "button" at bounding box center [293, 136] width 9 height 9
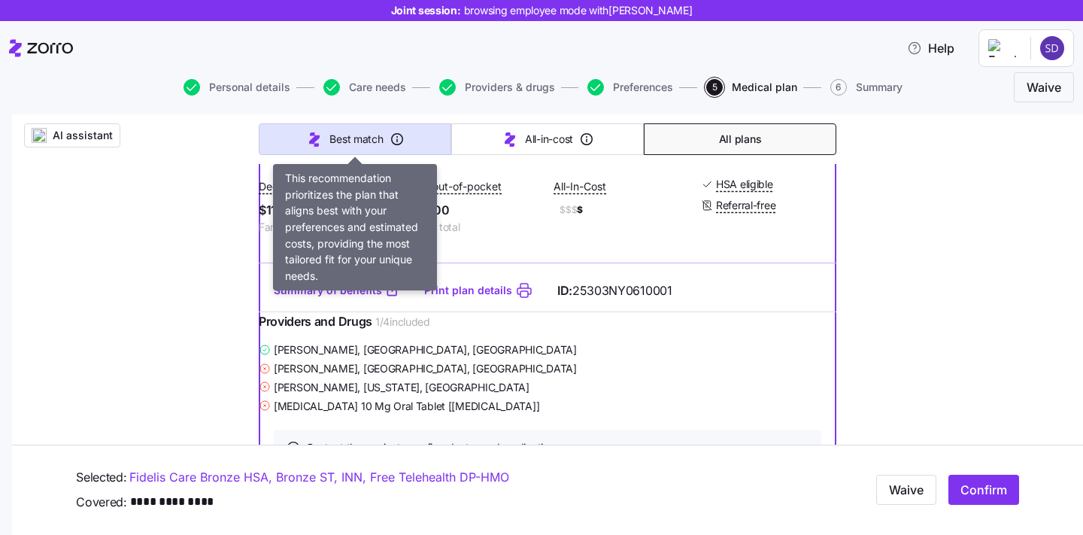
scroll to position [433, 0]
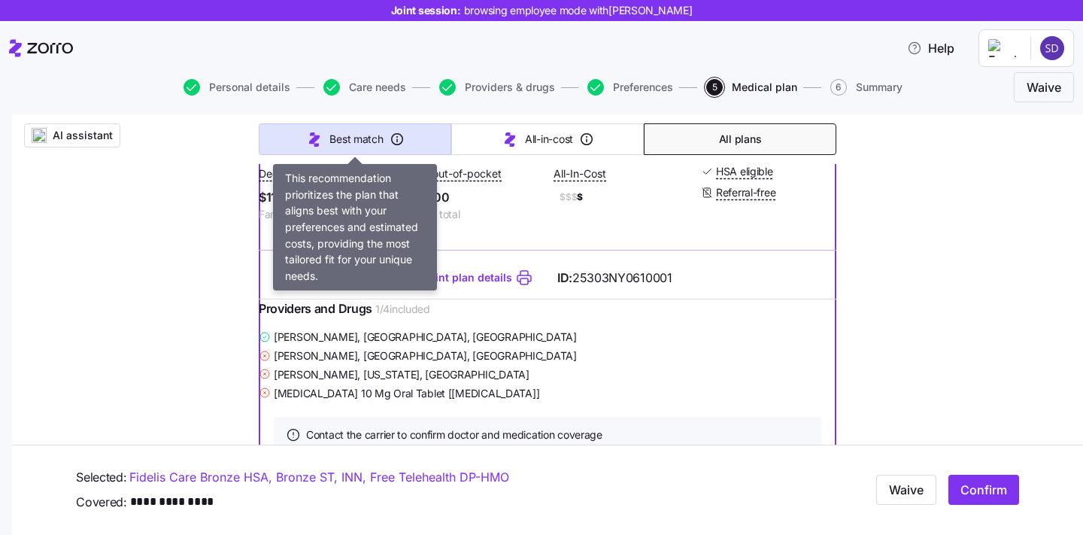
click at [293, 135] on button "Best match" at bounding box center [355, 139] width 193 height 32
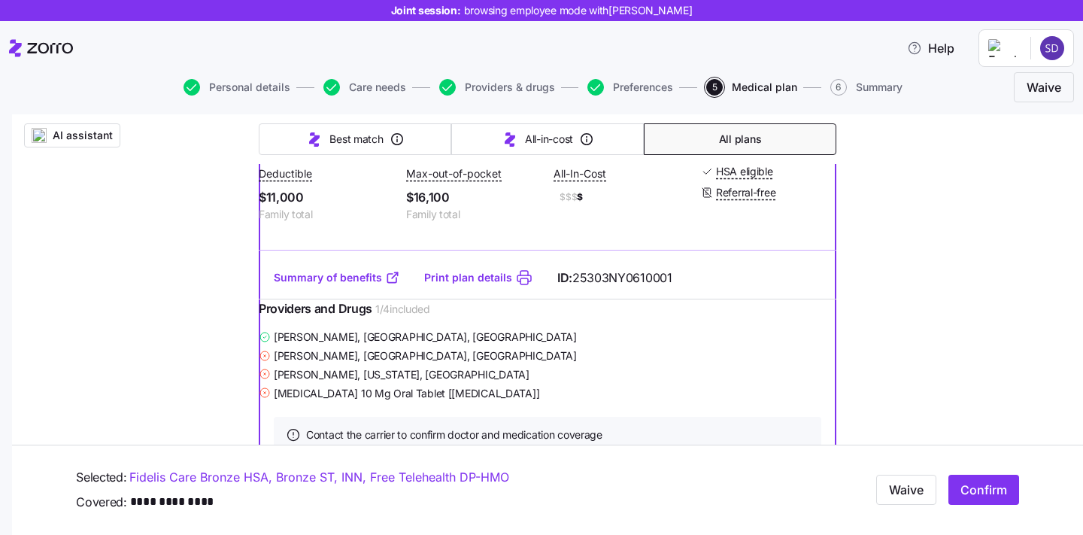
type input "Sorted by: Best match"
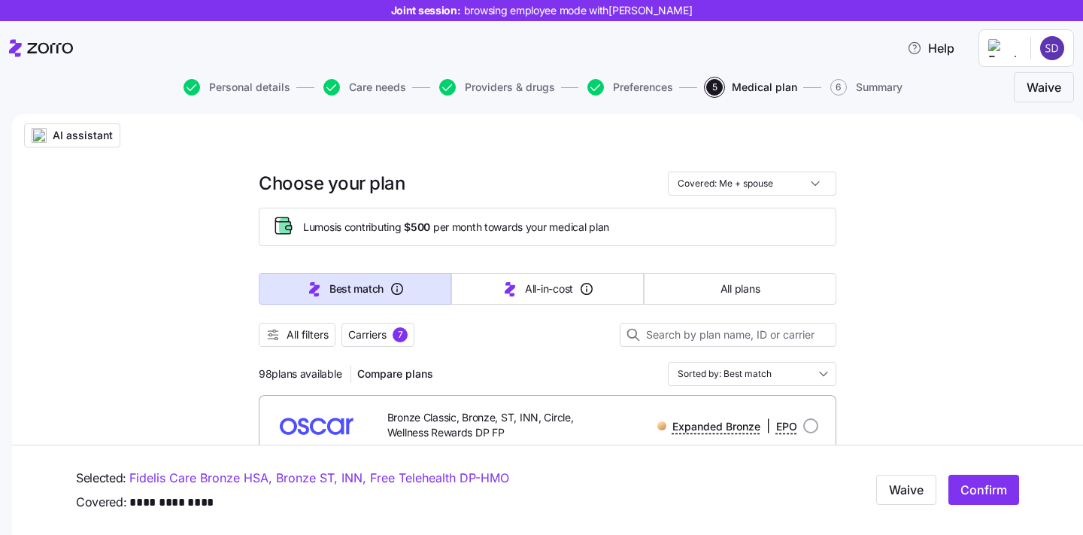
scroll to position [3, 0]
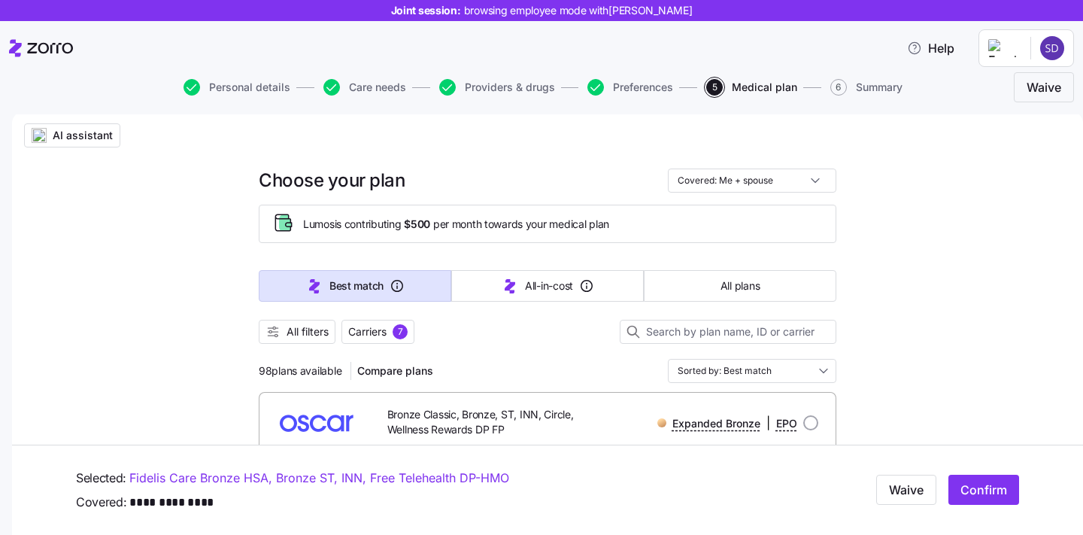
drag, startPoint x: 259, startPoint y: 373, endPoint x: 342, endPoint y: 369, distance: 83.6
click at [341, 369] on span "98 plans available" at bounding box center [300, 370] width 83 height 15
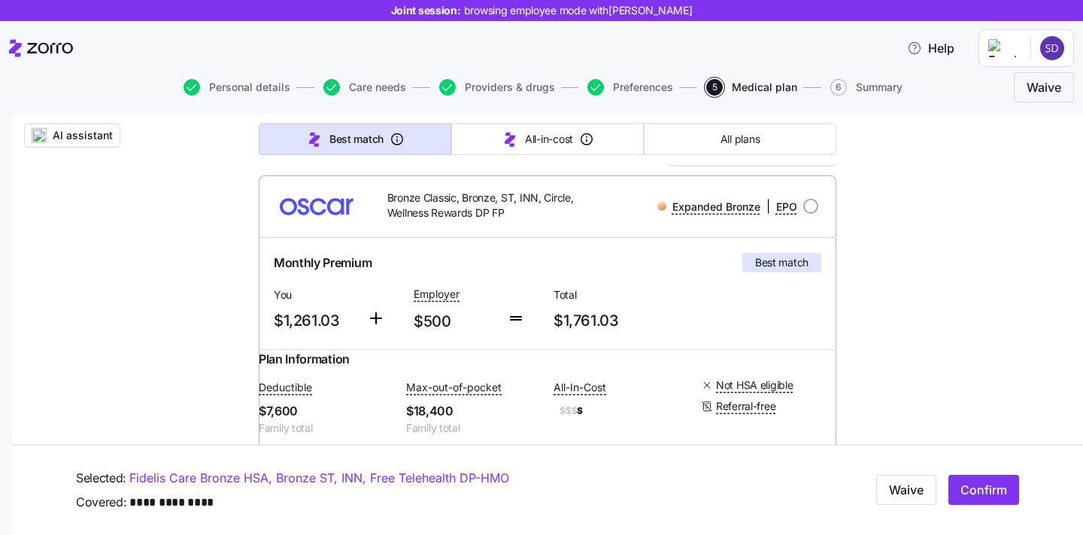
scroll to position [229, 0]
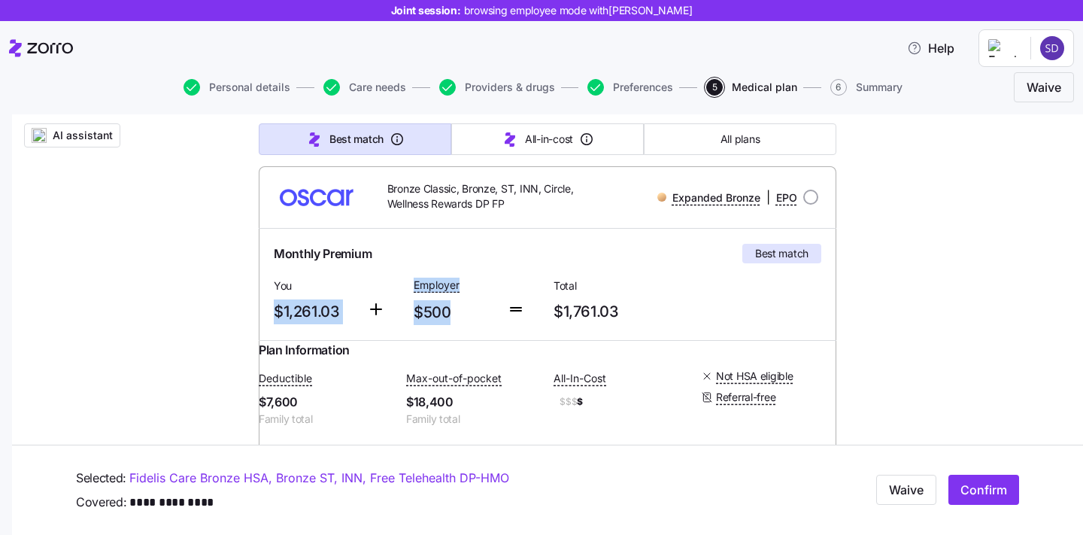
drag, startPoint x: 275, startPoint y: 308, endPoint x: 443, endPoint y: 306, distance: 167.7
click at [443, 306] on div "Monthly Premium Best match You $1,261.03 Employer $500 Total $1,761.03" at bounding box center [547, 284] width 559 height 93
click at [443, 306] on span "$500" at bounding box center [454, 312] width 81 height 25
drag, startPoint x: 472, startPoint y: 311, endPoint x: 414, endPoint y: 311, distance: 57.2
click at [414, 311] on span "$500" at bounding box center [454, 312] width 81 height 25
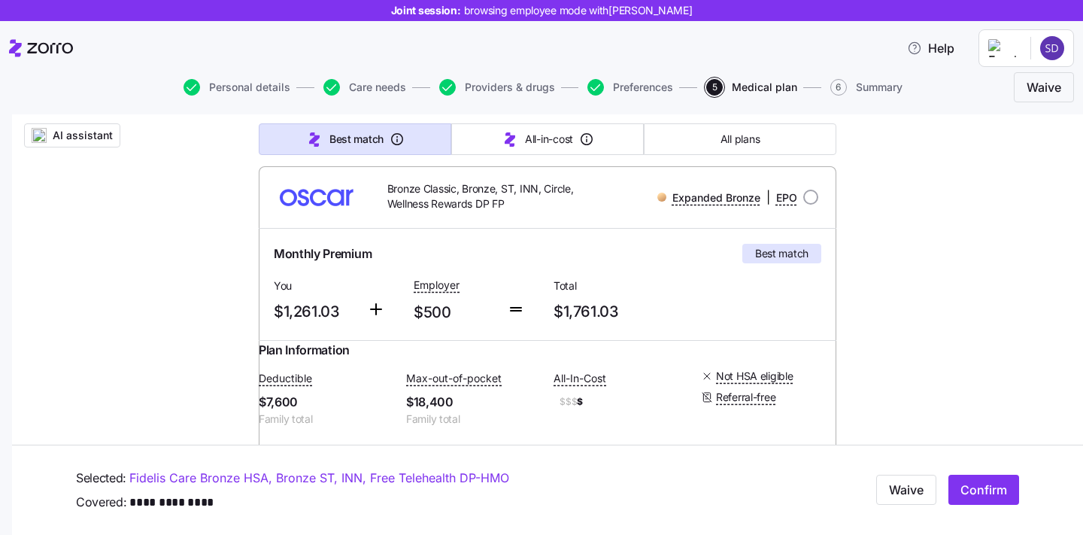
click at [460, 315] on span "$500" at bounding box center [454, 312] width 81 height 25
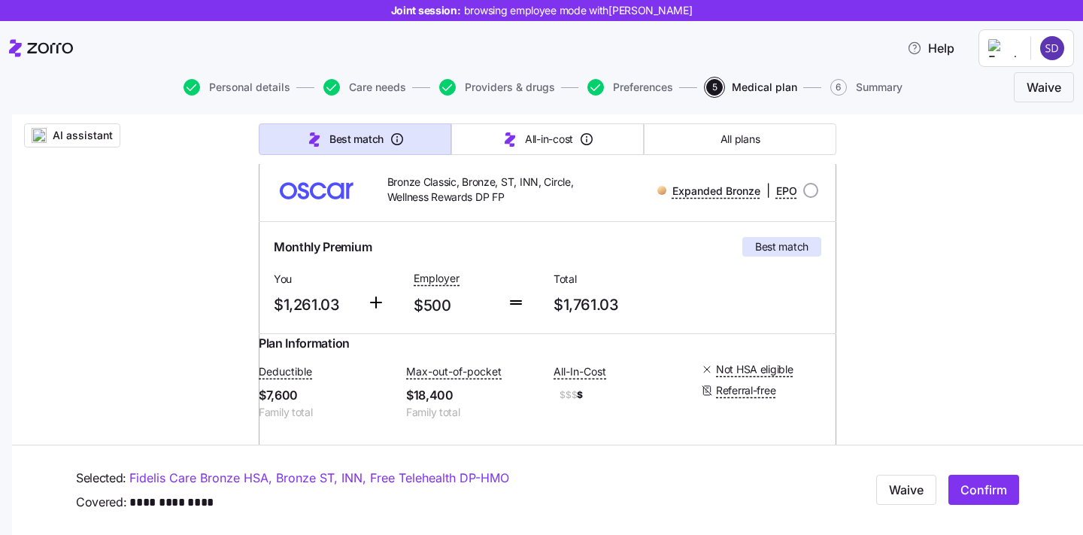
scroll to position [236, 0]
drag, startPoint x: 281, startPoint y: 302, endPoint x: 384, endPoint y: 300, distance: 103.0
click at [384, 300] on div "Monthly Premium Best match You $1,261.03 Employer $500 Total $1,761.03" at bounding box center [547, 276] width 559 height 93
click at [384, 300] on icon at bounding box center [376, 302] width 18 height 18
drag, startPoint x: 619, startPoint y: 312, endPoint x: 511, endPoint y: 312, distance: 107.5
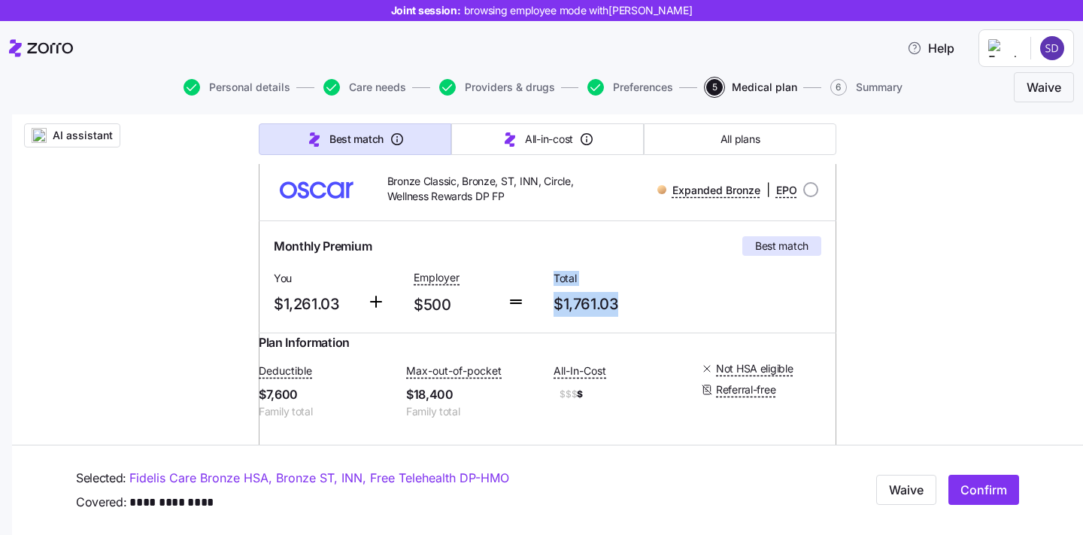
click at [511, 312] on div "Monthly Premium Best match You $1,261.03 Employer $500 Total $1,761.03" at bounding box center [547, 276] width 559 height 93
click at [559, 314] on span "$1,761.03" at bounding box center [617, 304] width 128 height 25
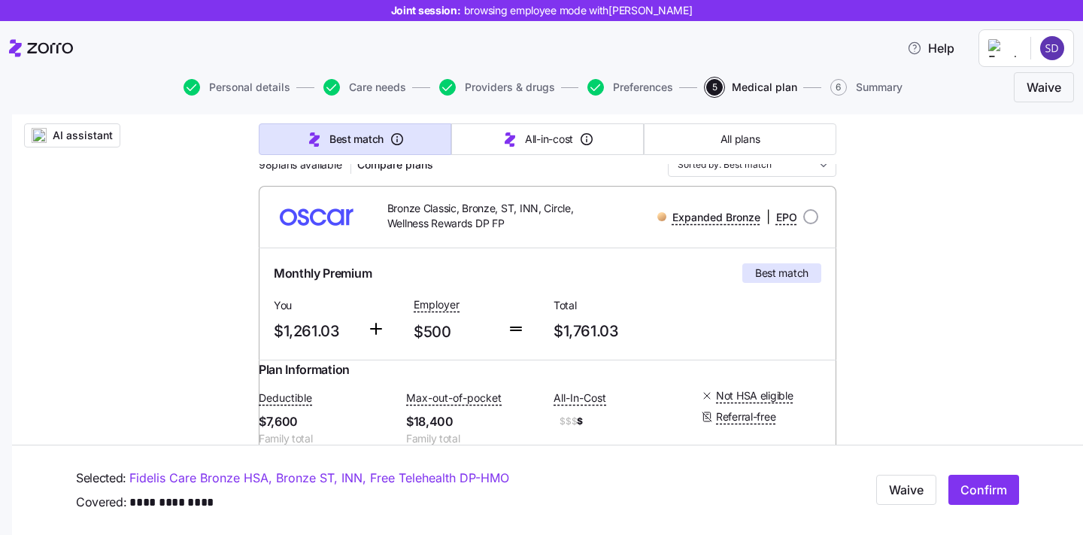
scroll to position [72, 0]
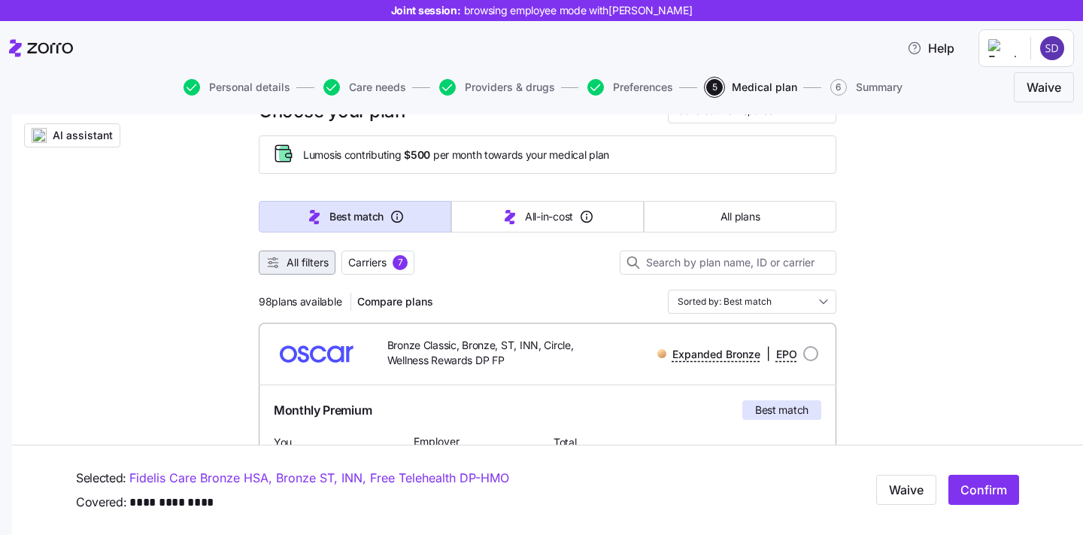
click at [305, 273] on button "All filters" at bounding box center [297, 262] width 77 height 24
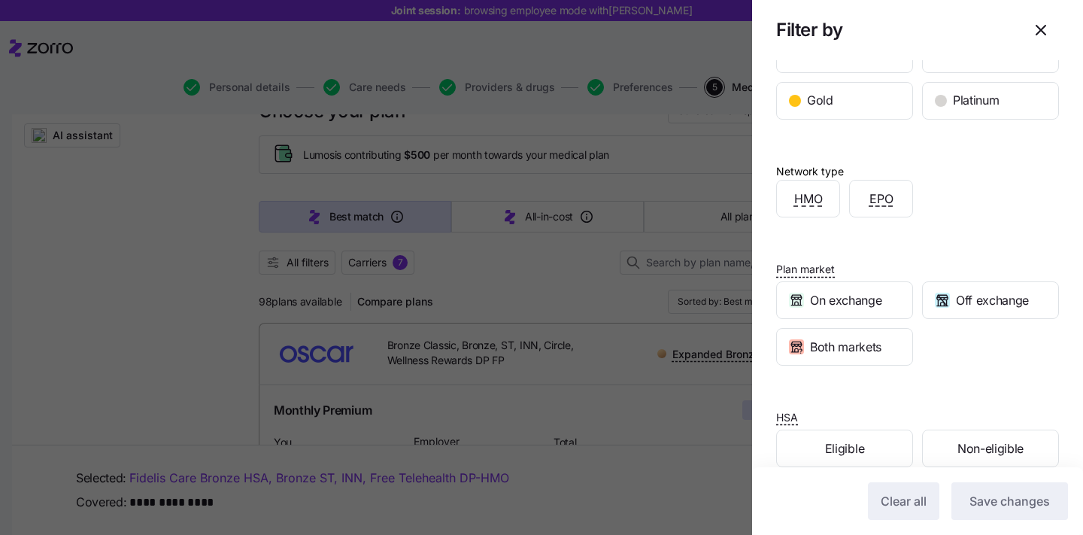
scroll to position [321, 0]
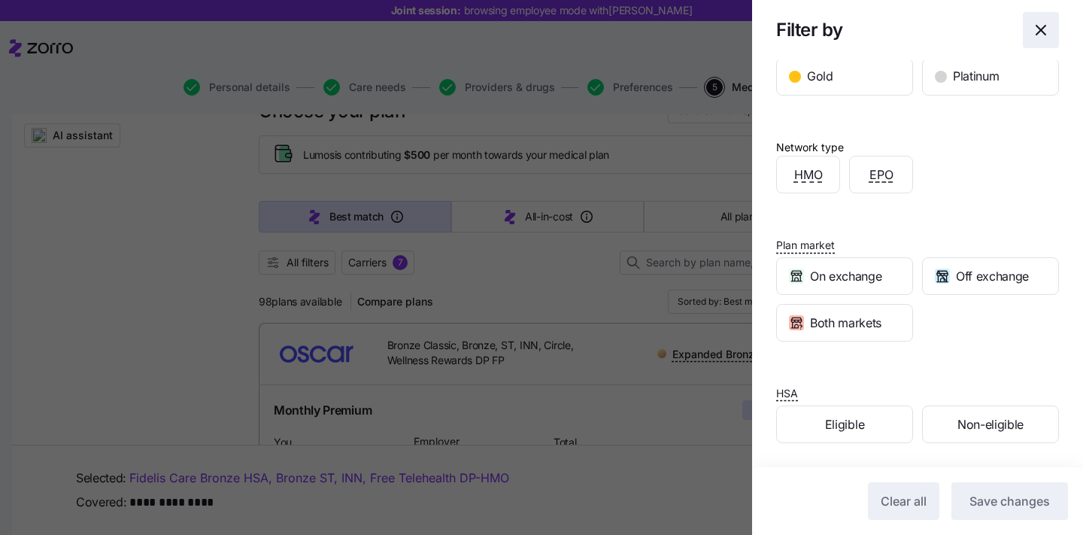
click at [1037, 29] on icon "button" at bounding box center [1041, 30] width 18 height 18
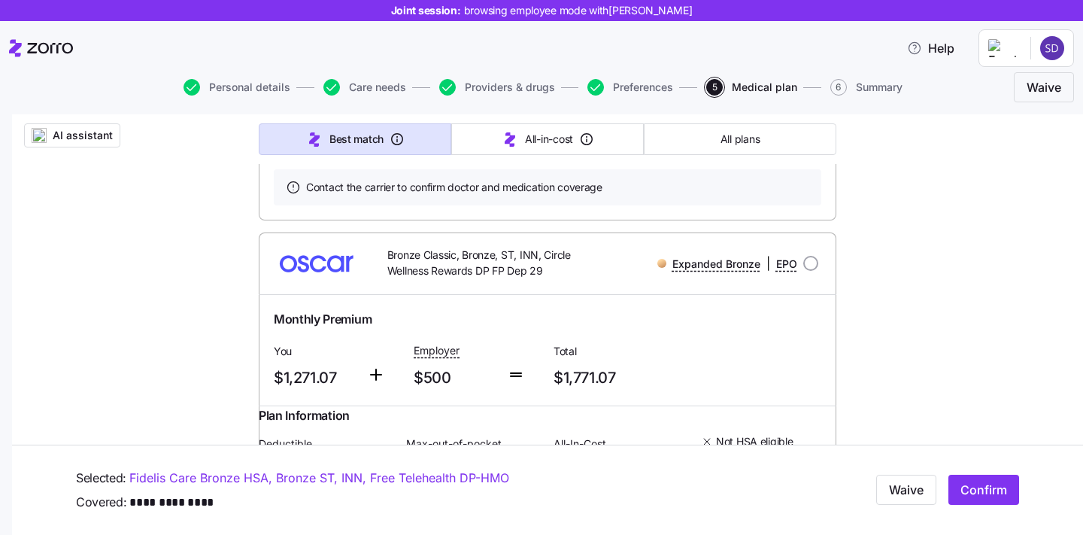
scroll to position [730, 0]
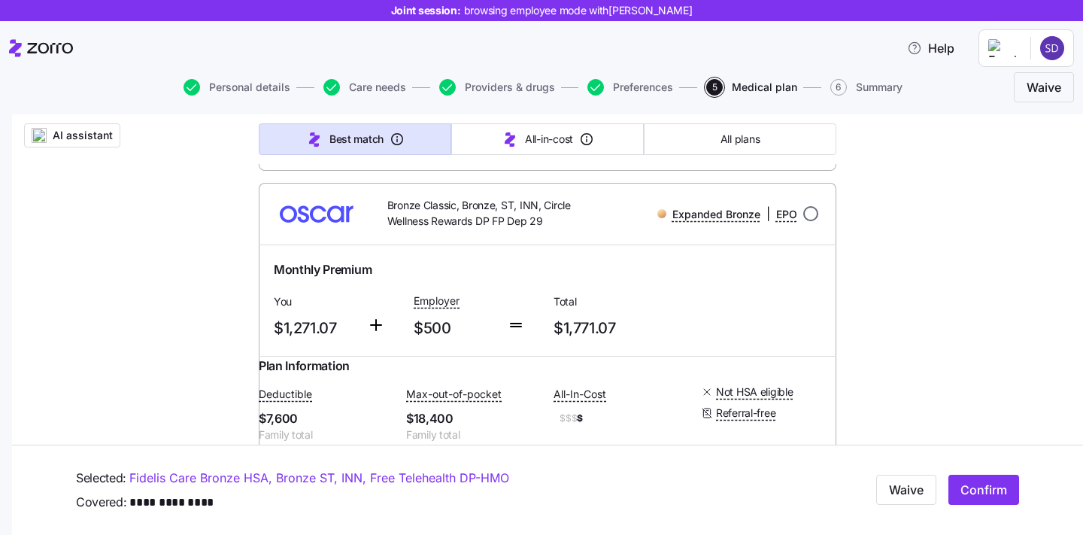
click at [805, 221] on input "radio" at bounding box center [810, 213] width 15 height 15
radio input "true"
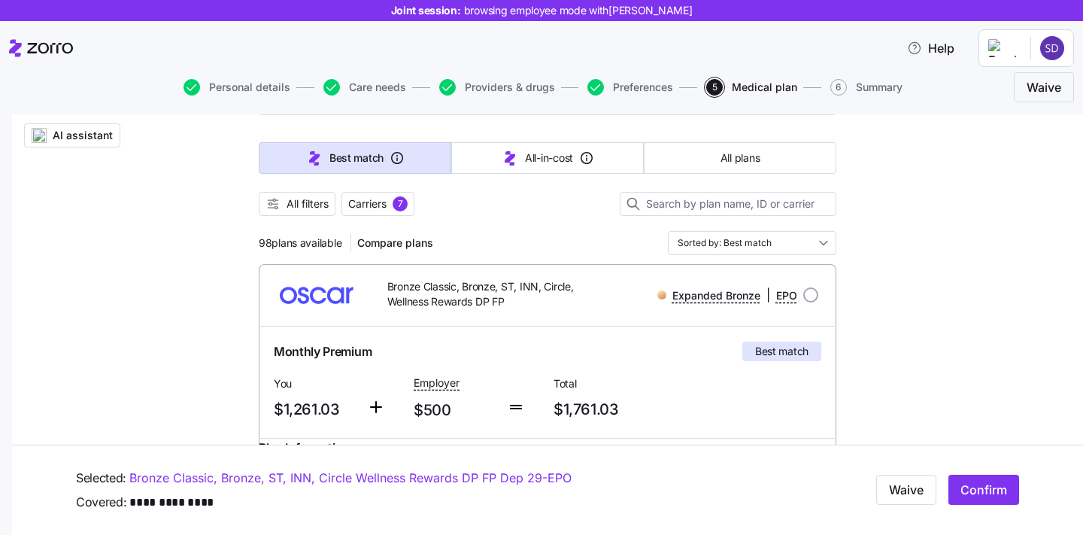
scroll to position [65, 0]
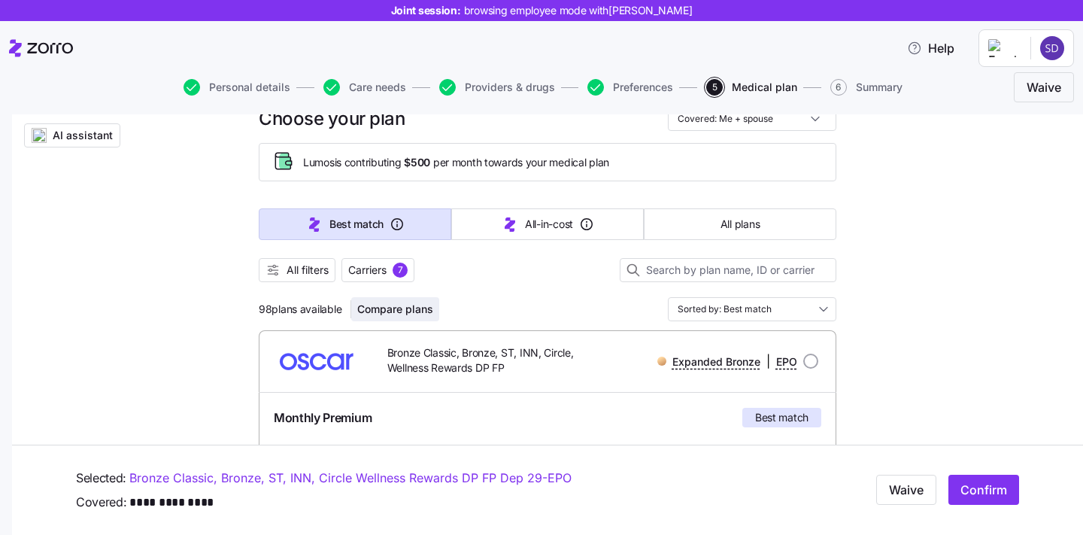
click at [398, 315] on span "Compare plans" at bounding box center [395, 309] width 76 height 15
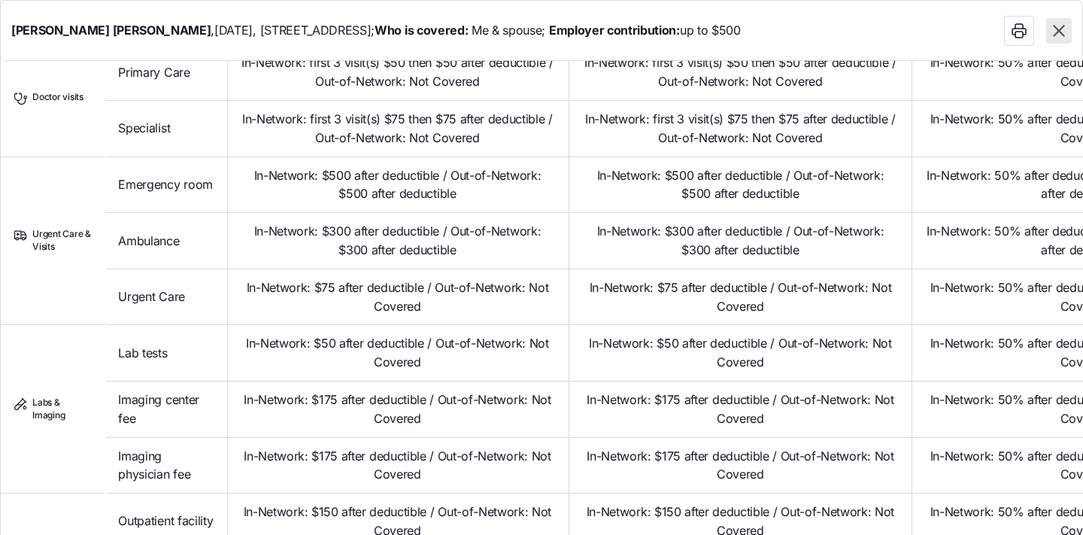
scroll to position [695, 0]
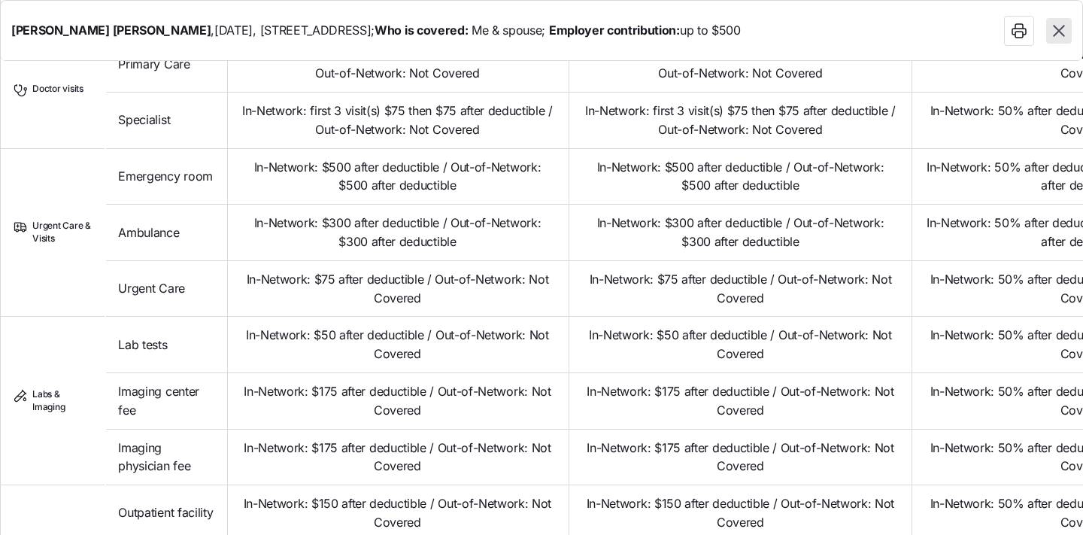
click at [1057, 32] on icon "button" at bounding box center [1058, 30] width 11 height 11
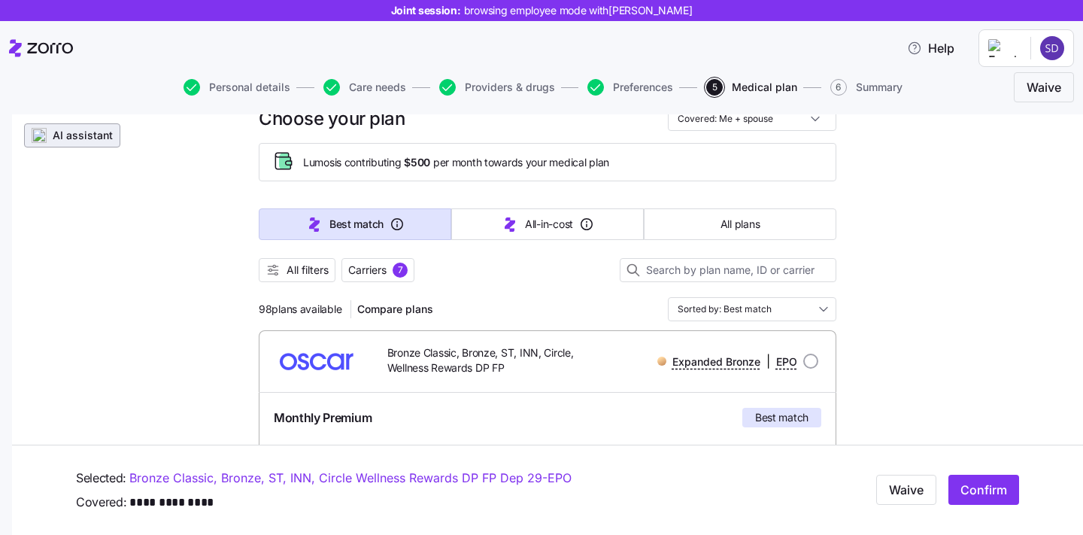
click at [77, 138] on span "AI assistant" at bounding box center [83, 135] width 60 height 15
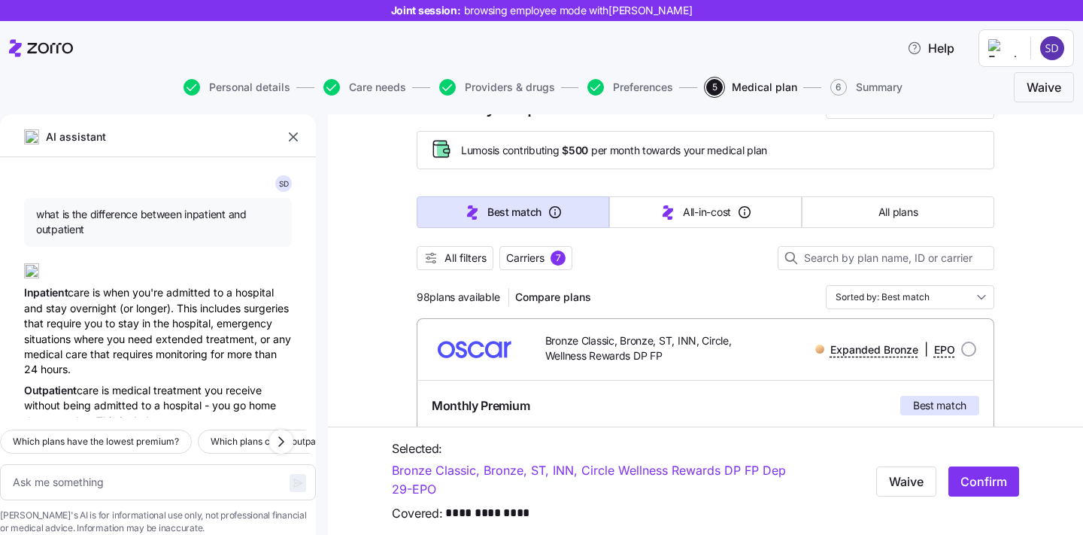
type textarea "x"
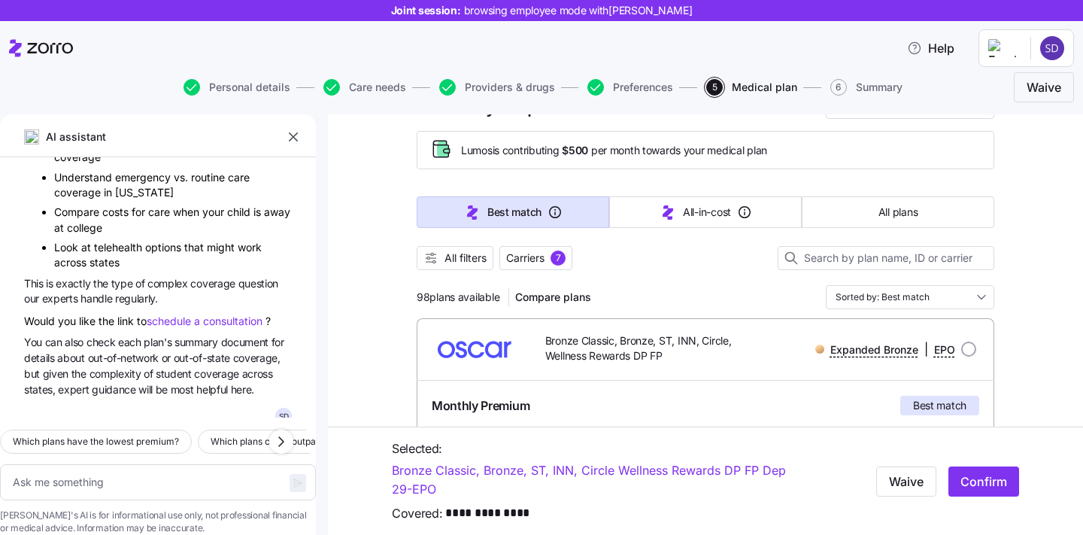
scroll to position [3164, 0]
click at [295, 138] on icon "button" at bounding box center [293, 136] width 9 height 9
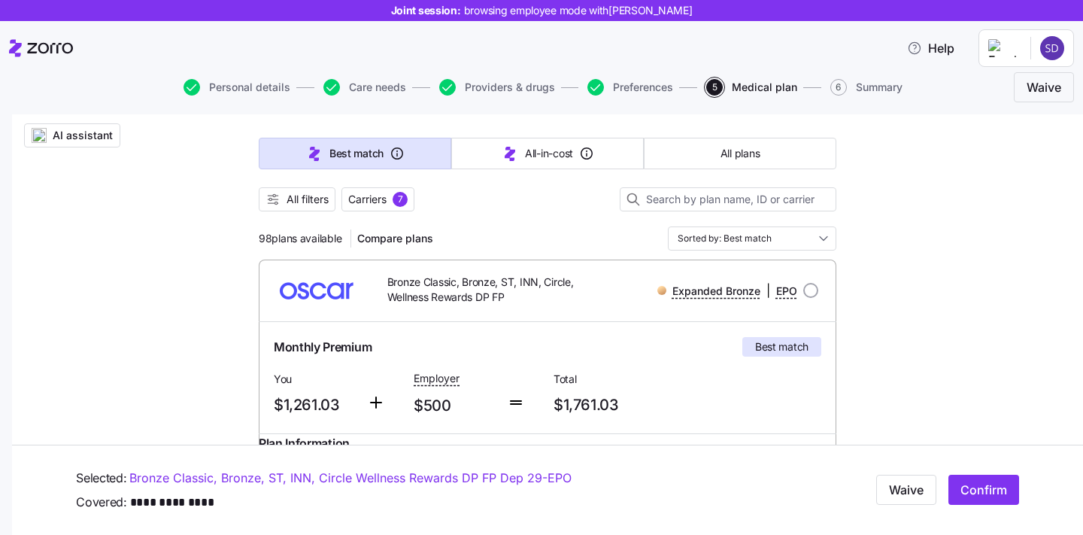
scroll to position [145, 0]
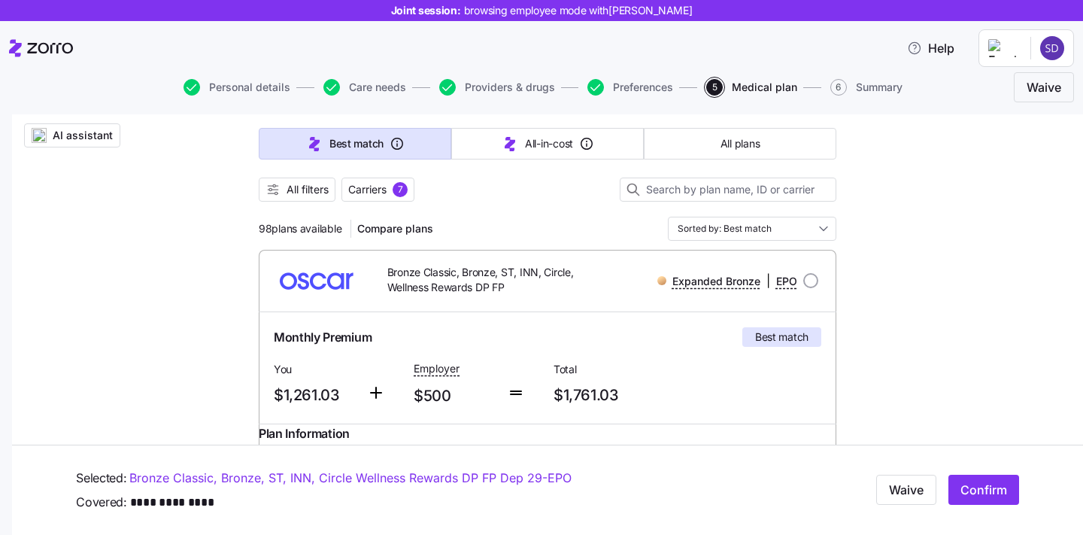
click at [804, 287] on div at bounding box center [810, 280] width 15 height 15
click at [810, 284] on input "radio" at bounding box center [810, 280] width 15 height 15
radio input "true"
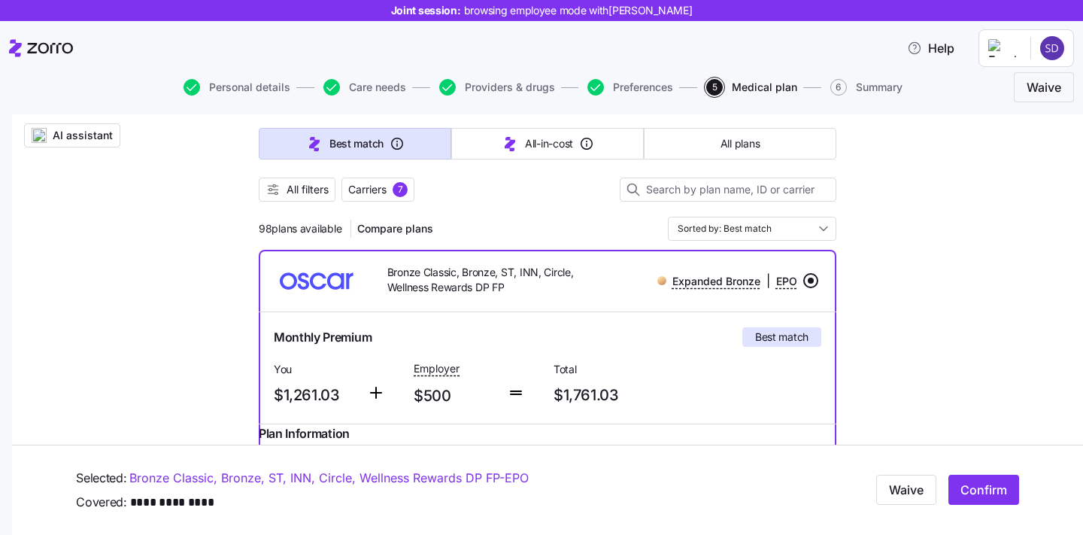
scroll to position [311, 0]
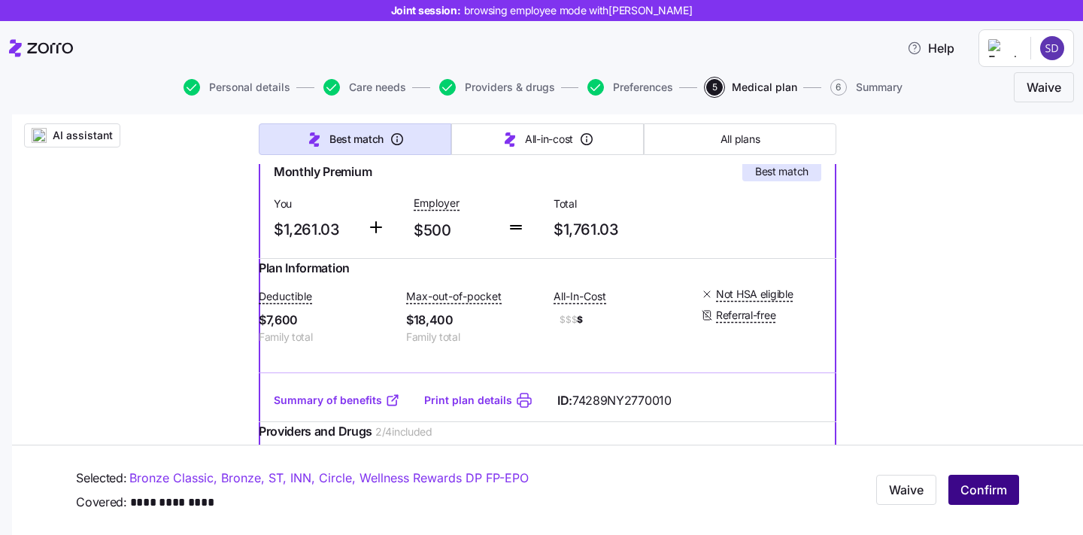
click at [965, 483] on span "Confirm" at bounding box center [983, 490] width 47 height 18
